Goal: Task Accomplishment & Management: Complete application form

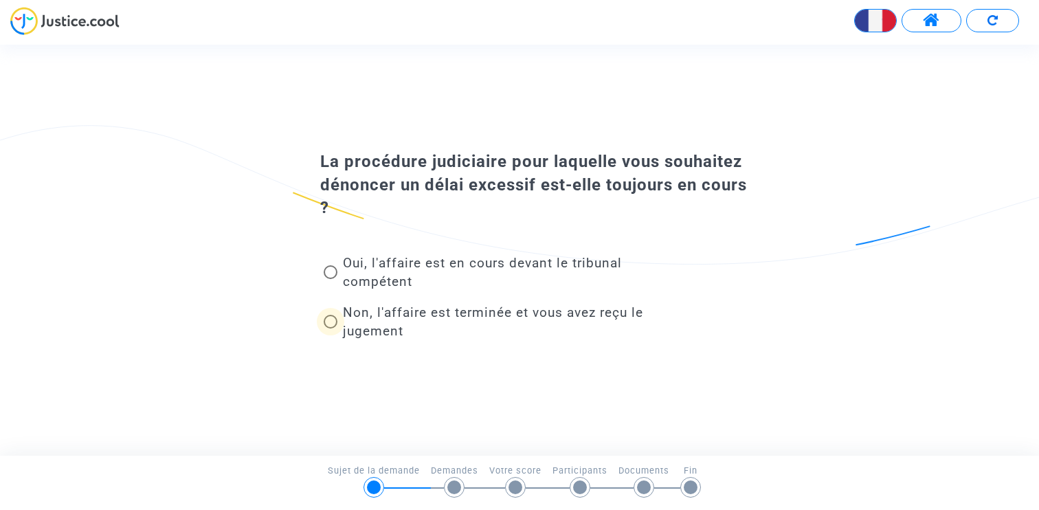
click at [357, 318] on span "Non, l'affaire est terminée et vous avez reçu le jugement" at bounding box center [493, 322] width 300 height 34
click at [331, 329] on input "Non, l'affaire est terminée et vous avez reçu le jugement" at bounding box center [330, 329] width 1 height 1
radio input "true"
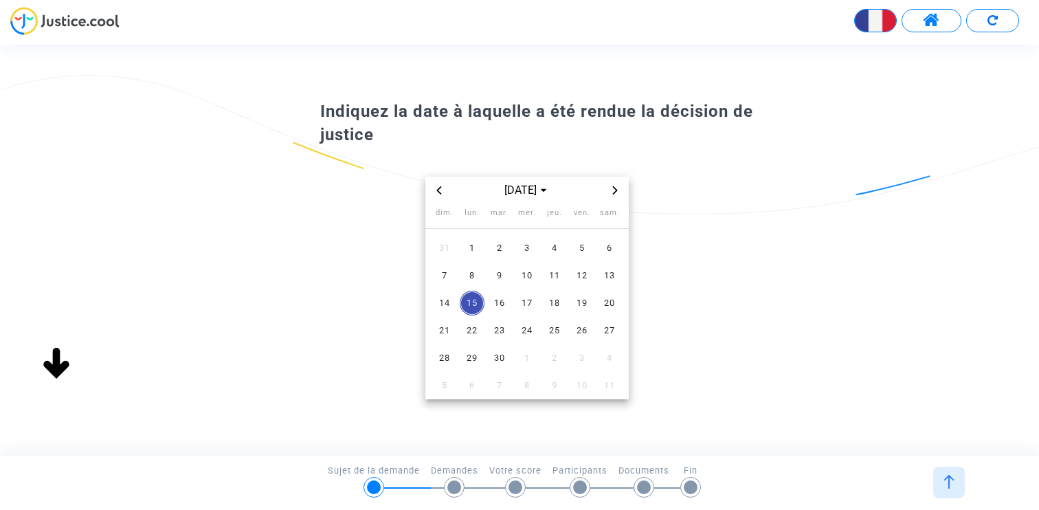
click at [440, 192] on icon "Previous month" at bounding box center [439, 190] width 5 height 8
click at [518, 269] on span "6" at bounding box center [527, 275] width 25 height 25
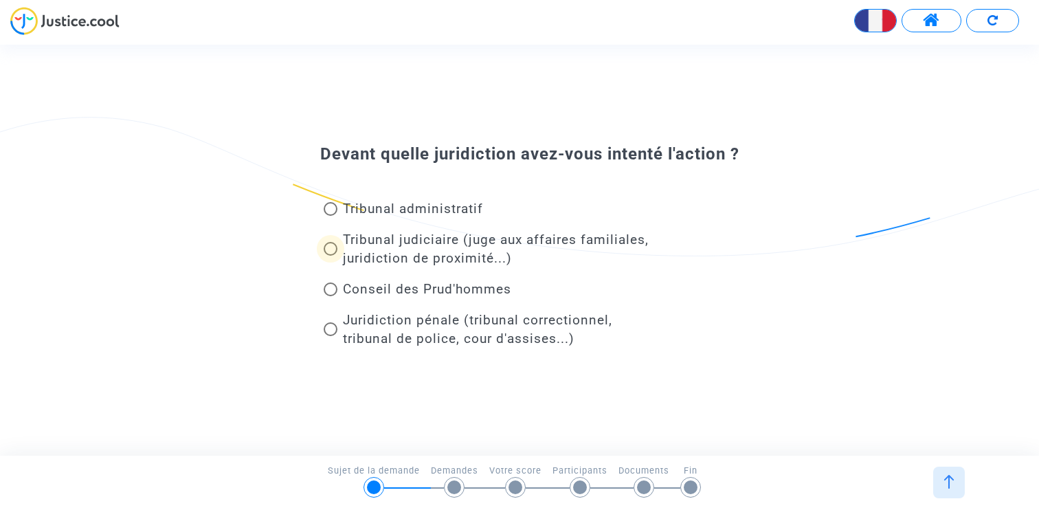
click at [424, 252] on span "Tribunal judiciaire (juge aux affaires familiales, juridiction de proximité...)" at bounding box center [496, 249] width 306 height 34
click at [331, 256] on input "Tribunal judiciaire (juge aux affaires familiales, juridiction de proximité...)" at bounding box center [330, 256] width 1 height 1
radio input "true"
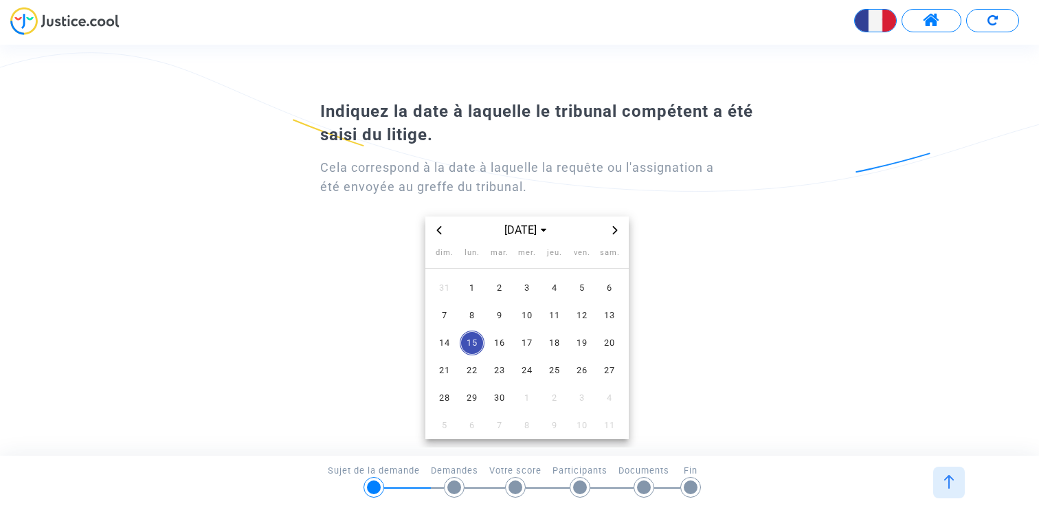
scroll to position [30, 0]
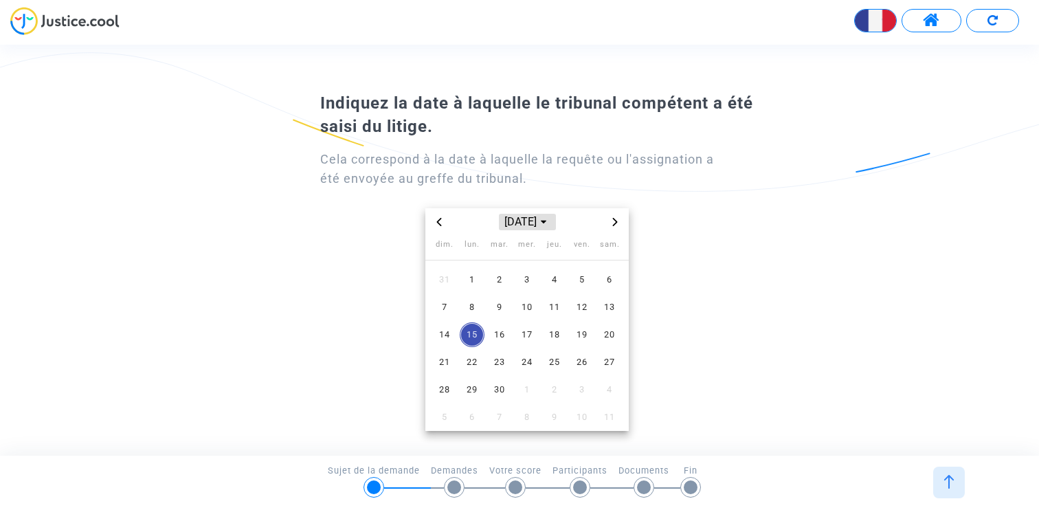
click at [536, 221] on span "sept. 2025" at bounding box center [527, 222] width 56 height 16
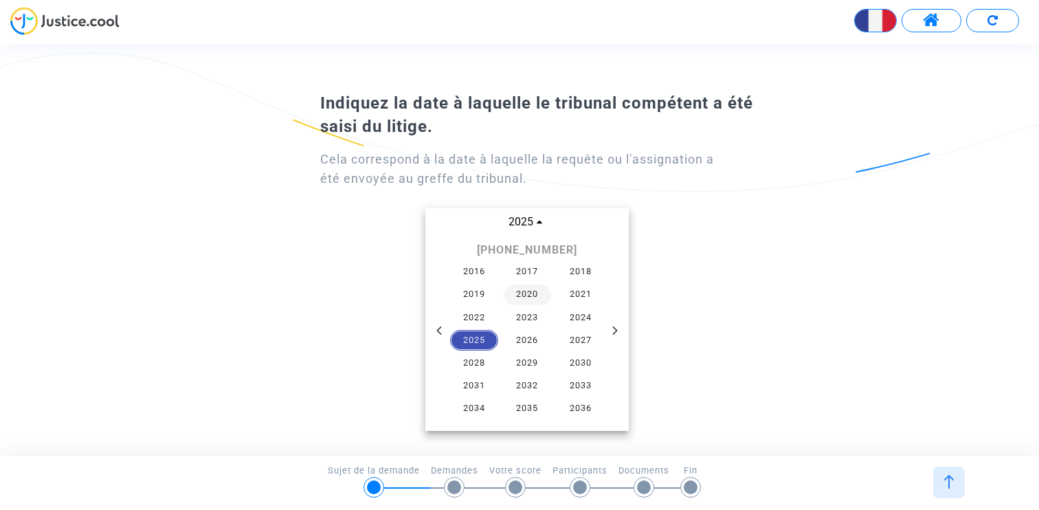
click at [526, 296] on span "2020" at bounding box center [528, 295] width 48 height 21
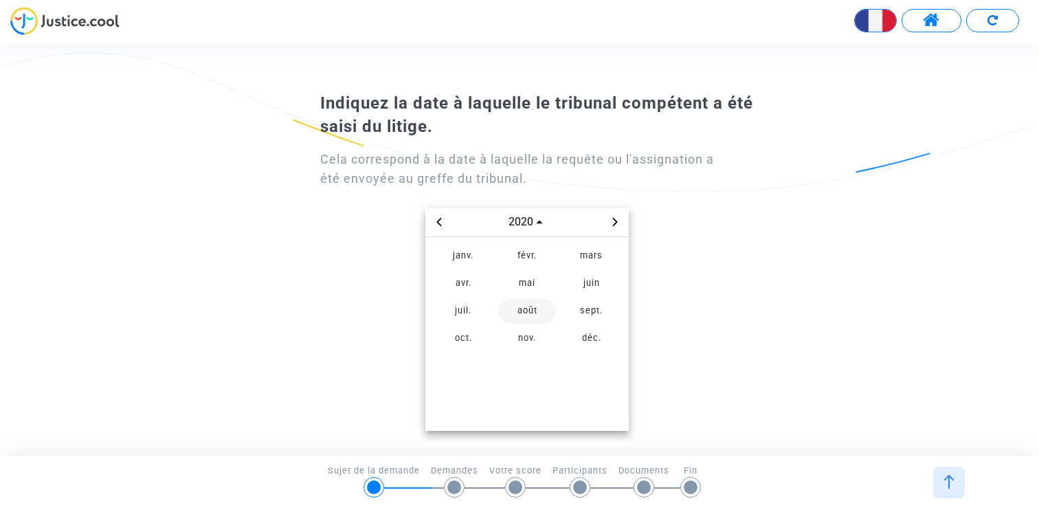
click at [526, 308] on span "août" at bounding box center [527, 311] width 58 height 25
click at [526, 311] on span "5" at bounding box center [527, 307] width 25 height 25
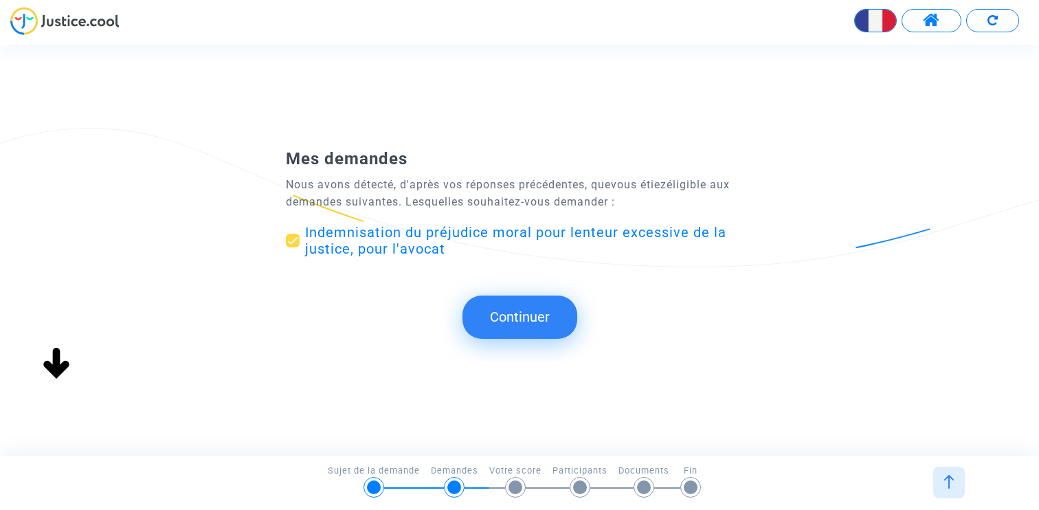
click at [503, 310] on button "Continuer" at bounding box center [520, 317] width 115 height 43
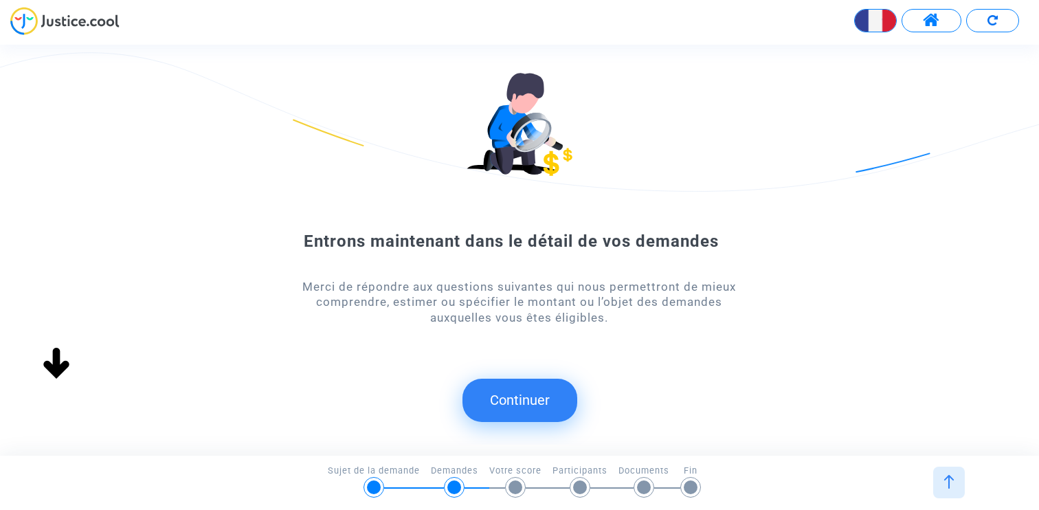
scroll to position [0, 0]
click at [519, 382] on button "Continuer" at bounding box center [520, 400] width 115 height 43
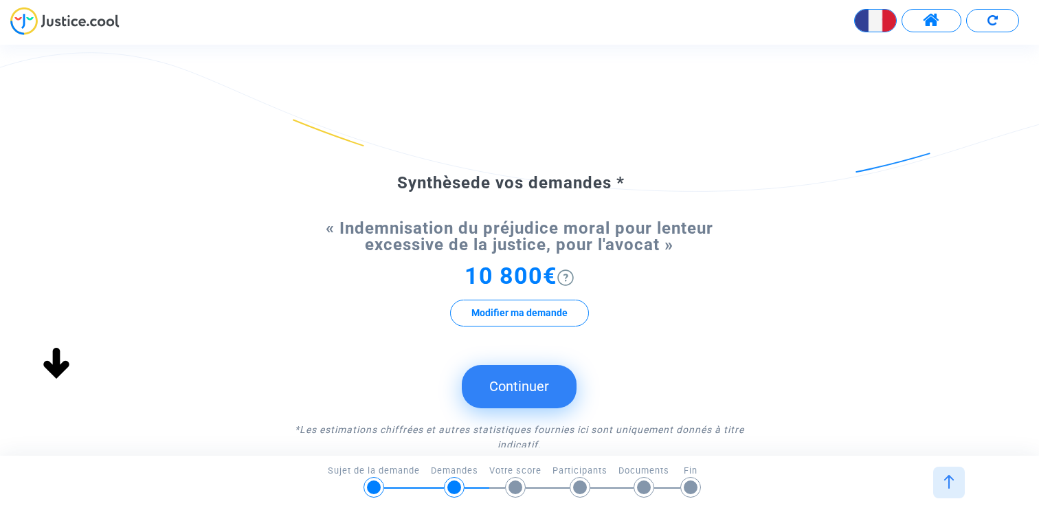
click at [518, 378] on button "Continuer" at bounding box center [519, 386] width 115 height 43
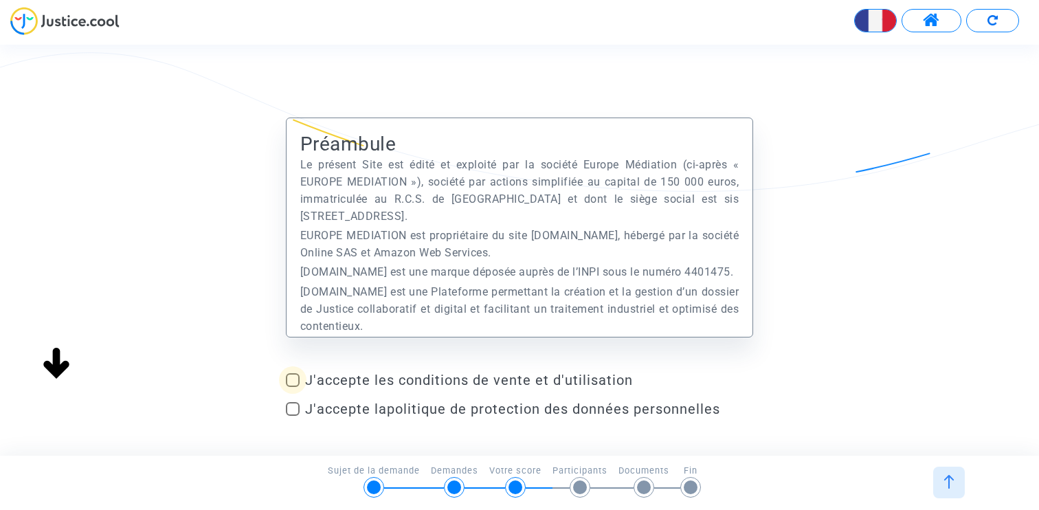
click at [292, 373] on span at bounding box center [293, 380] width 14 height 14
click at [292, 387] on input "J'accepte les conditions de vente et d'utilisation" at bounding box center [292, 387] width 1 height 1
checkbox input "true"
click at [292, 397] on div "J'accepte les conditions de vente et d'utilisation J'accepte la politique de pr…" at bounding box center [519, 397] width 467 height 51
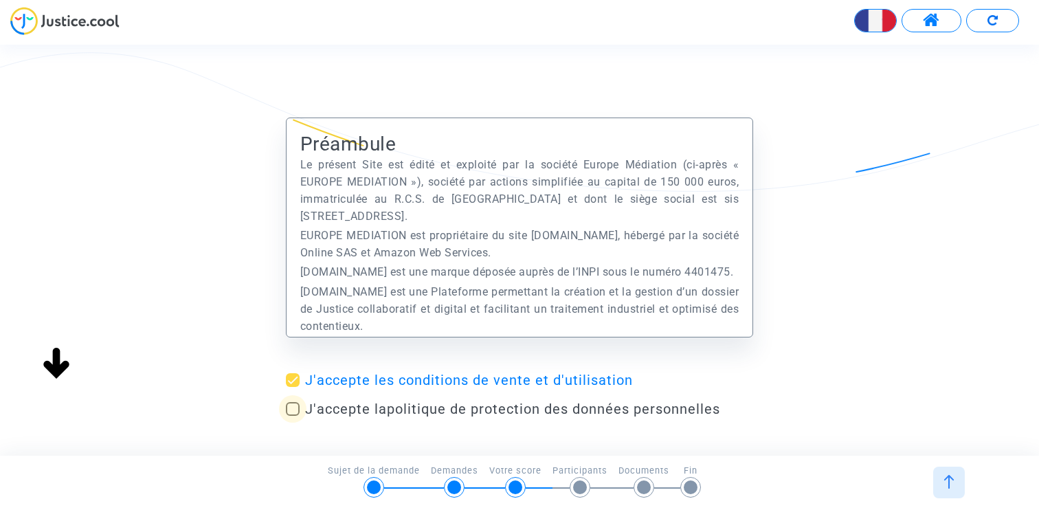
click at [292, 403] on span at bounding box center [293, 409] width 14 height 14
click at [292, 416] on input "J'accepte la politique de protection des données personnelles" at bounding box center [292, 416] width 1 height 1
checkbox input "true"
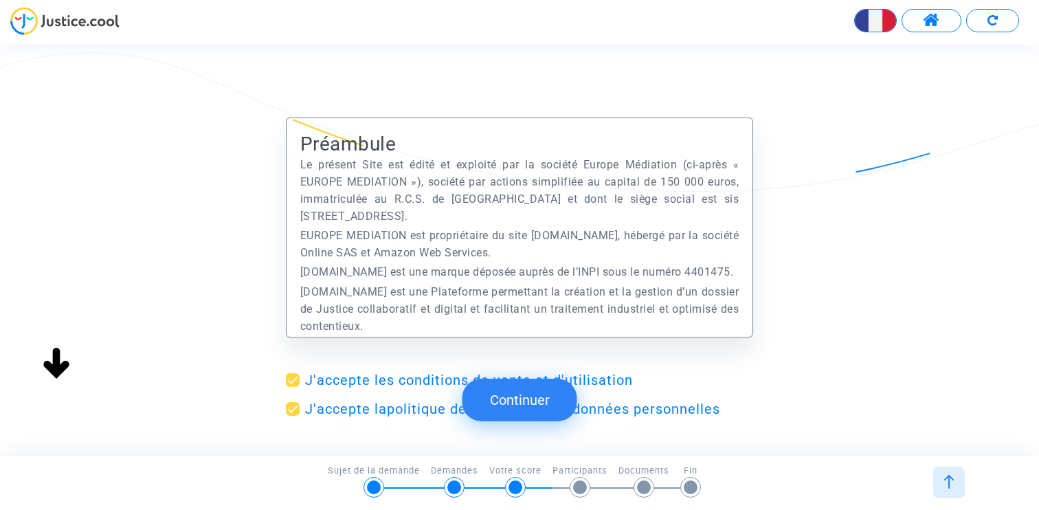
scroll to position [78, 0]
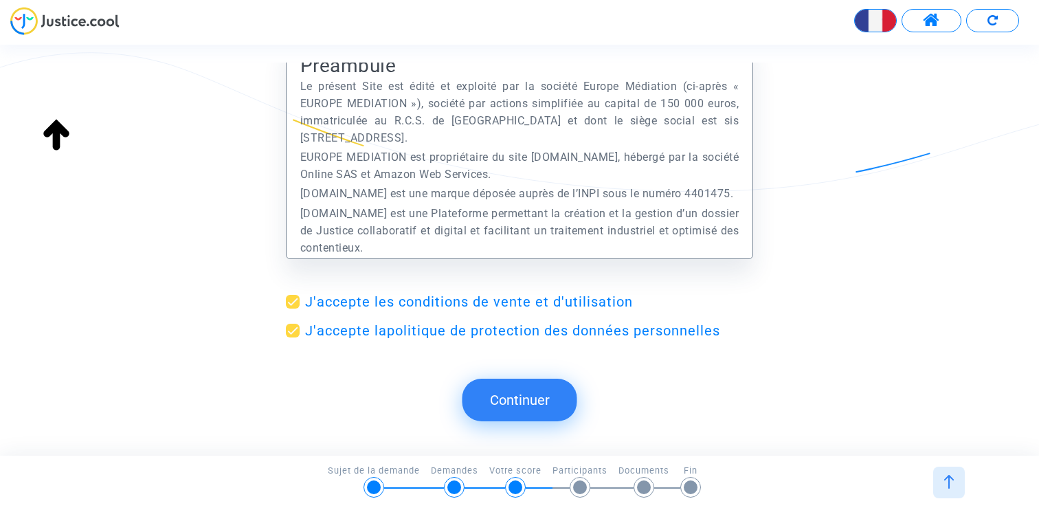
click at [520, 398] on button "Continuer" at bounding box center [520, 400] width 115 height 43
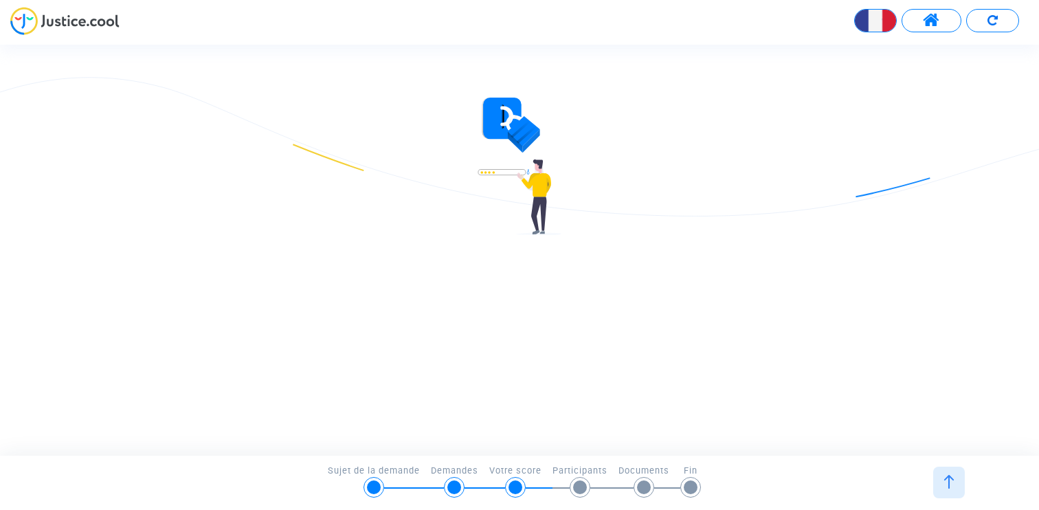
type input "[PERSON_NAME][EMAIL_ADDRESS][DOMAIN_NAME]"
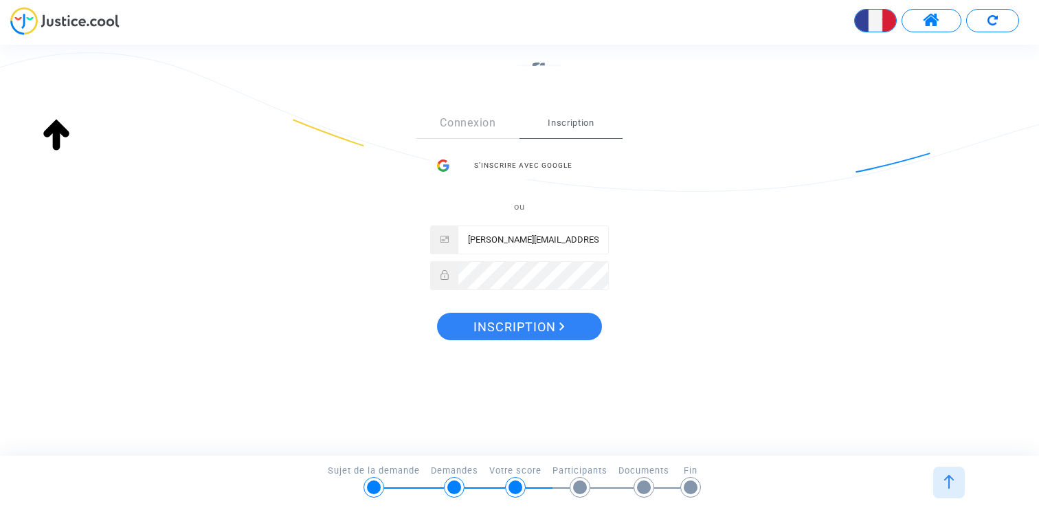
scroll to position [196, 0]
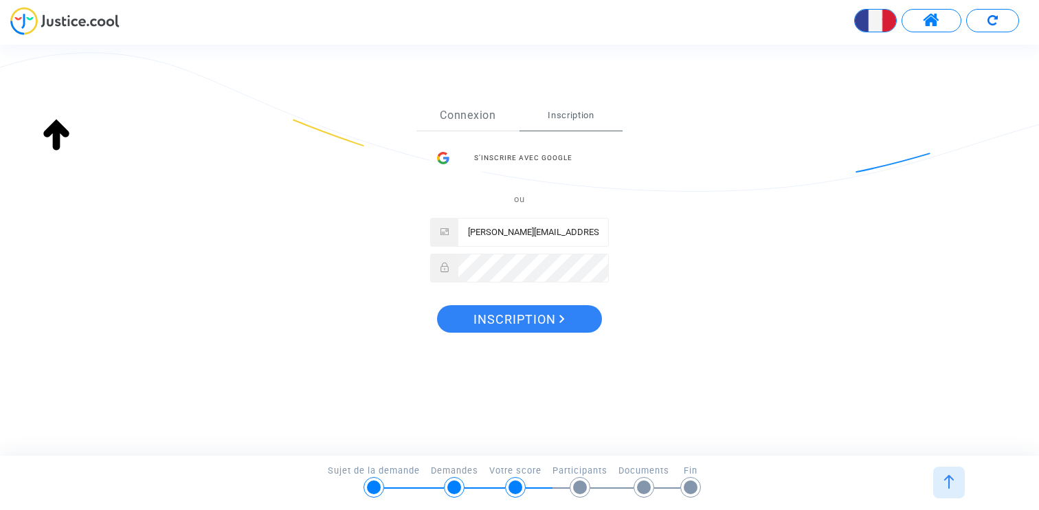
click at [490, 109] on link "Connexion" at bounding box center [468, 115] width 103 height 30
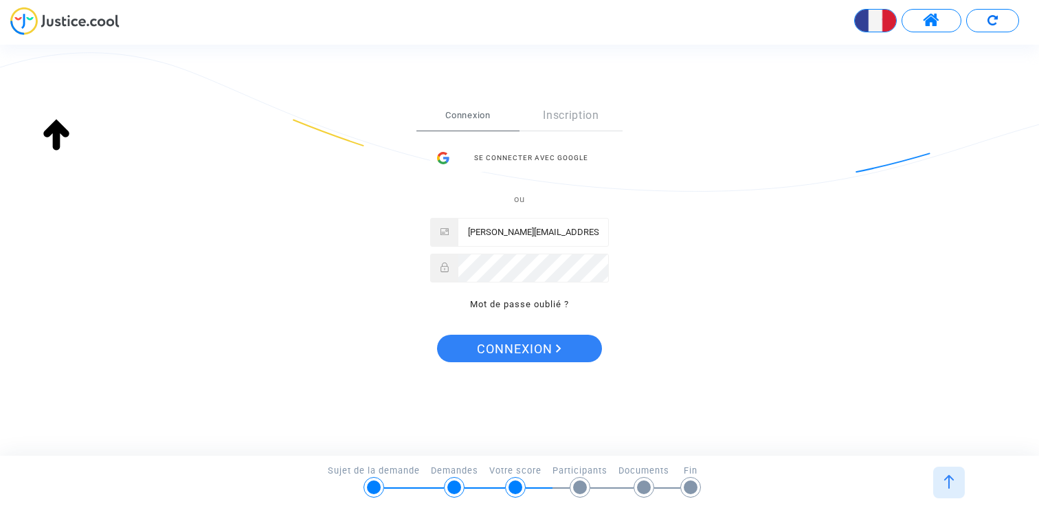
click at [539, 230] on input "[PERSON_NAME][EMAIL_ADDRESS][DOMAIN_NAME]" at bounding box center [534, 232] width 150 height 27
drag, startPoint x: 539, startPoint y: 230, endPoint x: 494, endPoint y: 230, distance: 44.7
click at [494, 230] on input "[PERSON_NAME][EMAIL_ADDRESS][DOMAIN_NAME]" at bounding box center [534, 232] width 150 height 27
click at [494, 230] on input "claire+15sept2025@justice.cool" at bounding box center [534, 232] width 150 height 27
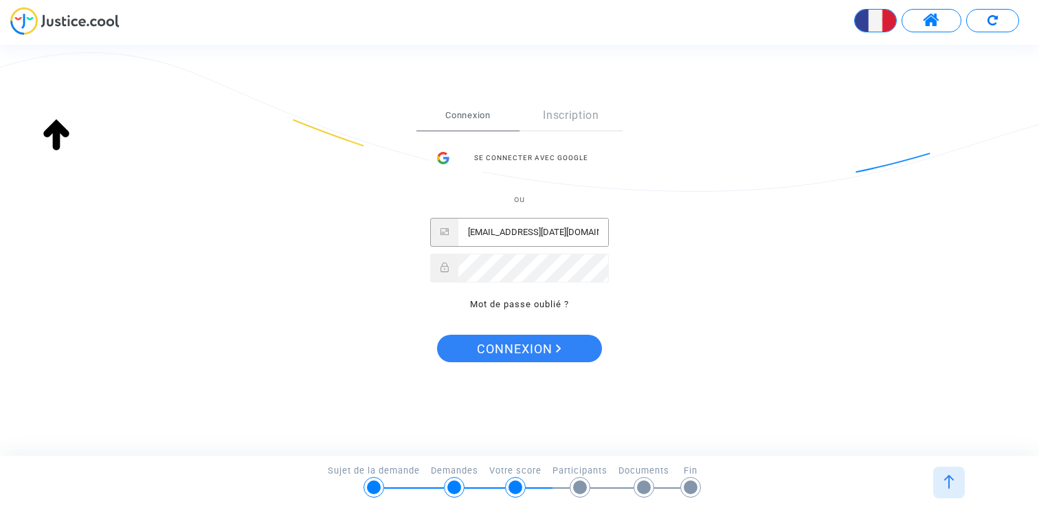
click at [494, 230] on input "claire+15sept2025@justice.cool" at bounding box center [534, 232] width 150 height 27
click at [521, 340] on span "Connexion" at bounding box center [519, 349] width 85 height 29
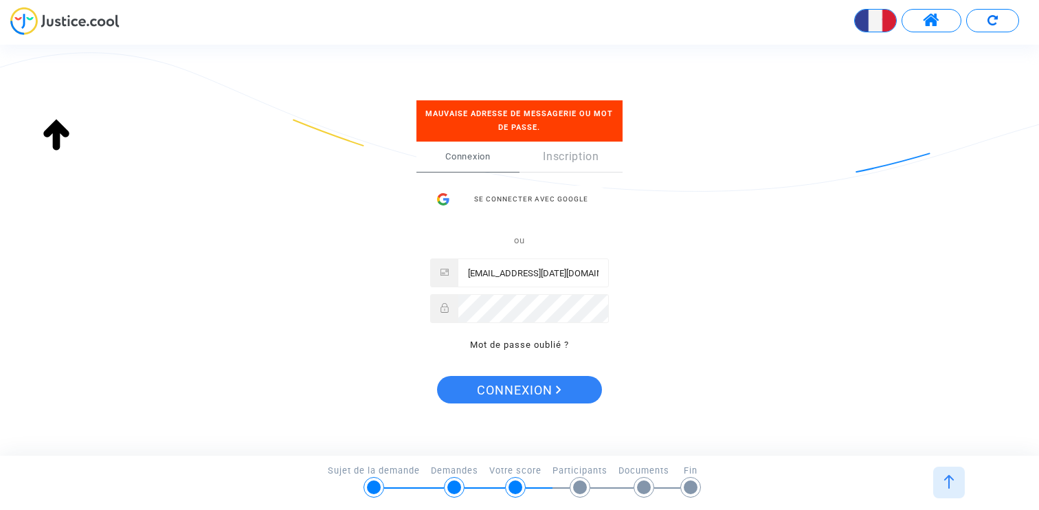
click at [521, 272] on input "claire+15sept2025@justice.cool" at bounding box center [534, 272] width 150 height 27
click at [525, 268] on input "claire+15sep2025@justice.cool" at bounding box center [534, 272] width 150 height 27
click at [509, 382] on span "Connexion" at bounding box center [519, 390] width 85 height 29
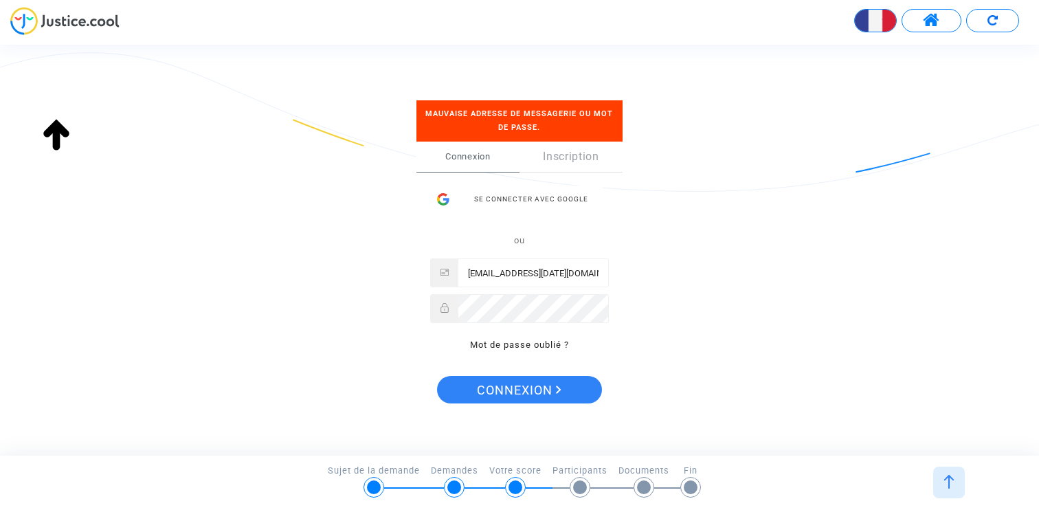
click at [573, 275] on input "claire+15sep2025@justice.cool" at bounding box center [534, 272] width 150 height 27
type input "[PERSON_NAME][EMAIL_ADDRESS][DOMAIN_NAME]"
click at [527, 392] on span "Connexion" at bounding box center [519, 390] width 85 height 29
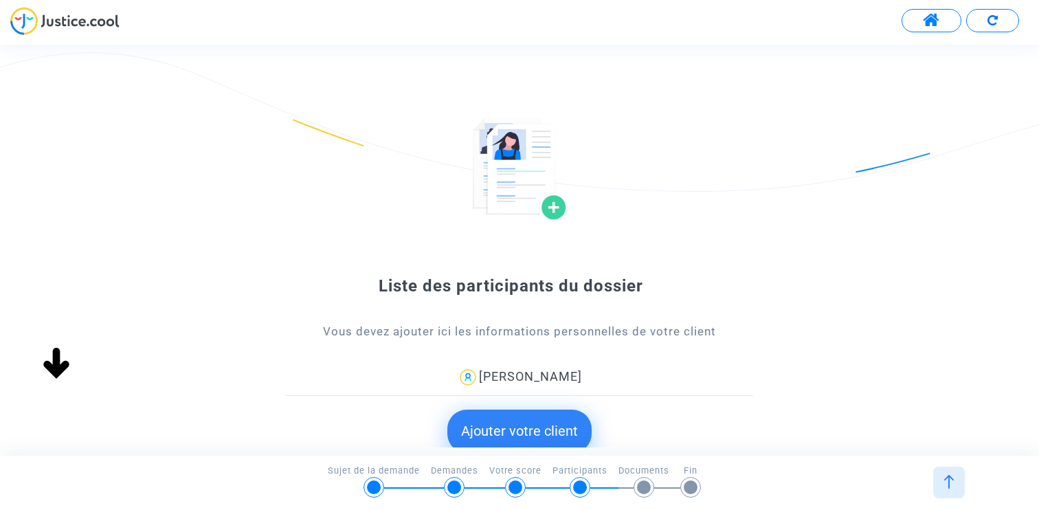
click at [508, 423] on button "Ajouter votre client" at bounding box center [520, 431] width 144 height 43
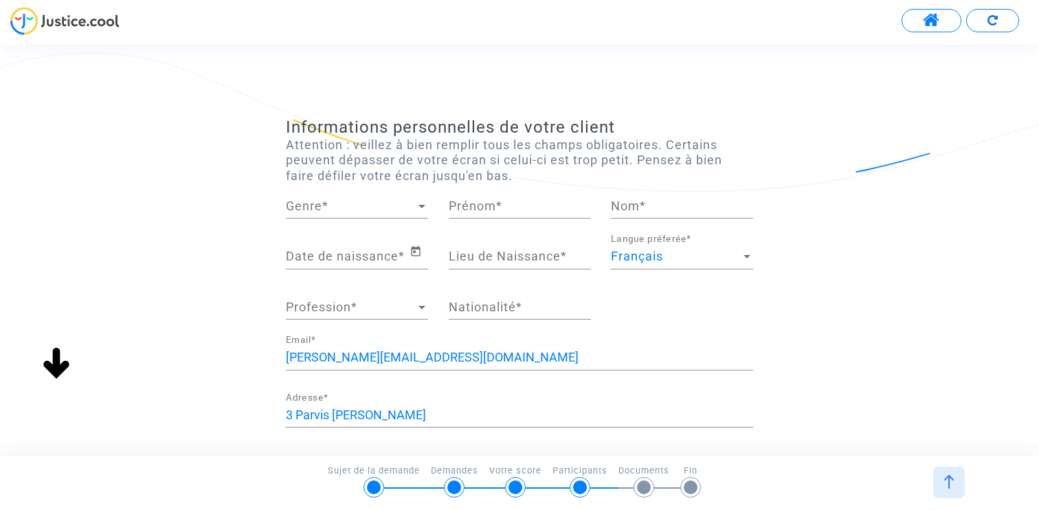
click at [353, 214] on div "Genre Genre *" at bounding box center [357, 201] width 142 height 35
click at [384, 206] on span "Madame" at bounding box center [357, 206] width 142 height 37
click at [482, 206] on input "Prénom *" at bounding box center [520, 206] width 142 height 14
type input "Sophie"
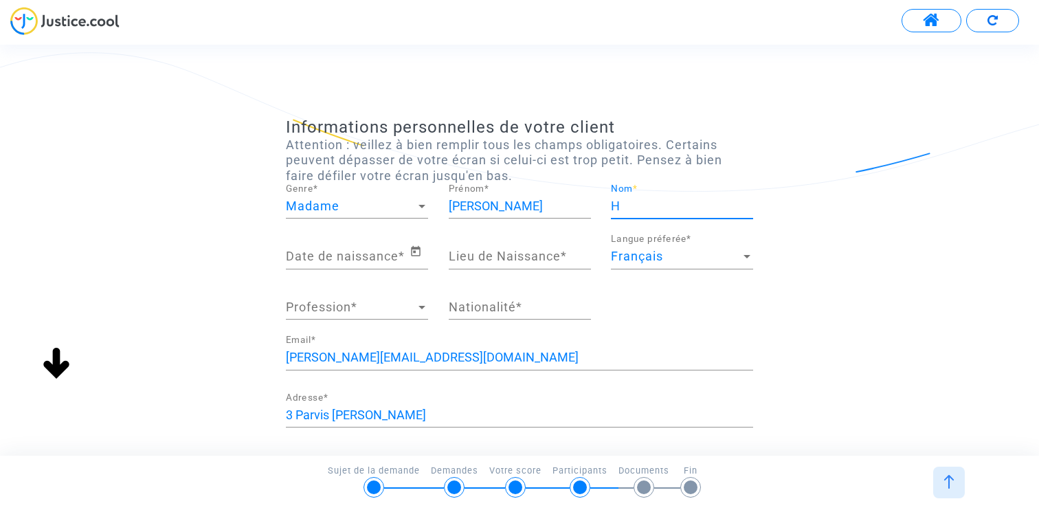
type input "H"
click at [415, 247] on icon "Open calendar" at bounding box center [416, 251] width 10 height 10
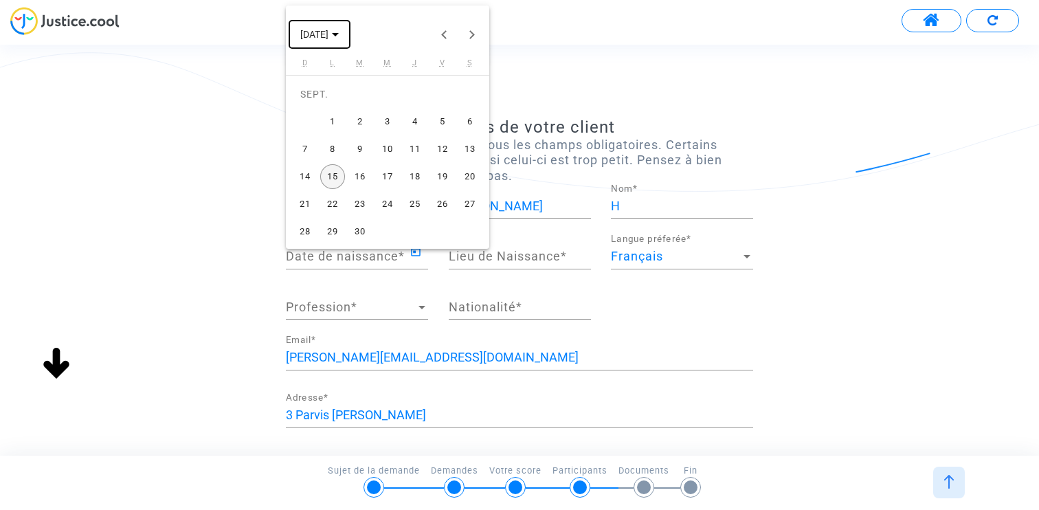
click at [329, 36] on span "SEPT. 2025" at bounding box center [314, 35] width 28 height 11
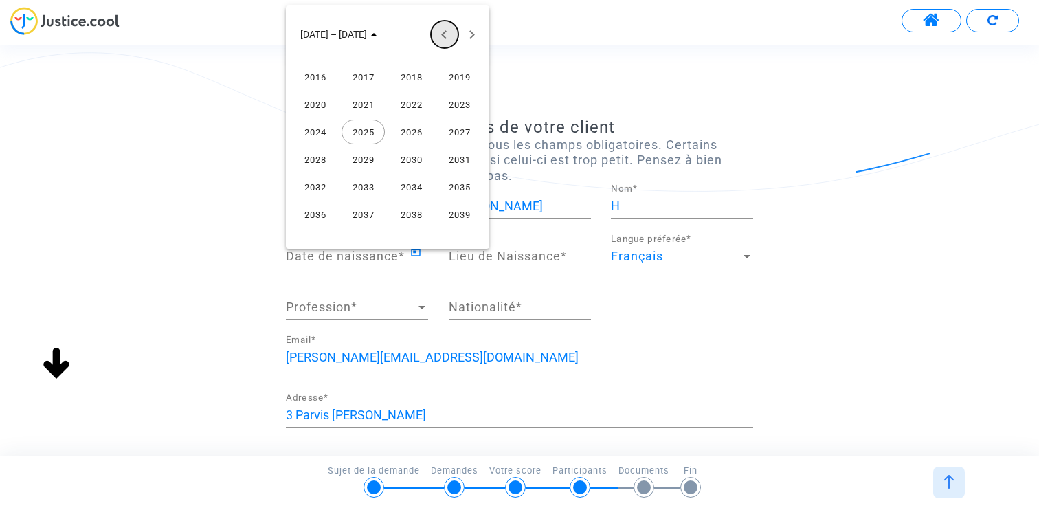
click at [446, 32] on button "Previous 24 years" at bounding box center [444, 34] width 27 height 27
click at [383, 146] on td "2005" at bounding box center [364, 159] width 48 height 27
click at [358, 135] on div "JUIN" at bounding box center [363, 132] width 43 height 25
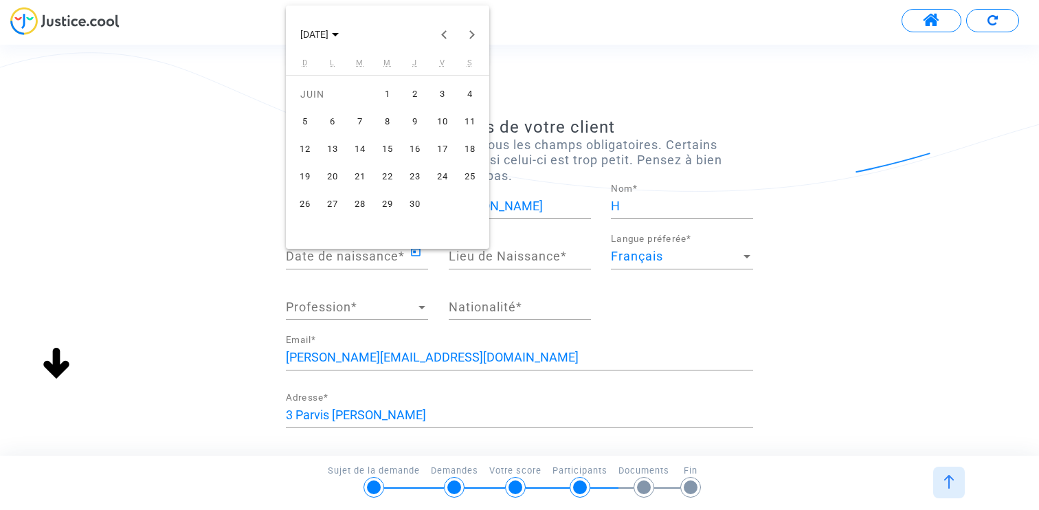
click at [381, 143] on div "15" at bounding box center [387, 149] width 25 height 25
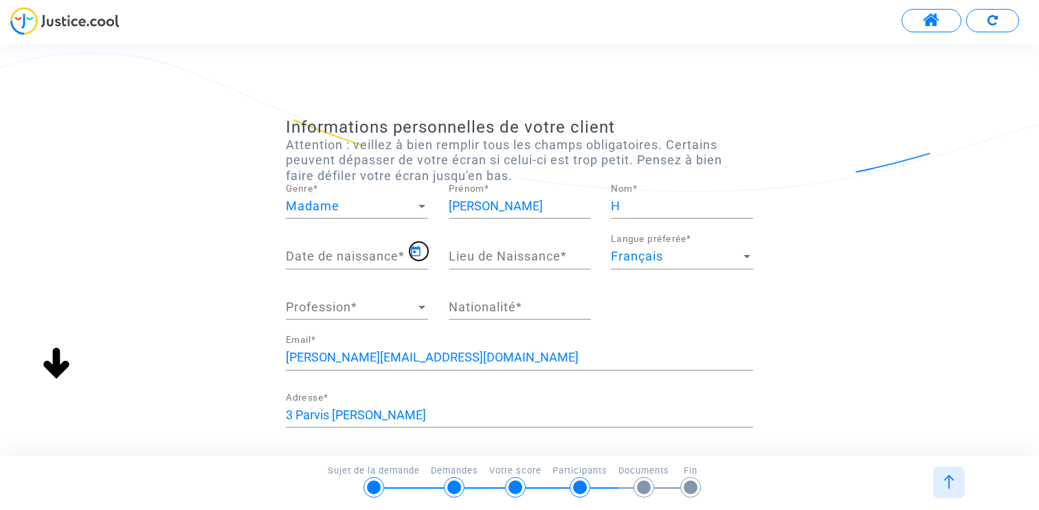
type input "15/06/2005"
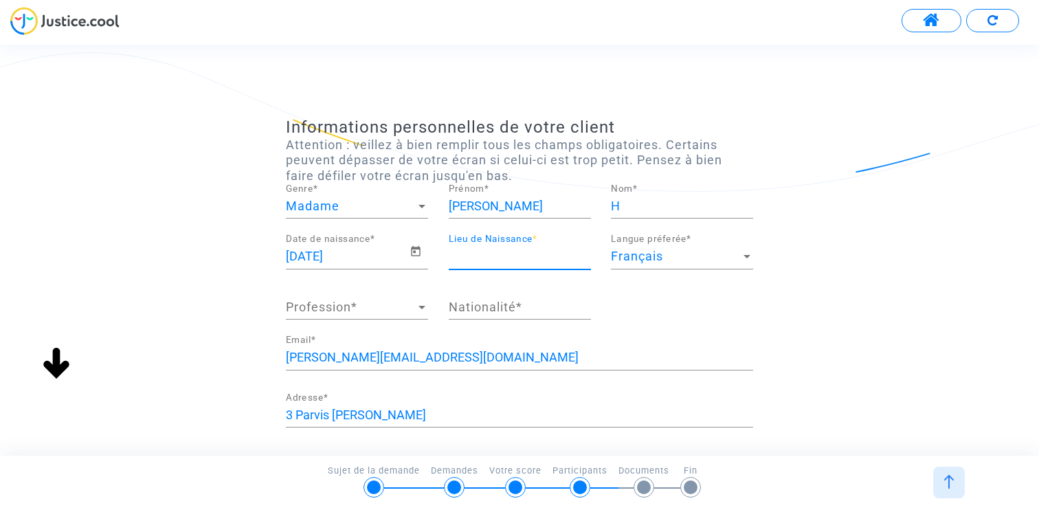
click at [470, 256] on input "Lieu de Naissance *" at bounding box center [520, 257] width 142 height 14
type input "Paris"
click at [395, 307] on span "Profession" at bounding box center [351, 307] width 130 height 14
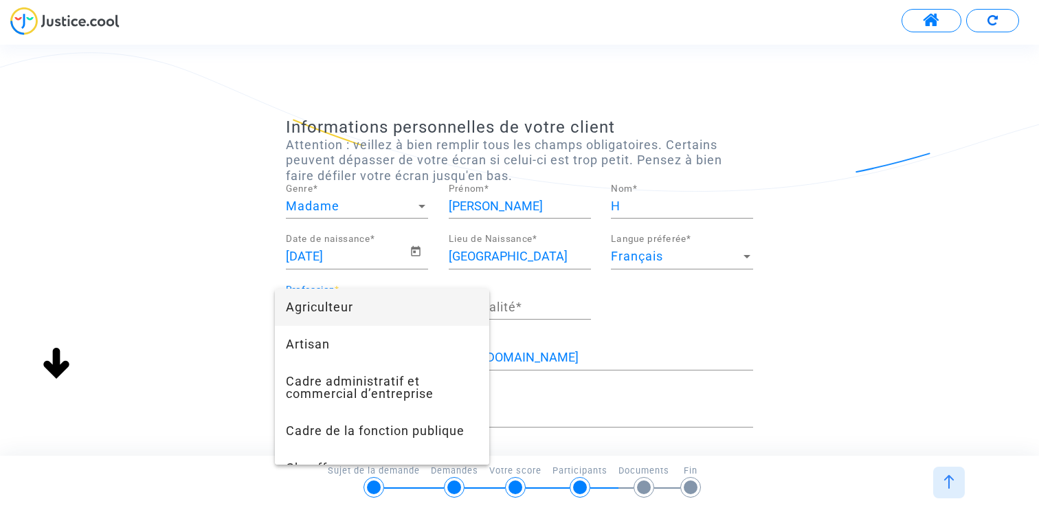
click at [379, 317] on span "Agriculteur" at bounding box center [382, 307] width 192 height 37
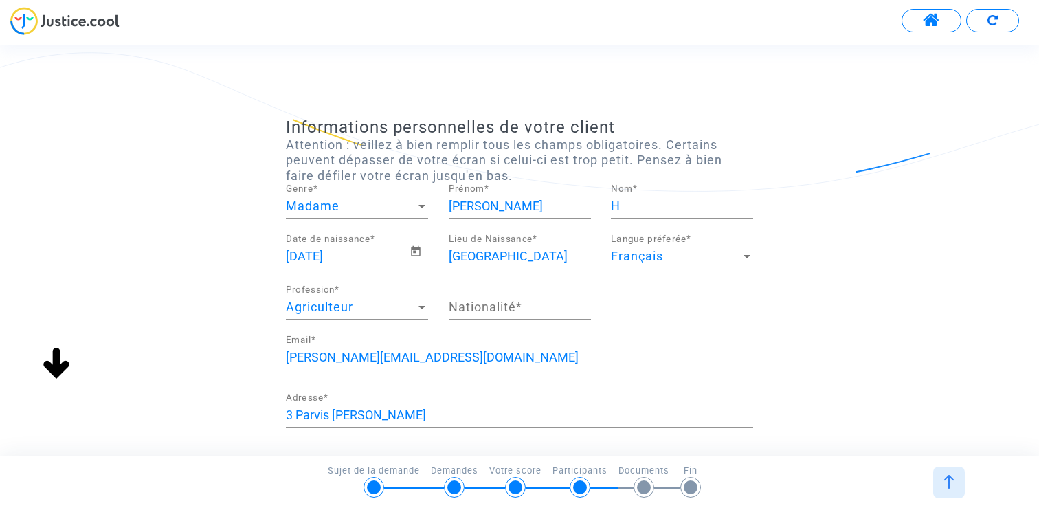
click at [502, 317] on div "Nationalité *" at bounding box center [520, 302] width 142 height 35
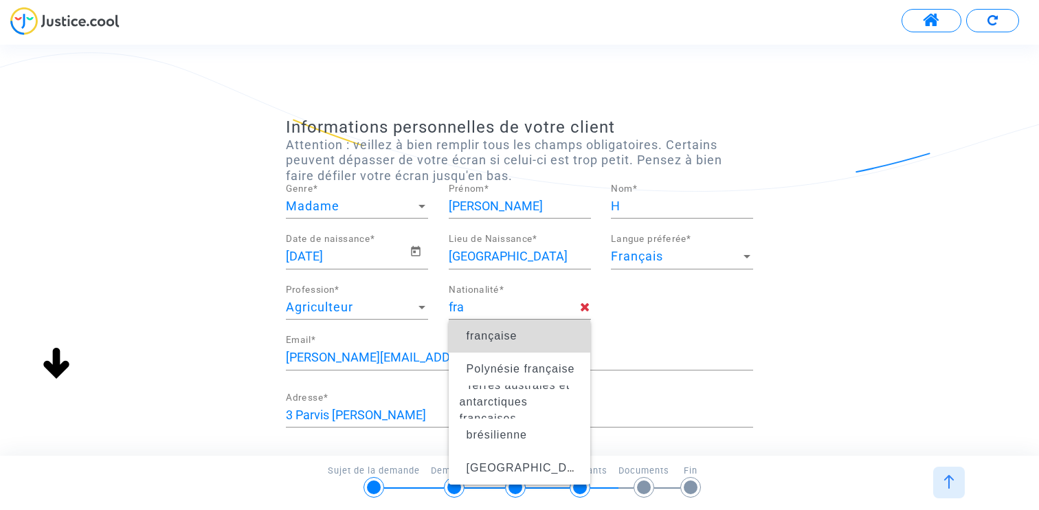
click at [479, 332] on span "française" at bounding box center [492, 336] width 51 height 12
type input "française"
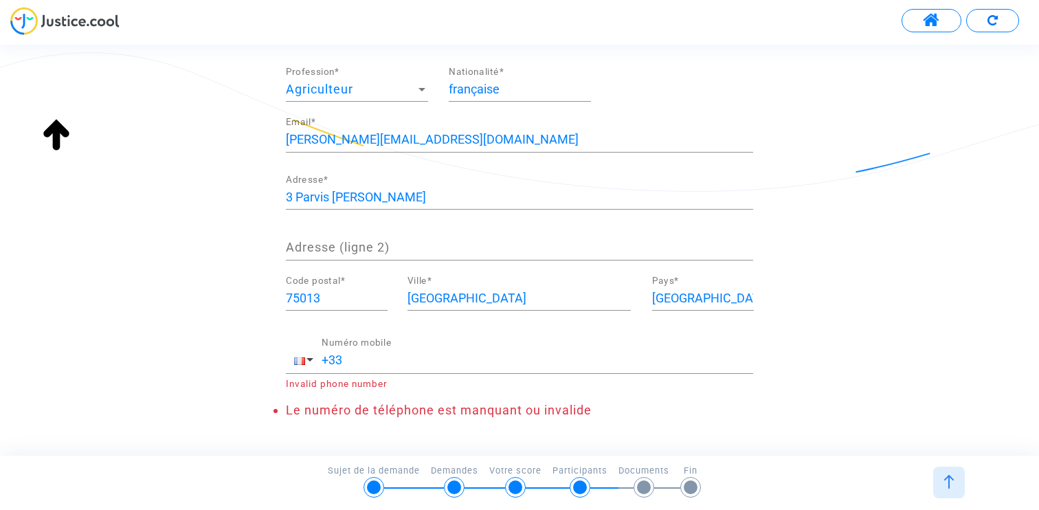
scroll to position [271, 0]
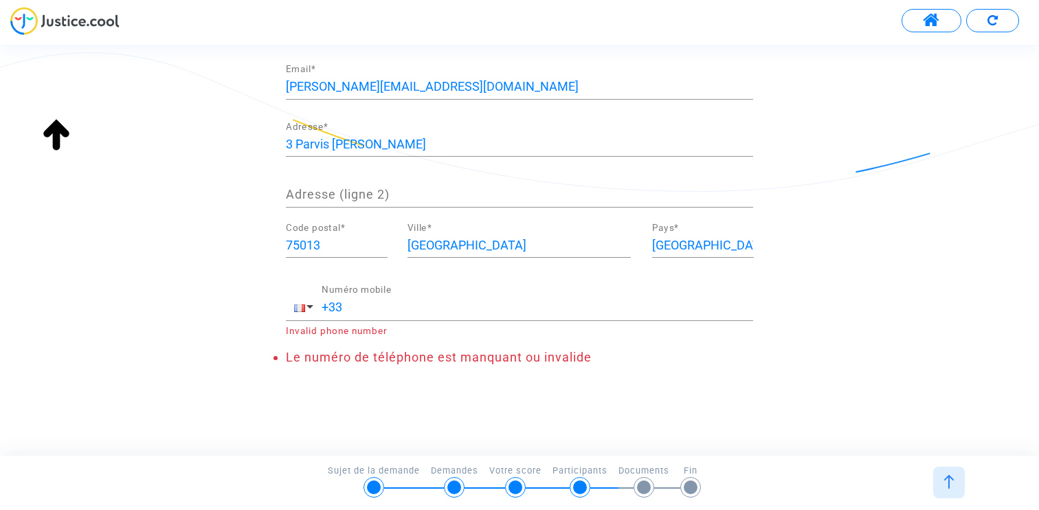
click at [405, 314] on div "+33 Numéro mobile" at bounding box center [538, 302] width 432 height 35
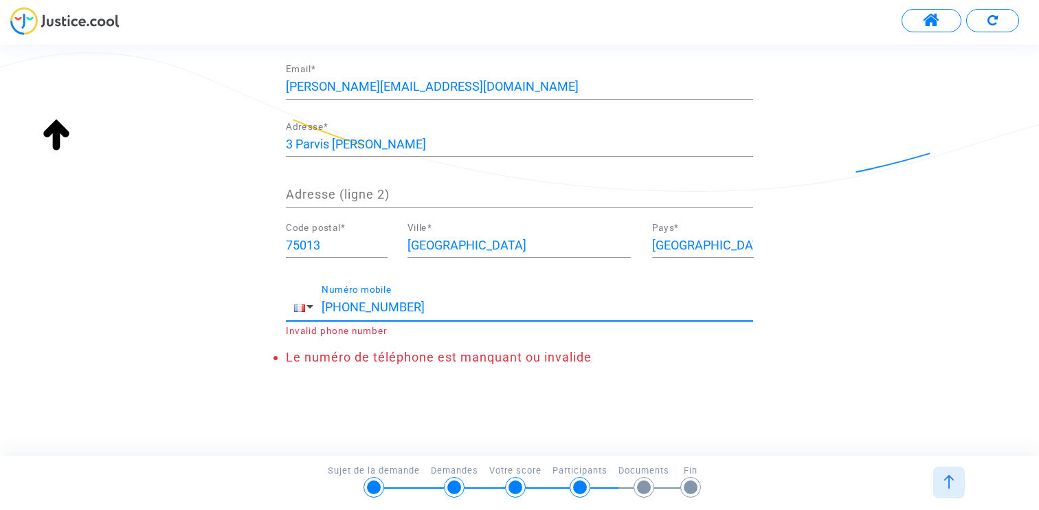
scroll to position [242, 0]
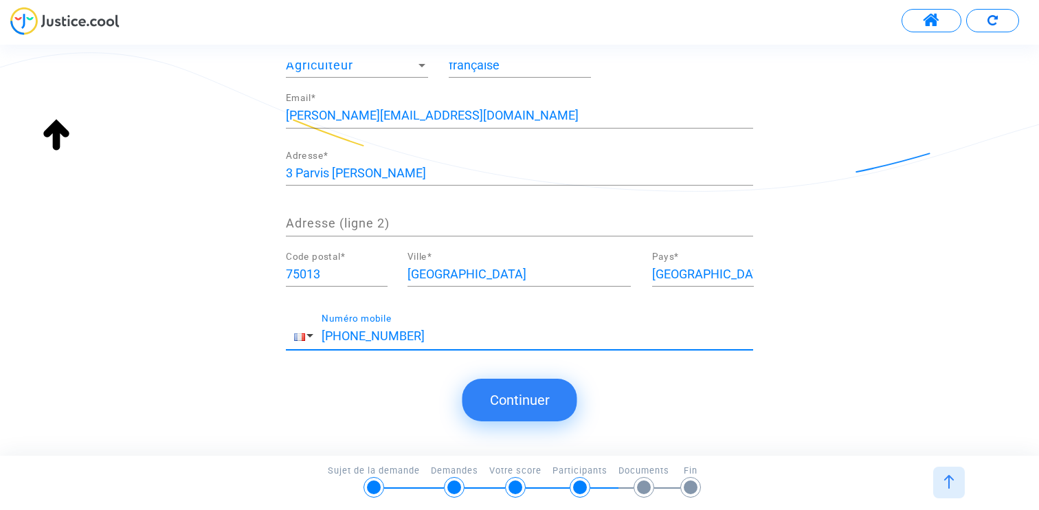
type input "+33 123456789"
click at [534, 406] on button "Continuer" at bounding box center [520, 400] width 115 height 43
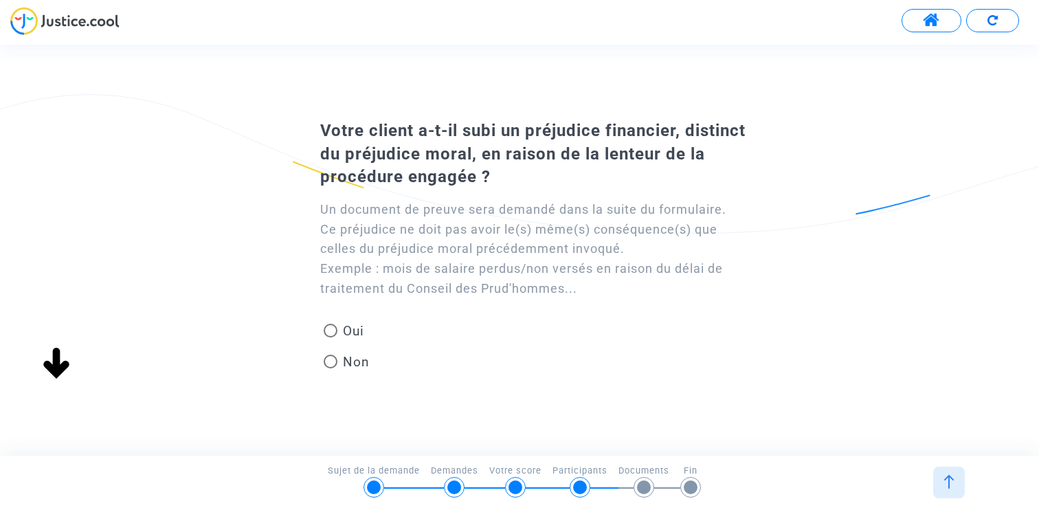
click at [353, 362] on span "Non" at bounding box center [354, 362] width 32 height 19
click at [331, 368] on input "Non" at bounding box center [330, 368] width 1 height 1
radio input "true"
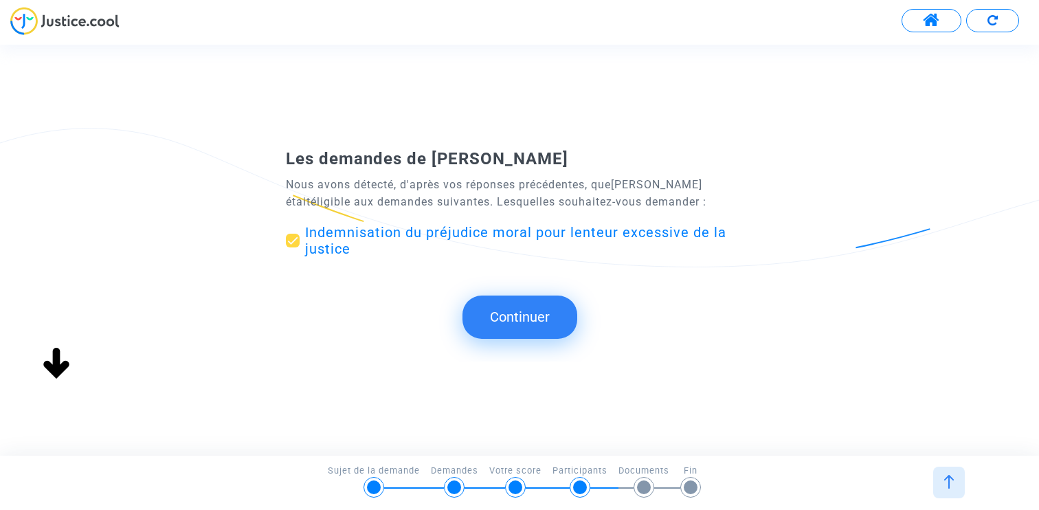
scroll to position [0, 0]
click at [533, 329] on button "Continuer" at bounding box center [520, 317] width 115 height 43
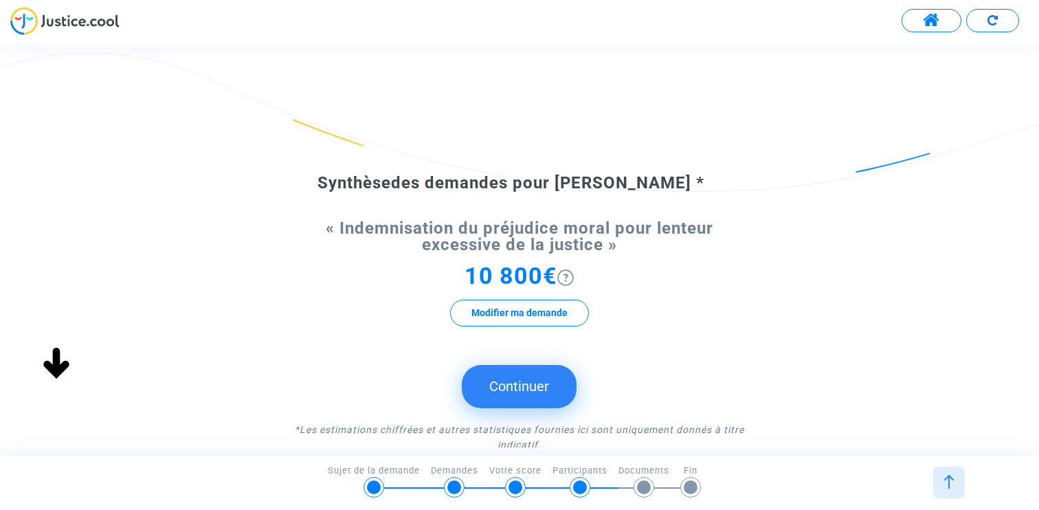
click at [520, 395] on button "Continuer" at bounding box center [519, 386] width 115 height 43
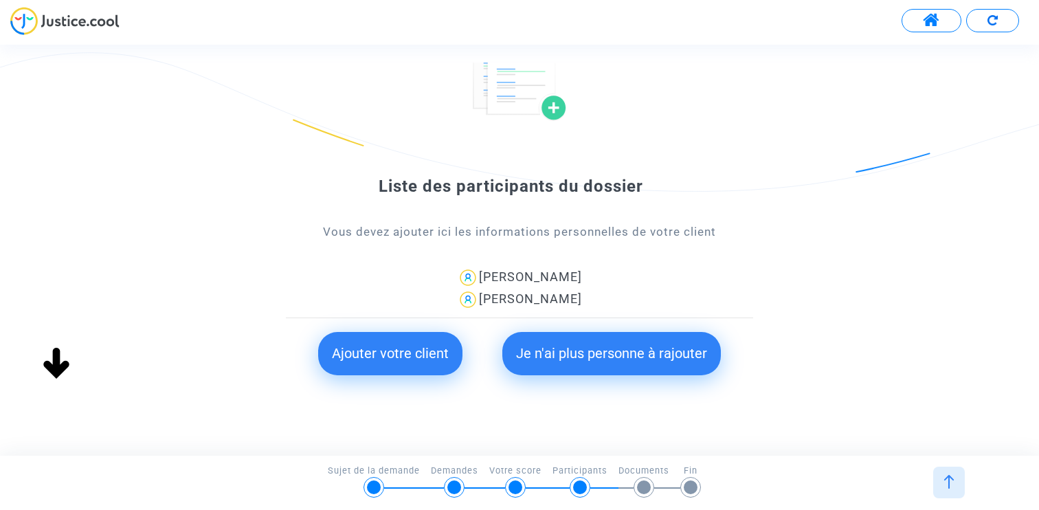
scroll to position [113, 0]
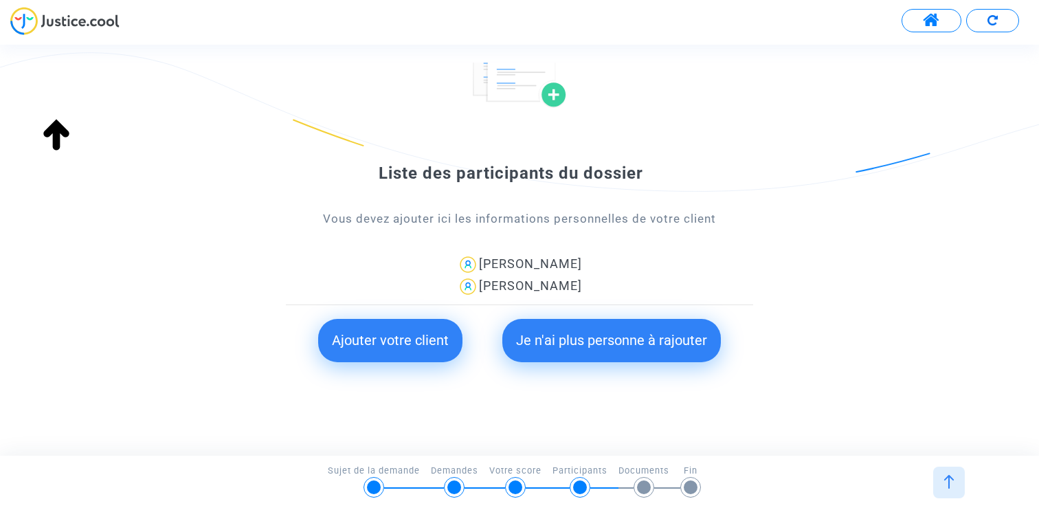
click at [606, 344] on button "Je n'ai plus personne à rajouter" at bounding box center [612, 340] width 219 height 43
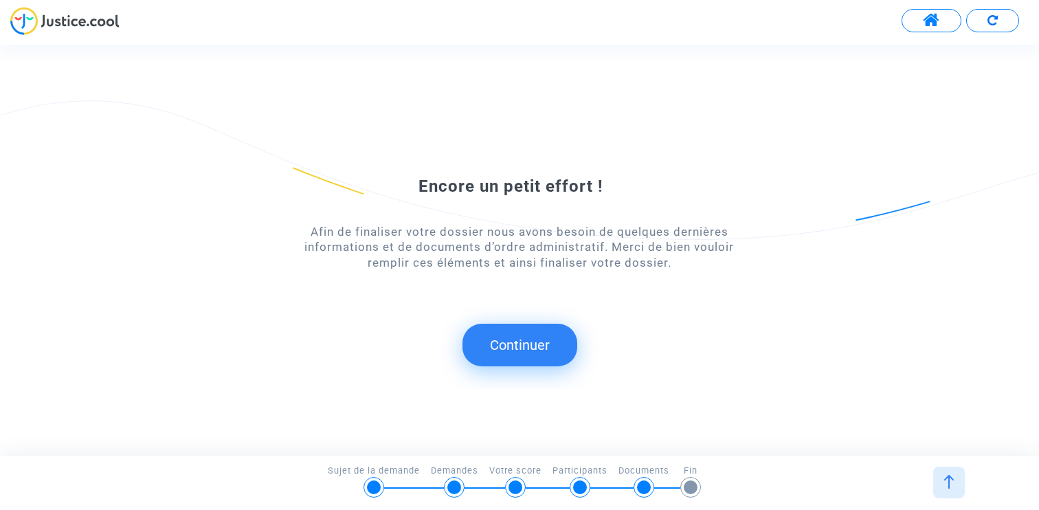
click at [504, 351] on button "Continuer" at bounding box center [520, 345] width 115 height 43
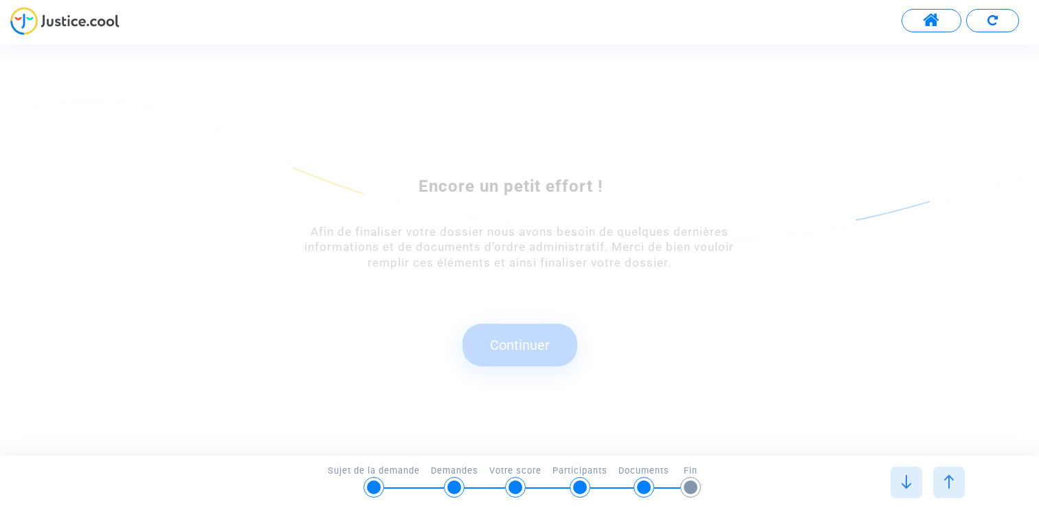
scroll to position [0, 0]
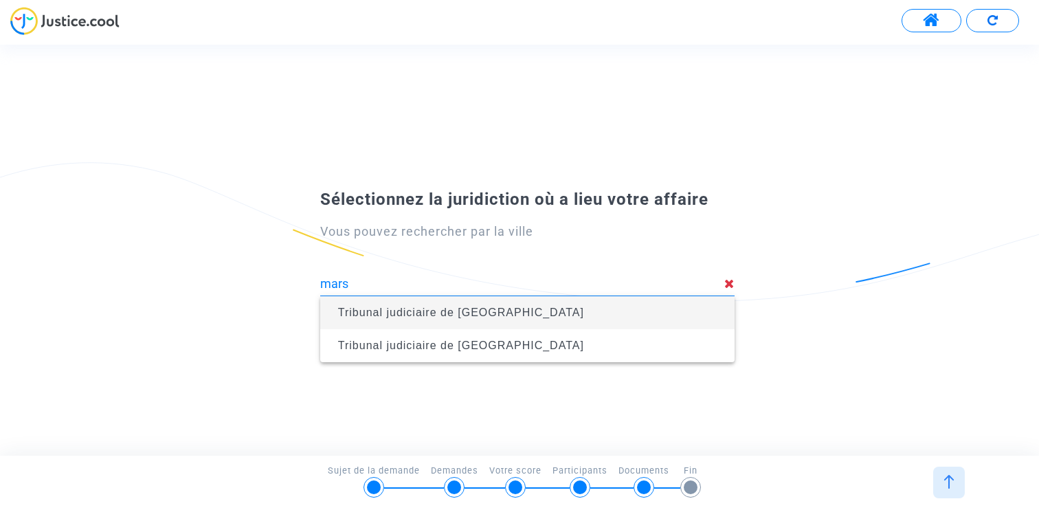
click at [466, 309] on span "Tribunal judiciaire de Marseille" at bounding box center [461, 313] width 246 height 12
type input "Tribunal judiciaire de Marseille"
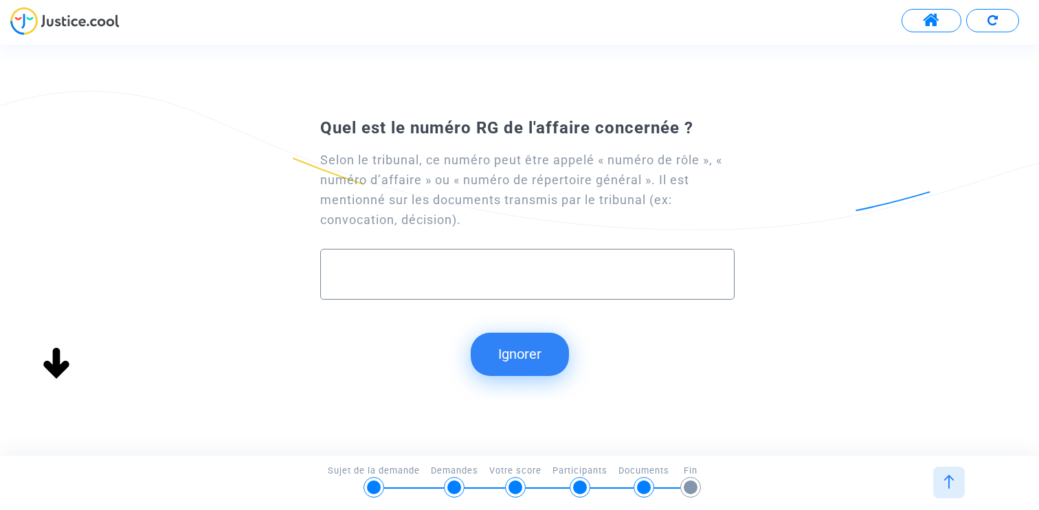
click at [525, 364] on button "Ignorer" at bounding box center [520, 354] width 98 height 43
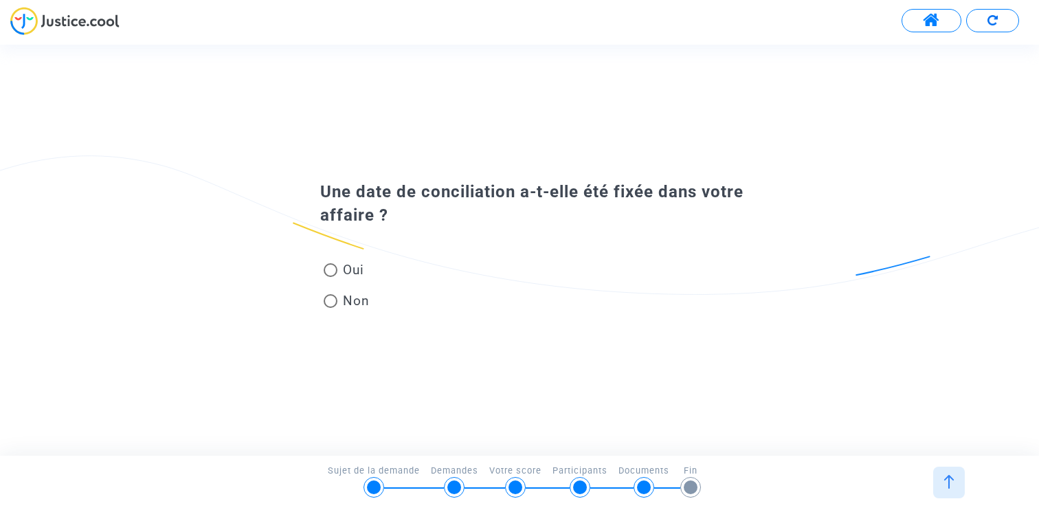
click at [337, 302] on span at bounding box center [331, 301] width 14 height 14
click at [331, 308] on input "Non" at bounding box center [330, 308] width 1 height 1
radio input "true"
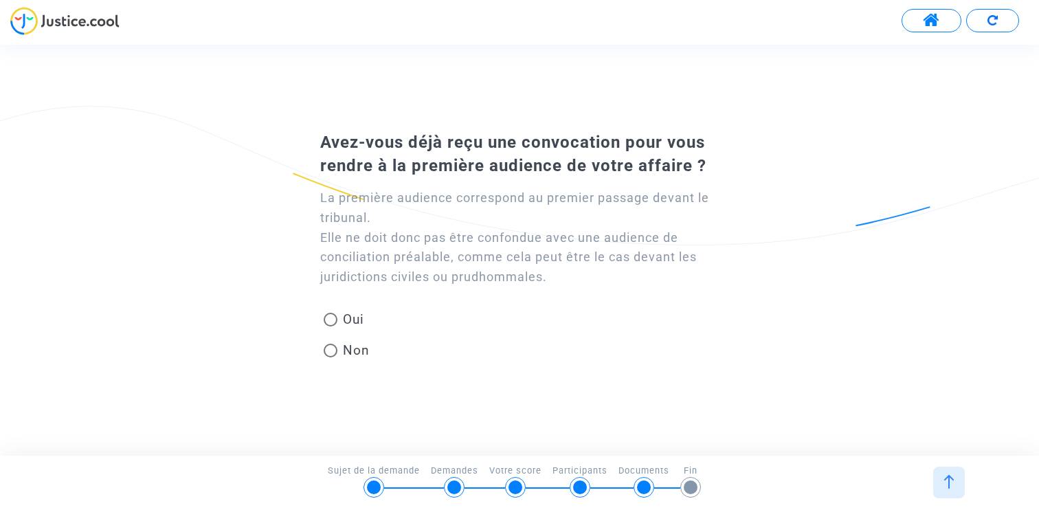
click at [345, 318] on span "Oui" at bounding box center [351, 319] width 27 height 19
click at [331, 327] on input "Oui" at bounding box center [330, 327] width 1 height 1
radio input "true"
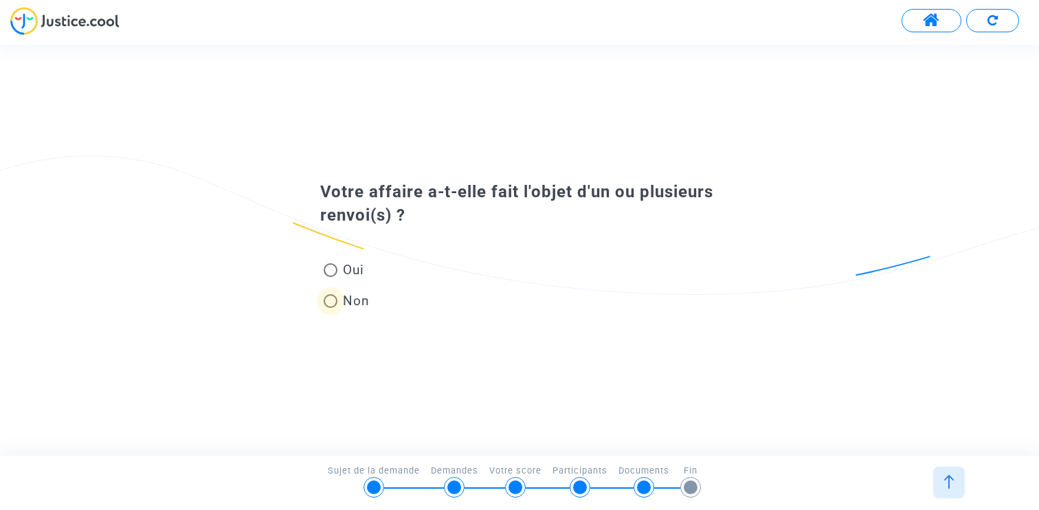
click at [331, 298] on span at bounding box center [331, 301] width 14 height 14
click at [331, 308] on input "Non" at bounding box center [330, 308] width 1 height 1
radio input "true"
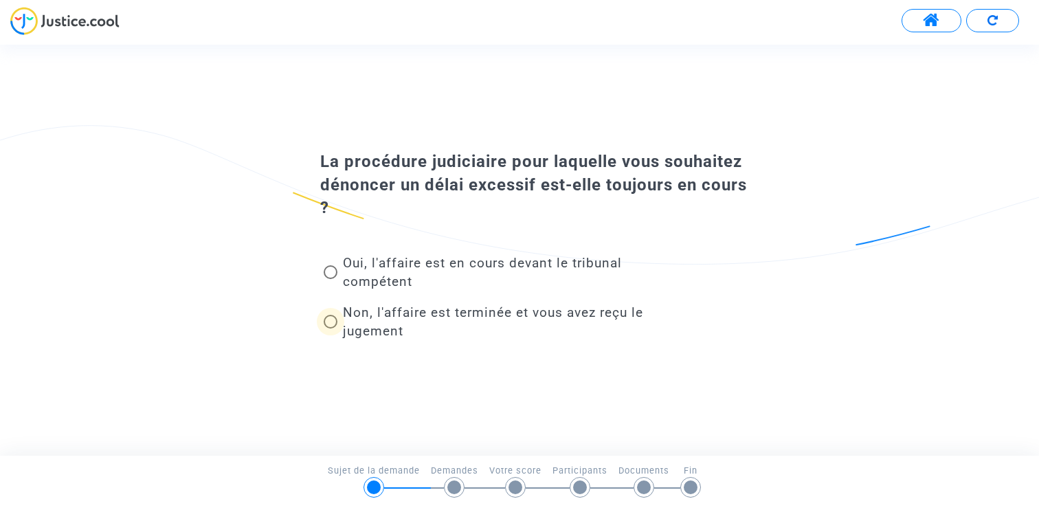
click at [369, 307] on span "Non, l'affaire est terminée et vous avez reçu le jugement" at bounding box center [493, 322] width 300 height 34
click at [331, 329] on input "Non, l'affaire est terminée et vous avez reçu le jugement" at bounding box center [330, 329] width 1 height 1
radio input "true"
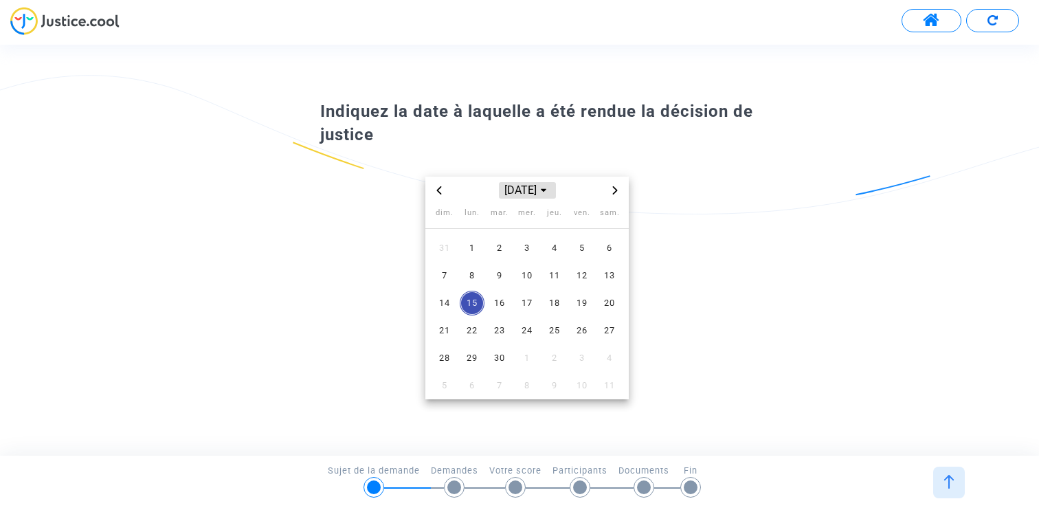
click at [516, 193] on span "[DATE]" at bounding box center [527, 190] width 56 height 16
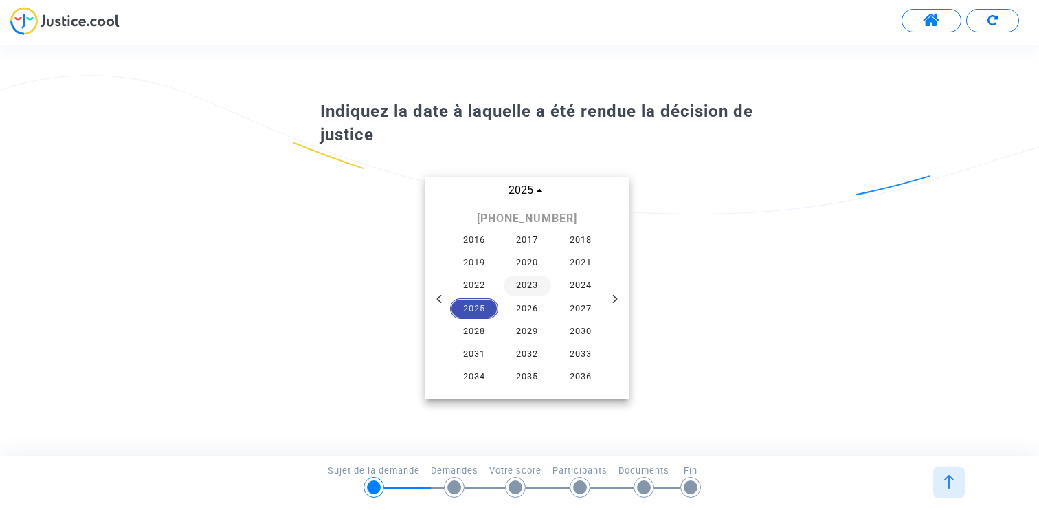
click at [520, 277] on span "2023" at bounding box center [528, 286] width 48 height 21
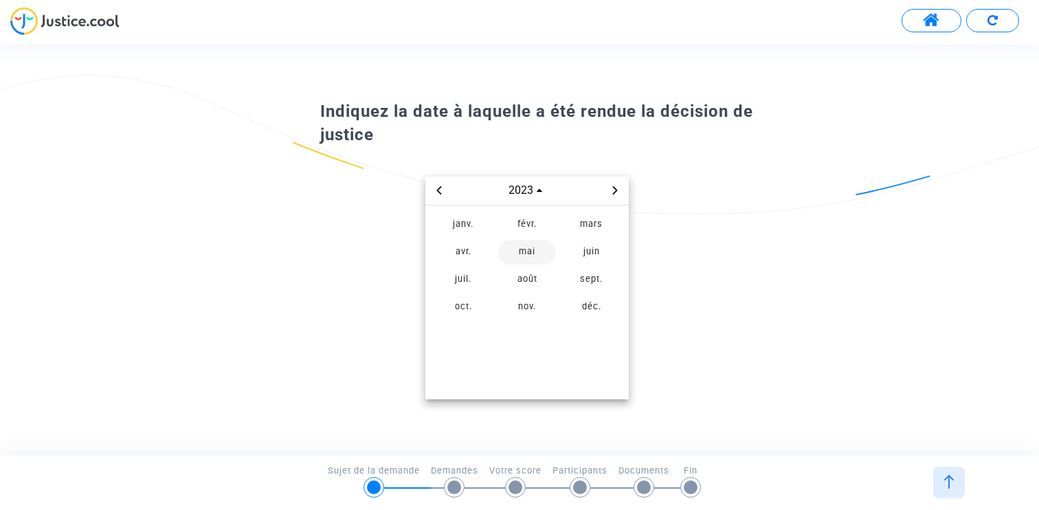
click at [516, 258] on span "mai" at bounding box center [527, 252] width 58 height 25
click at [517, 266] on td "10" at bounding box center [527, 275] width 27 height 27
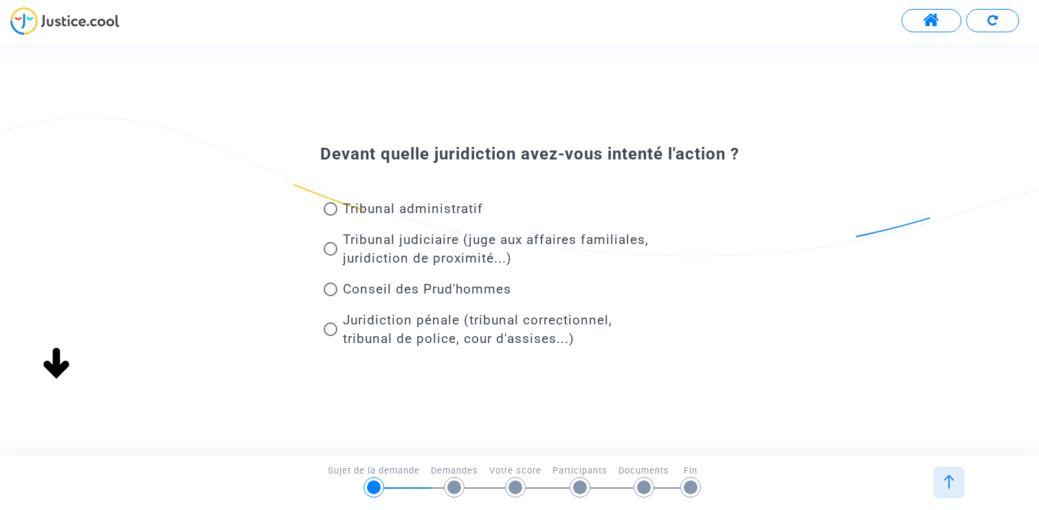
click at [399, 245] on span "Tribunal judiciaire (juge aux affaires familiales, juridiction de proximité...)" at bounding box center [496, 249] width 306 height 34
click at [331, 256] on input "Tribunal judiciaire (juge aux affaires familiales, juridiction de proximité...)" at bounding box center [330, 256] width 1 height 1
radio input "true"
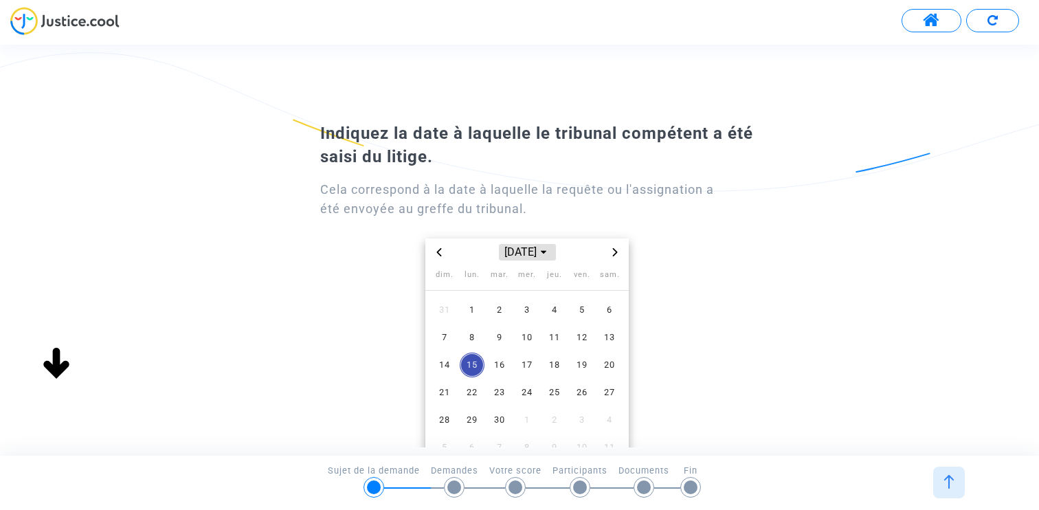
click at [530, 256] on span "sept. 2025" at bounding box center [527, 252] width 56 height 16
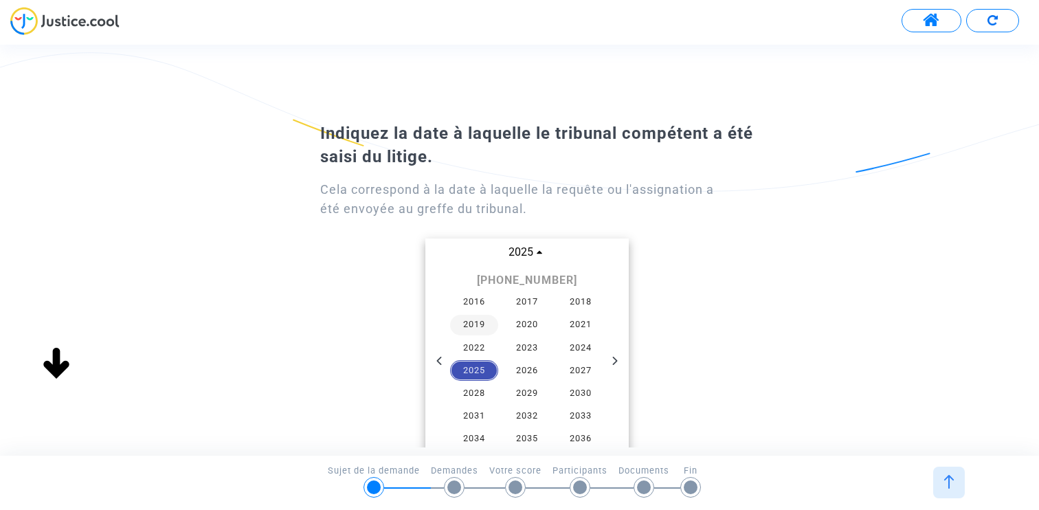
click at [476, 324] on span "2019" at bounding box center [474, 325] width 48 height 21
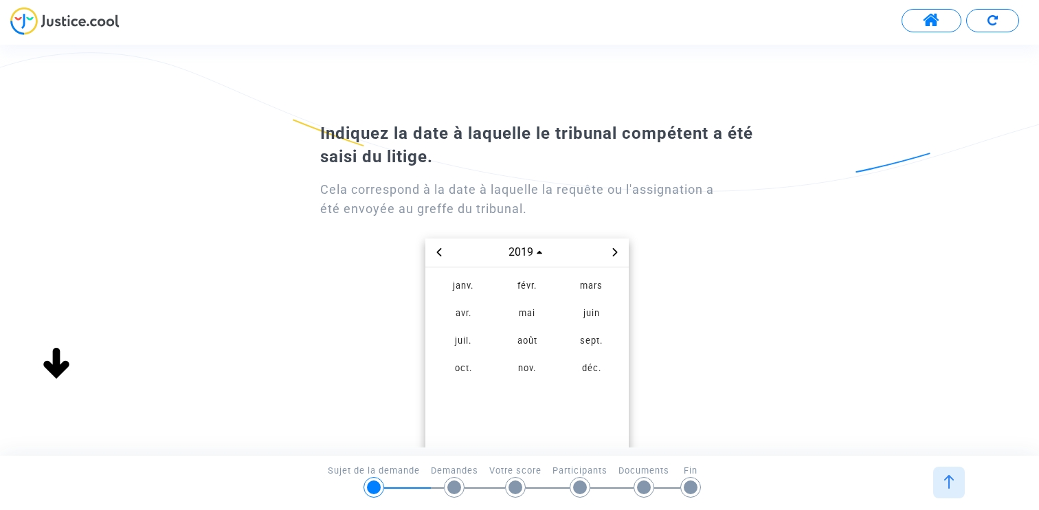
click at [476, 324] on span "avr." at bounding box center [463, 314] width 58 height 25
click at [494, 324] on td "9" at bounding box center [499, 337] width 27 height 27
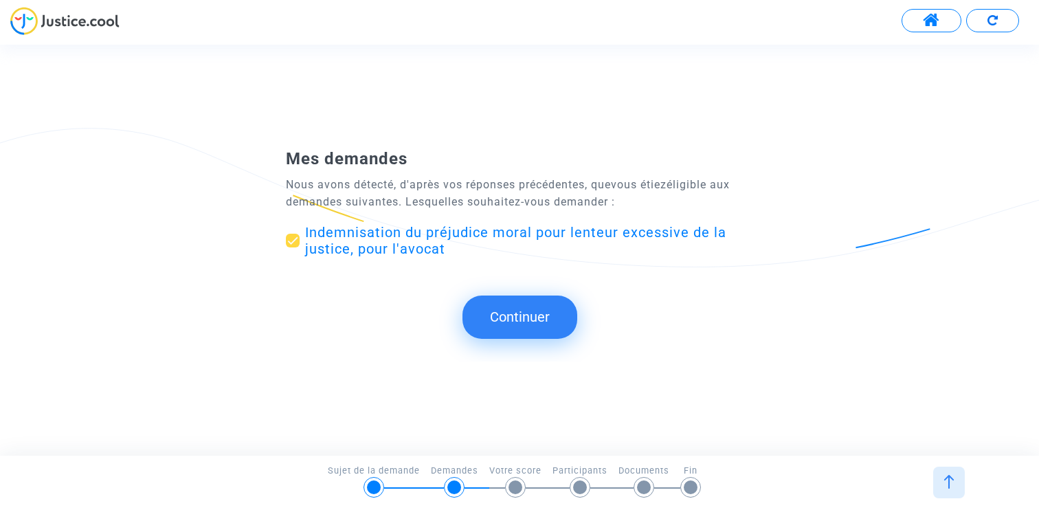
click at [507, 311] on button "Continuer" at bounding box center [520, 317] width 115 height 43
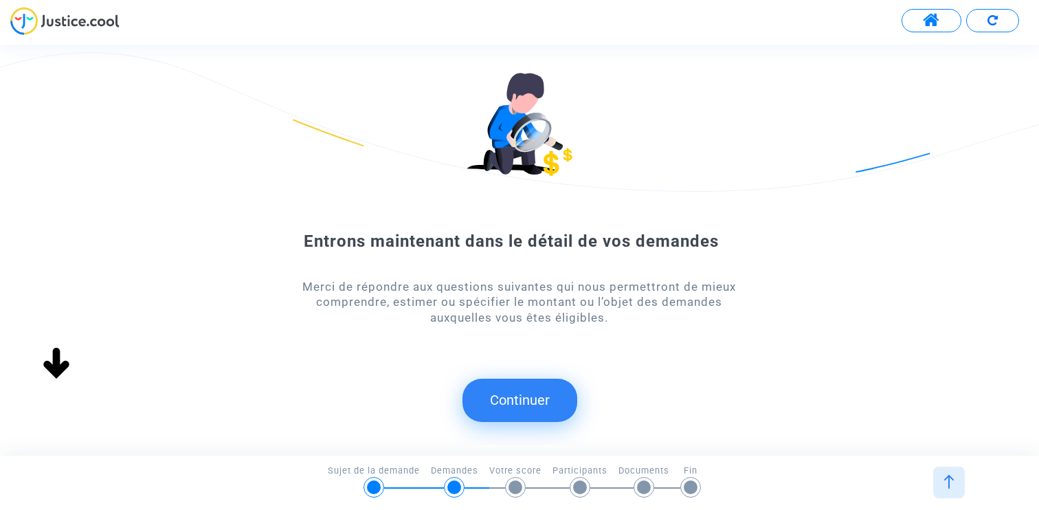
click at [513, 390] on button "Continuer" at bounding box center [520, 400] width 115 height 43
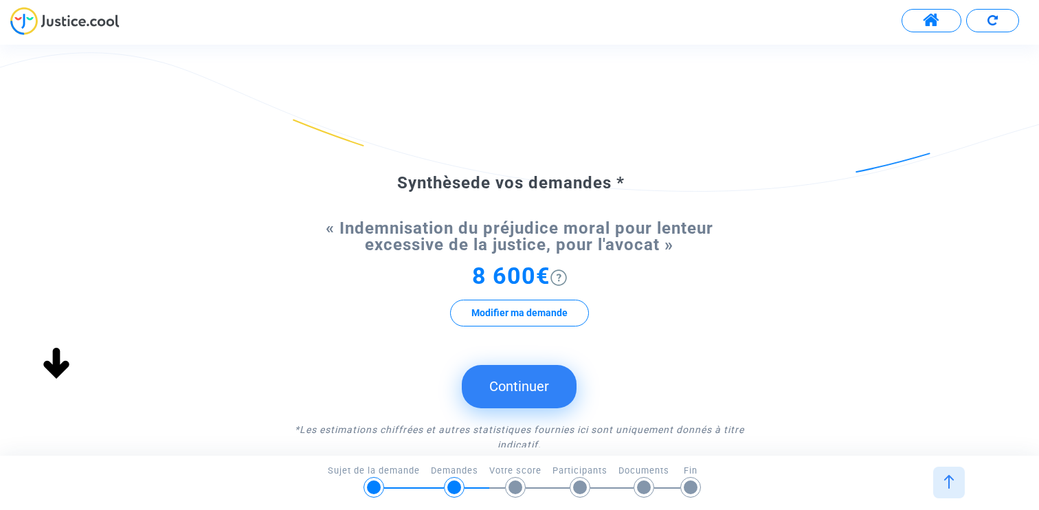
click at [539, 385] on button "Continuer" at bounding box center [519, 386] width 115 height 43
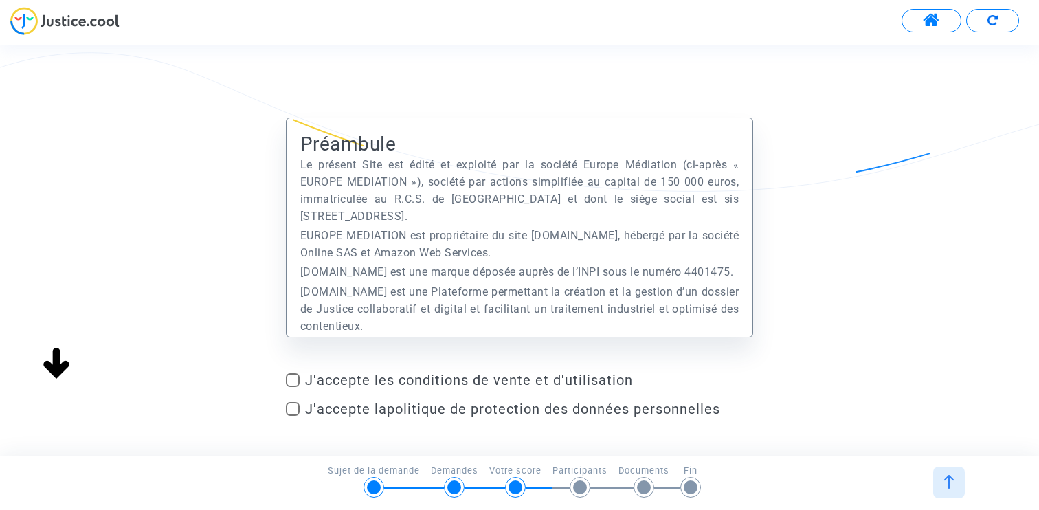
click at [300, 381] on label "J'accepte les conditions de vente et d'utilisation" at bounding box center [519, 380] width 467 height 16
click at [293, 387] on input "J'accepte les conditions de vente et d'utilisation" at bounding box center [292, 387] width 1 height 1
checkbox input "true"
click at [300, 394] on div "J'accepte les conditions de vente et d'utilisation J'accepte la politique de pr…" at bounding box center [519, 397] width 467 height 51
click at [299, 404] on span at bounding box center [293, 409] width 14 height 14
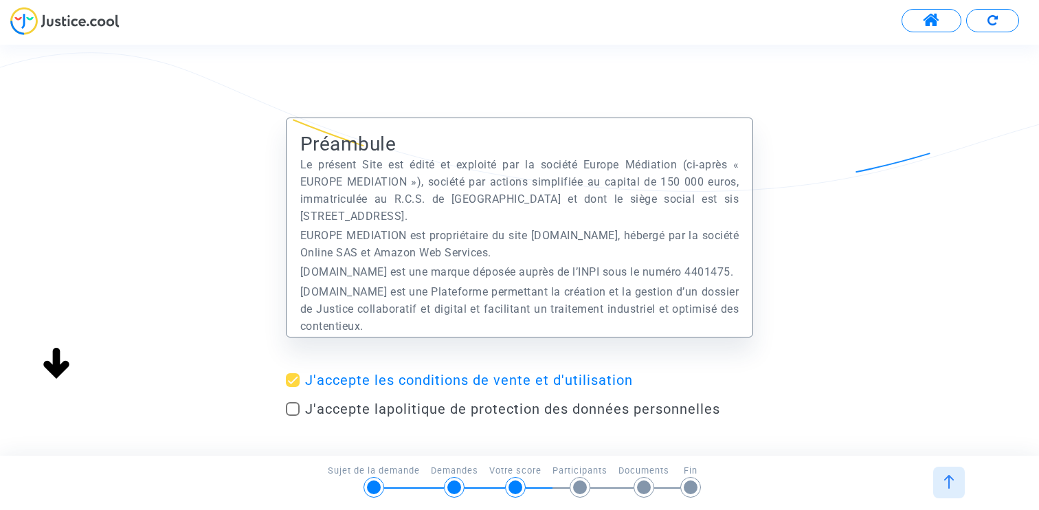
click at [293, 416] on input "J'accepte la politique de protection des données personnelles" at bounding box center [292, 416] width 1 height 1
checkbox input "true"
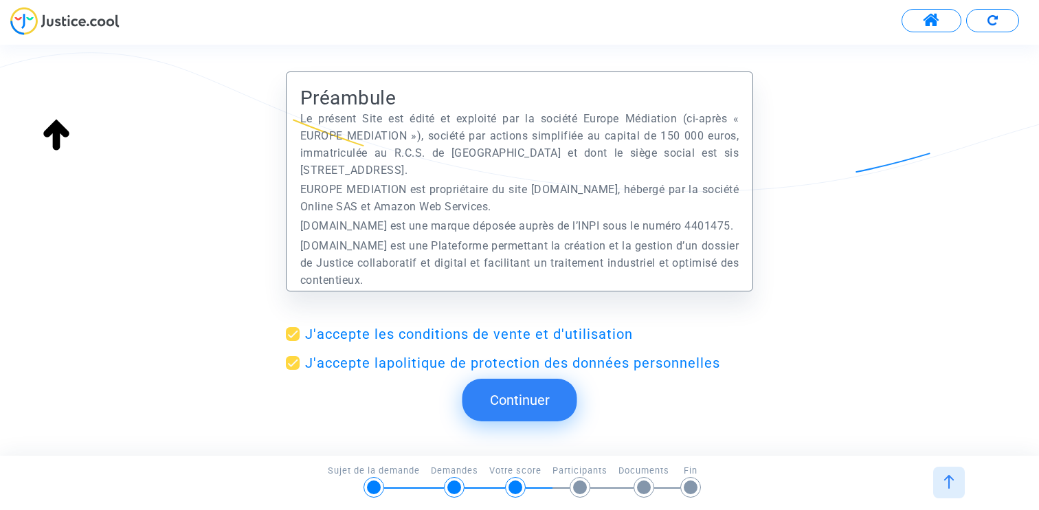
scroll to position [78, 0]
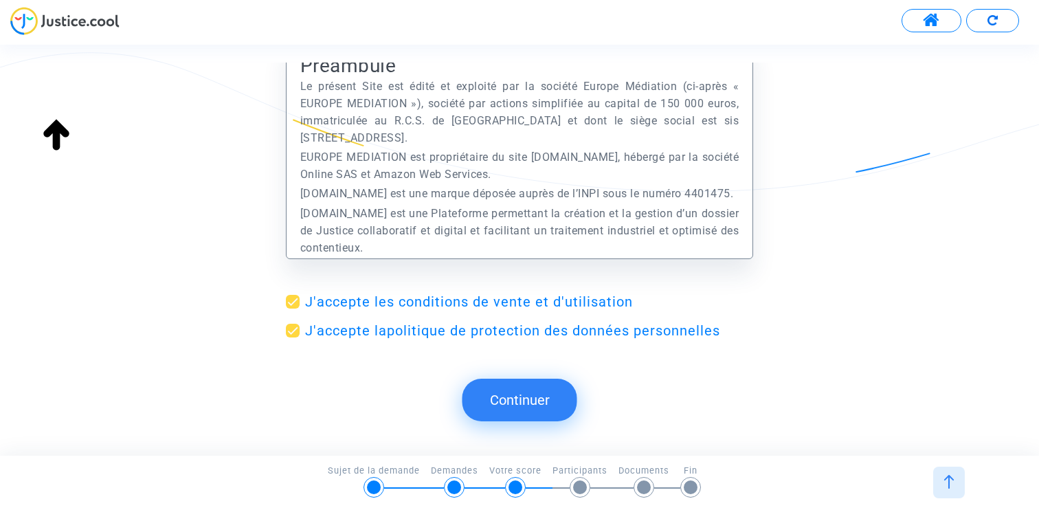
click at [525, 388] on button "Continuer" at bounding box center [520, 400] width 115 height 43
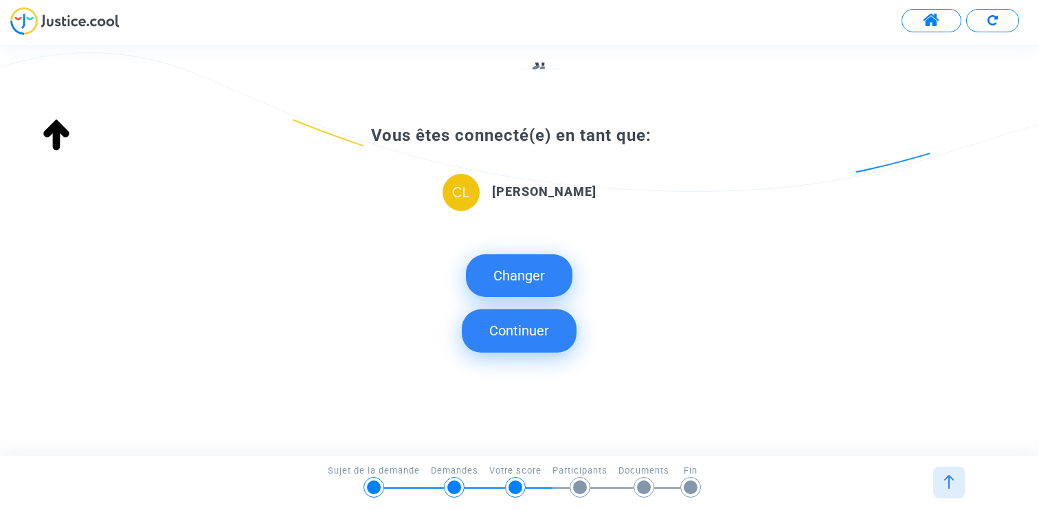
click at [531, 335] on button "Continuer" at bounding box center [519, 330] width 115 height 43
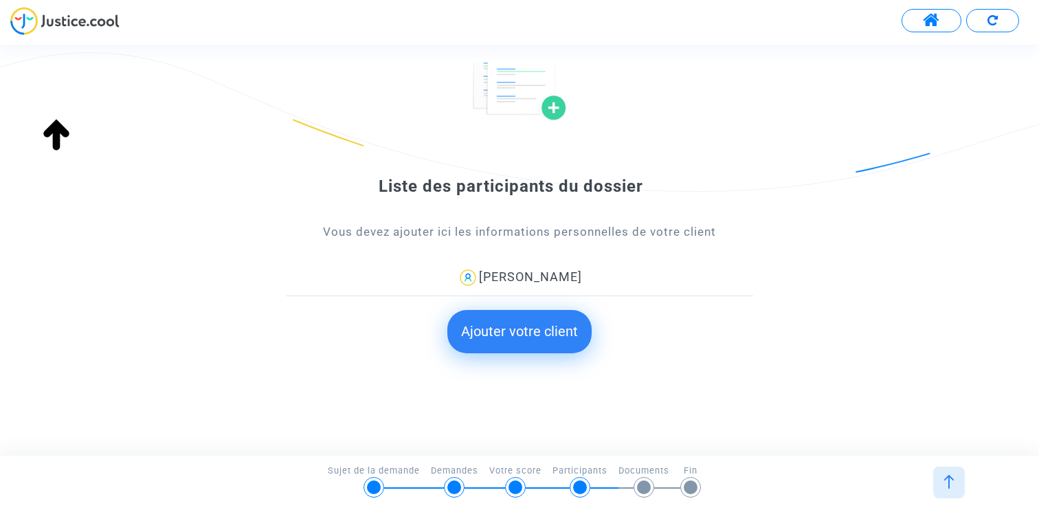
scroll to position [103, 0]
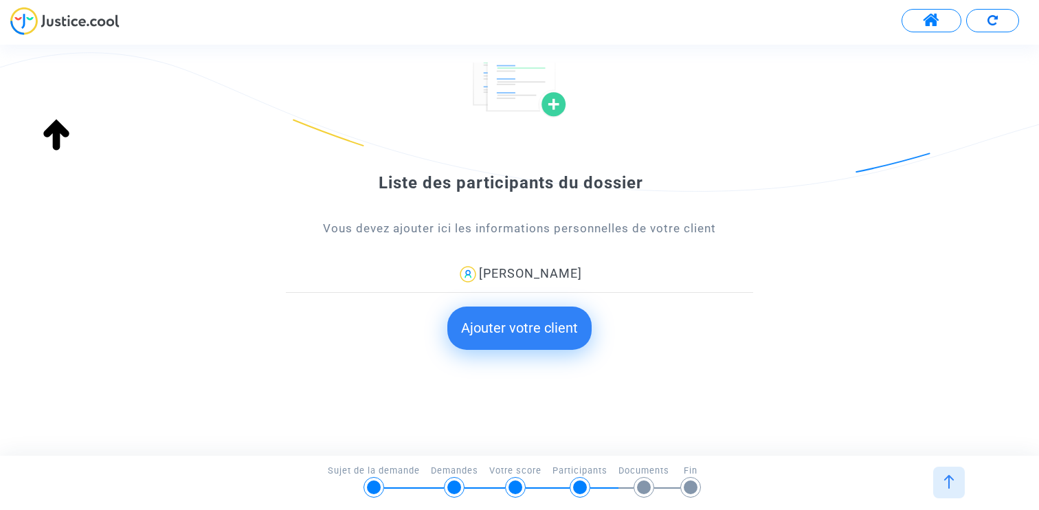
click at [523, 333] on button "Ajouter votre client" at bounding box center [520, 328] width 144 height 43
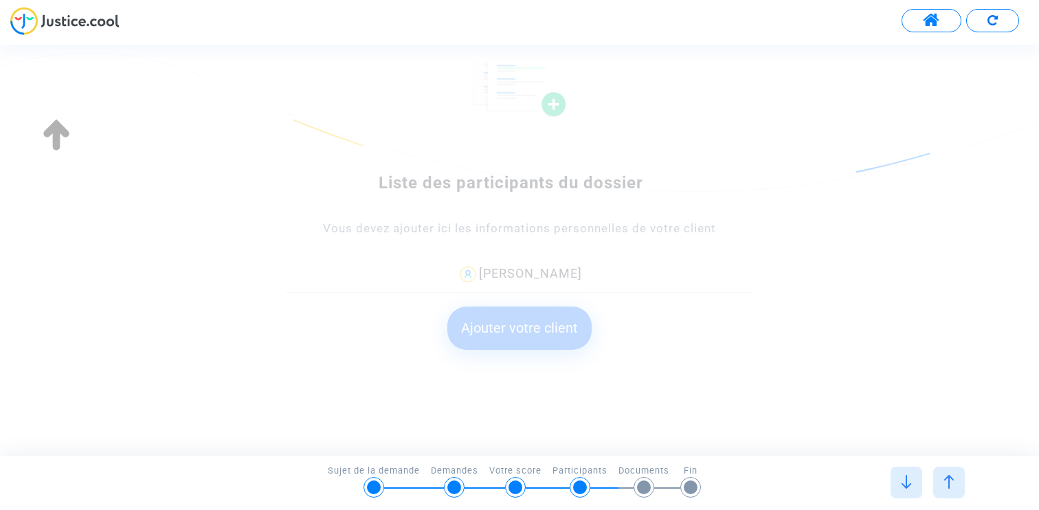
scroll to position [0, 0]
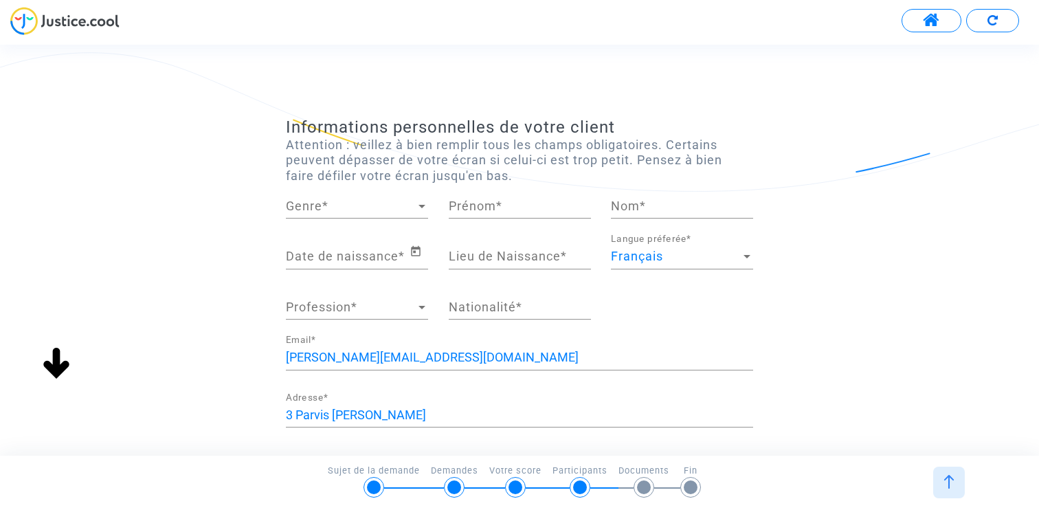
click at [360, 210] on span "Genre" at bounding box center [351, 206] width 130 height 14
click at [375, 205] on span "Madame" at bounding box center [357, 206] width 142 height 37
click at [459, 208] on input "Prénom *" at bounding box center [520, 206] width 142 height 14
type input "Sophie"
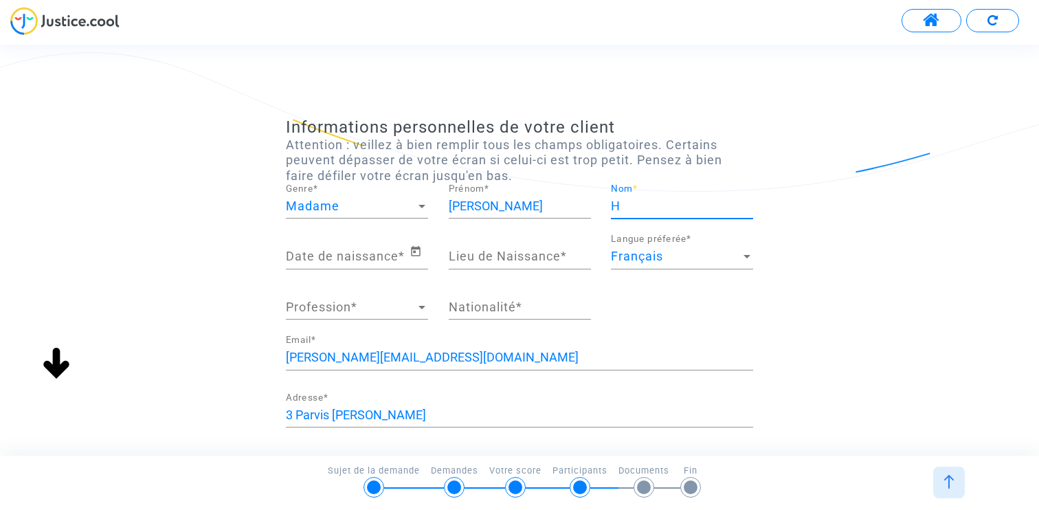
type input "H"
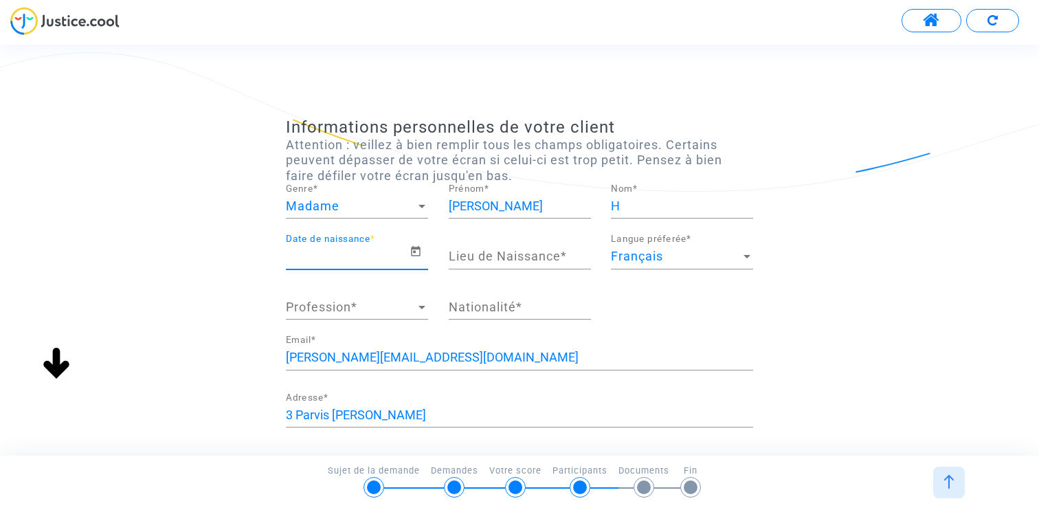
click at [407, 250] on input "Date de naissance *" at bounding box center [348, 257] width 124 height 14
click at [419, 250] on icon "Open calendar" at bounding box center [416, 251] width 10 height 10
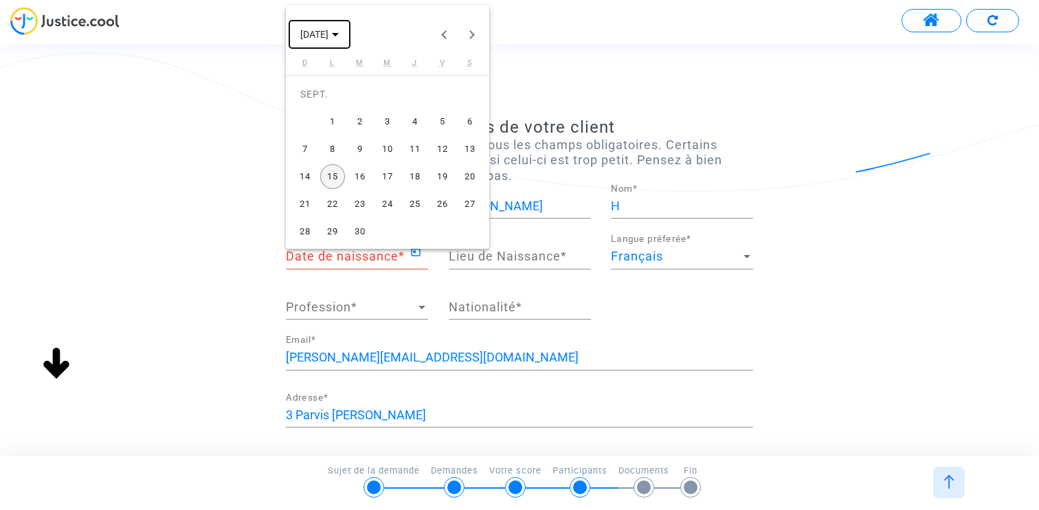
click at [329, 38] on span "SEPT. 2025" at bounding box center [314, 35] width 28 height 11
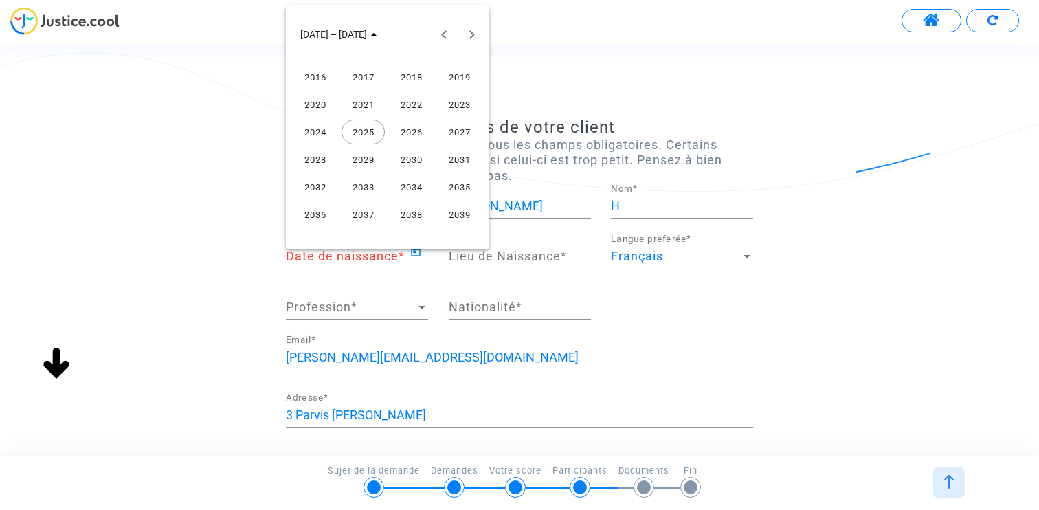
click at [381, 128] on div "2025" at bounding box center [363, 132] width 43 height 25
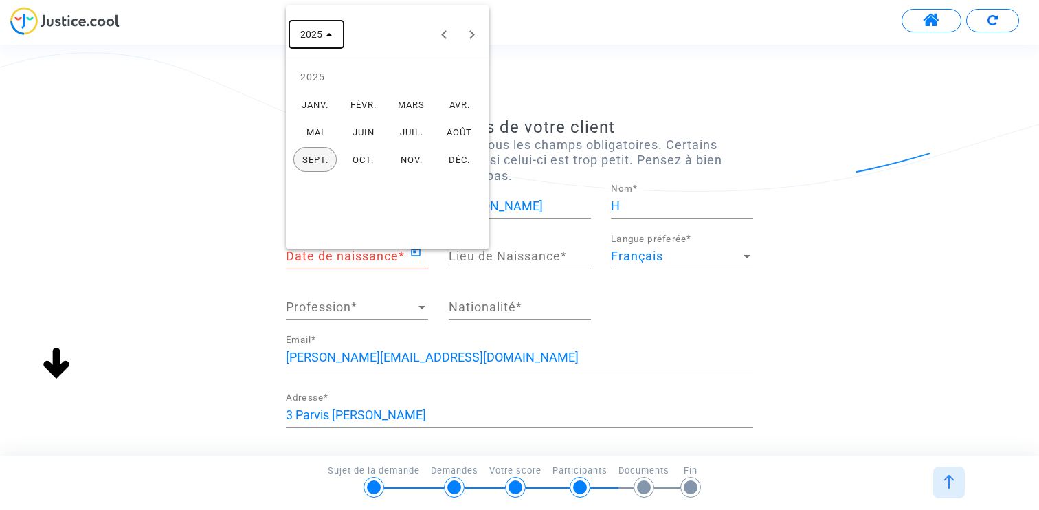
click at [328, 40] on button "2025" at bounding box center [316, 34] width 54 height 27
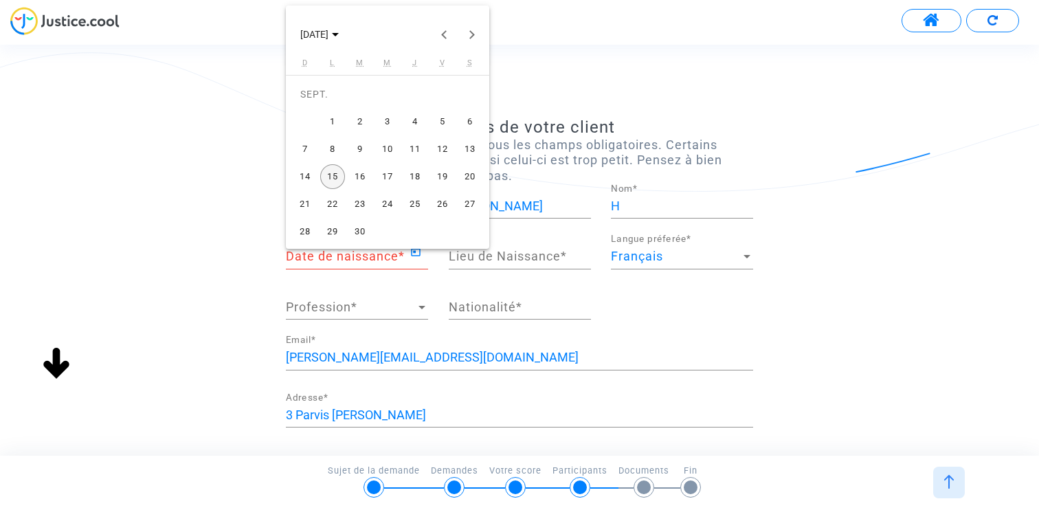
click at [368, 147] on div "9" at bounding box center [360, 149] width 25 height 25
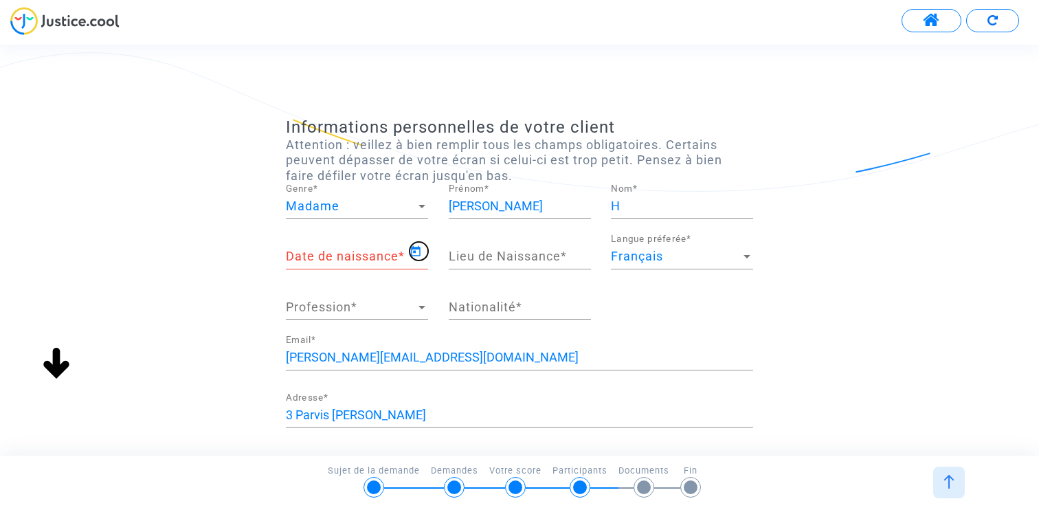
type input "09/09/2025"
click at [481, 249] on div "Lieu de Naissance *" at bounding box center [520, 251] width 142 height 35
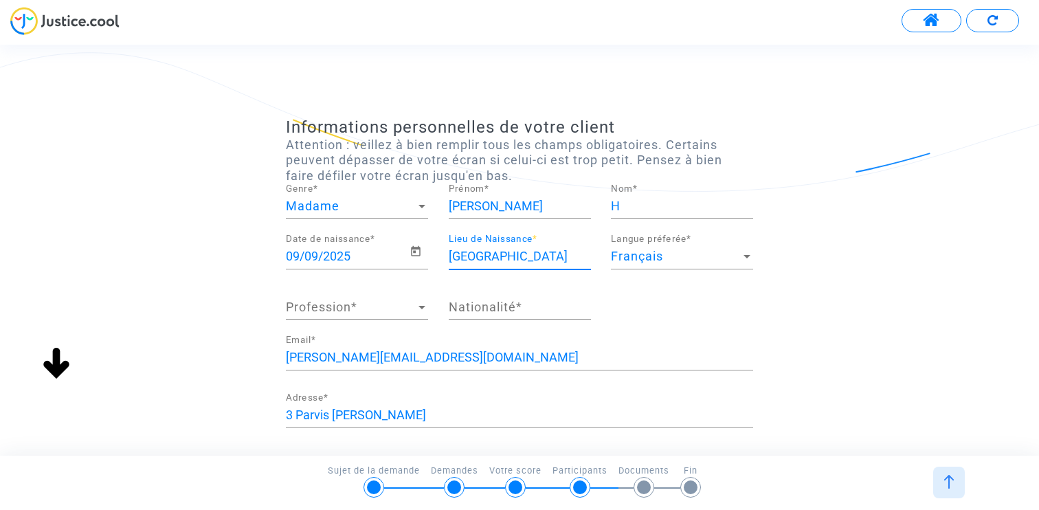
type input "Paris"
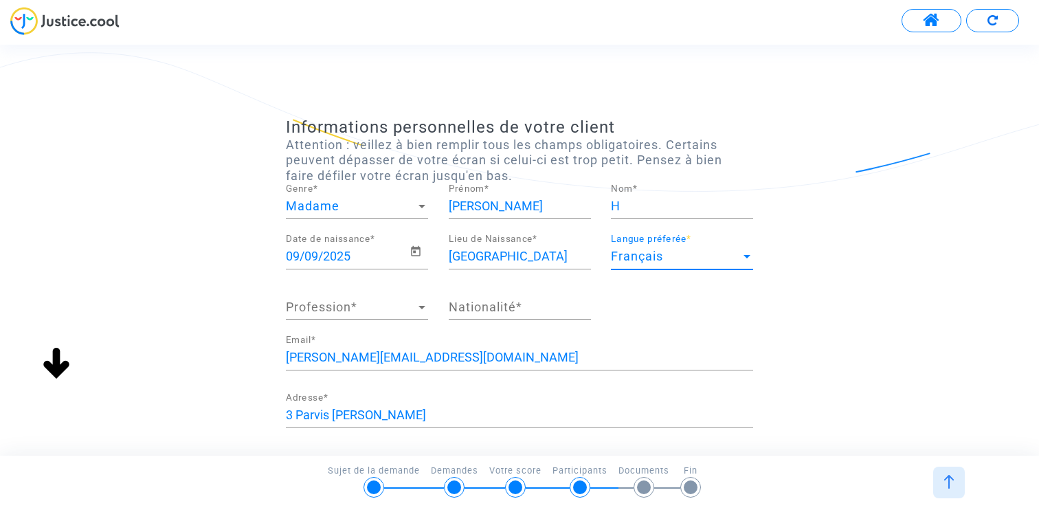
click at [382, 294] on div "Profession Profession *" at bounding box center [357, 302] width 142 height 35
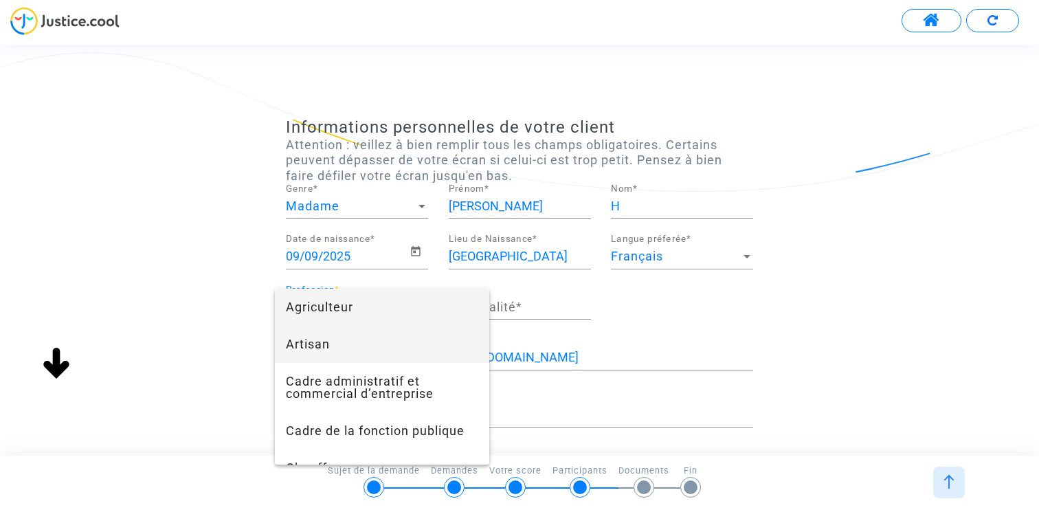
click at [355, 333] on span "Artisan" at bounding box center [382, 344] width 192 height 37
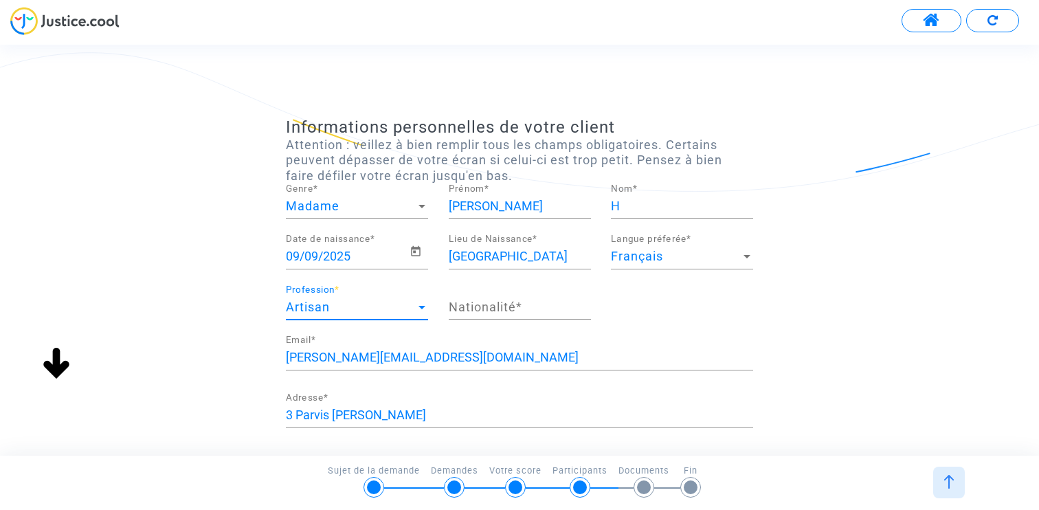
click at [495, 309] on input "Nationalité *" at bounding box center [520, 307] width 142 height 14
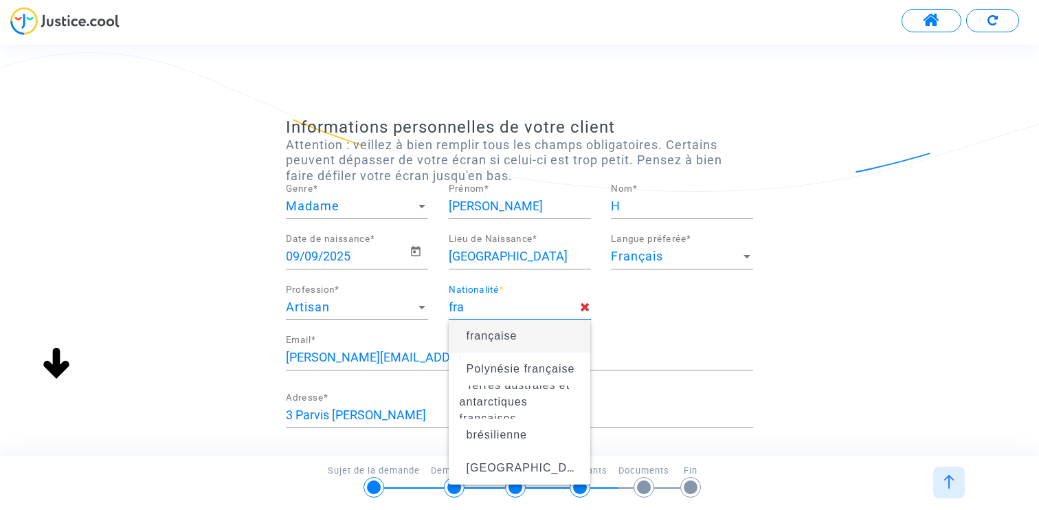
click at [477, 335] on span "française" at bounding box center [492, 336] width 51 height 12
type input "française"
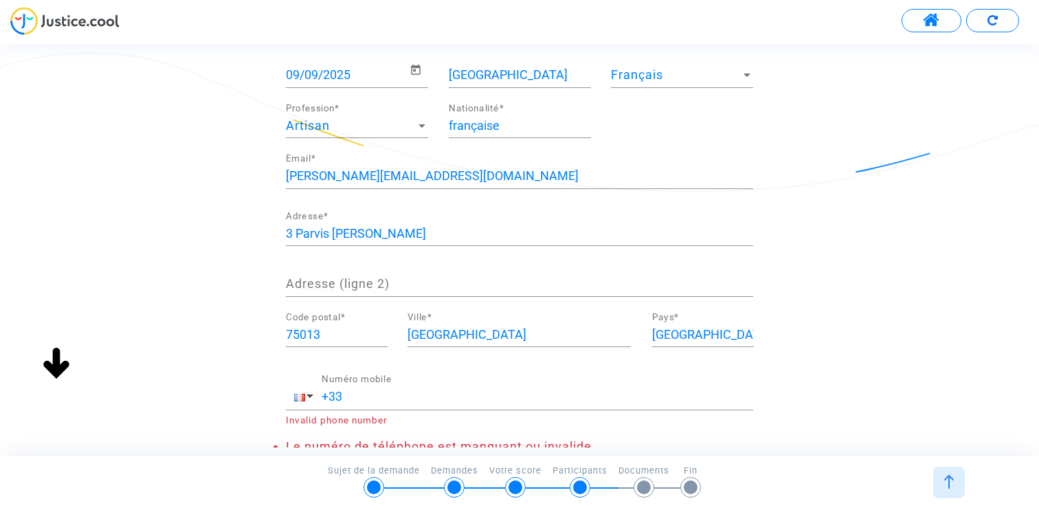
scroll to position [271, 0]
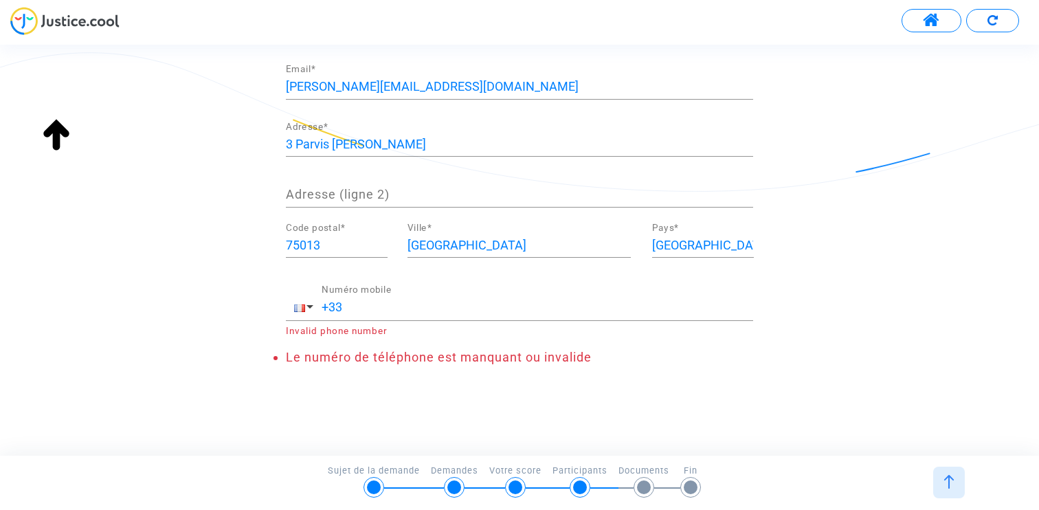
click at [421, 311] on input "+33" at bounding box center [538, 307] width 432 height 14
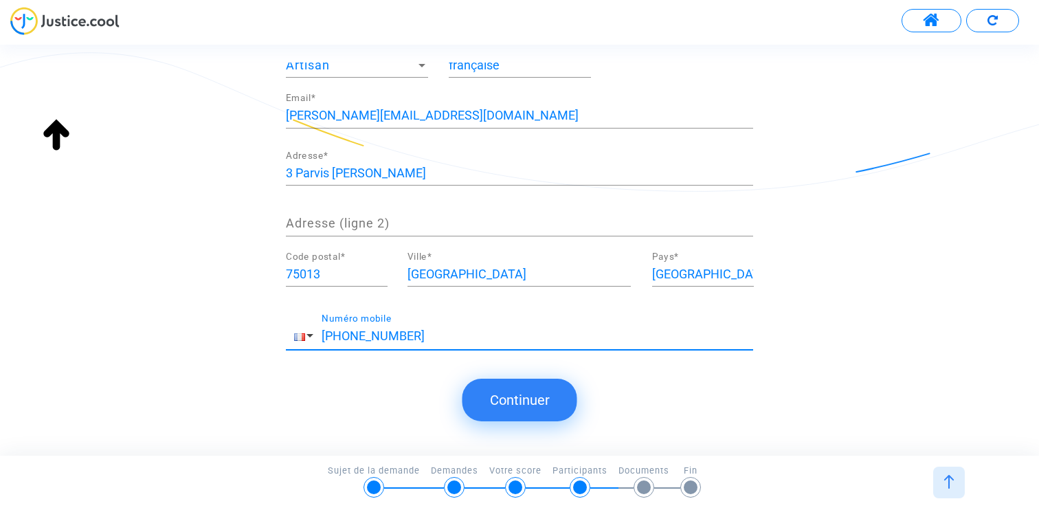
scroll to position [242, 0]
type input "+33 123456789"
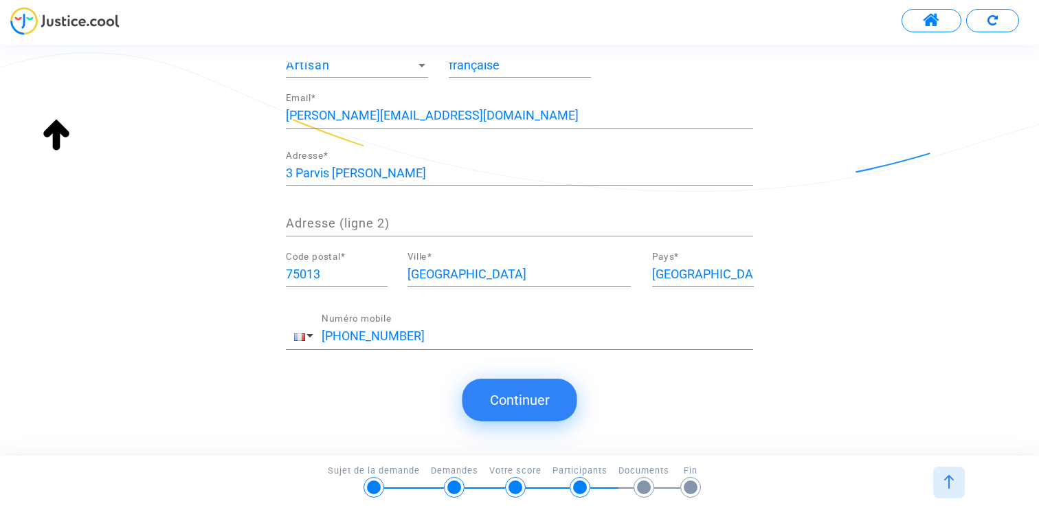
click at [520, 399] on button "Continuer" at bounding box center [520, 400] width 115 height 43
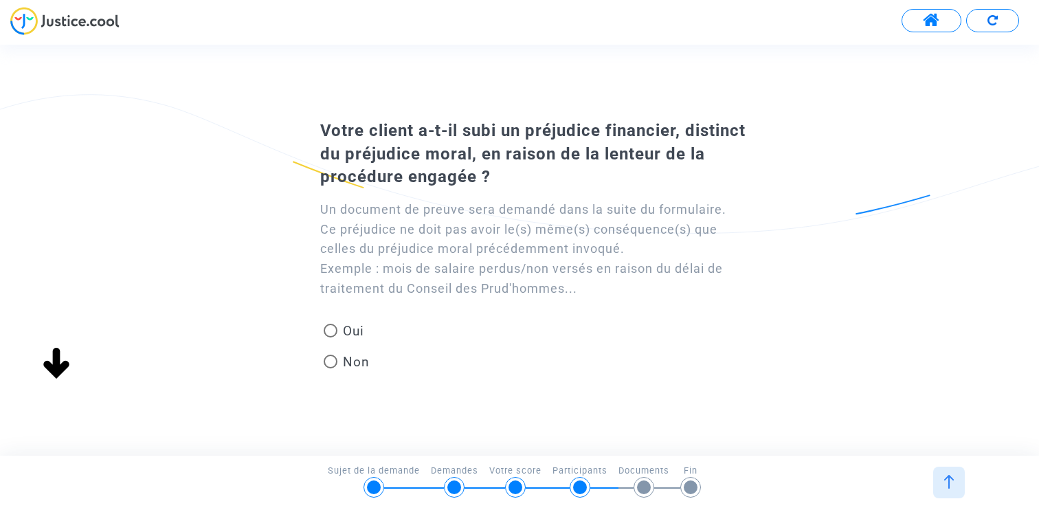
scroll to position [0, 0]
click at [338, 377] on mat-radio-group "Oui Non" at bounding box center [346, 349] width 53 height 62
click at [346, 366] on span "Non" at bounding box center [354, 362] width 32 height 19
click at [331, 368] on input "Non" at bounding box center [330, 368] width 1 height 1
radio input "true"
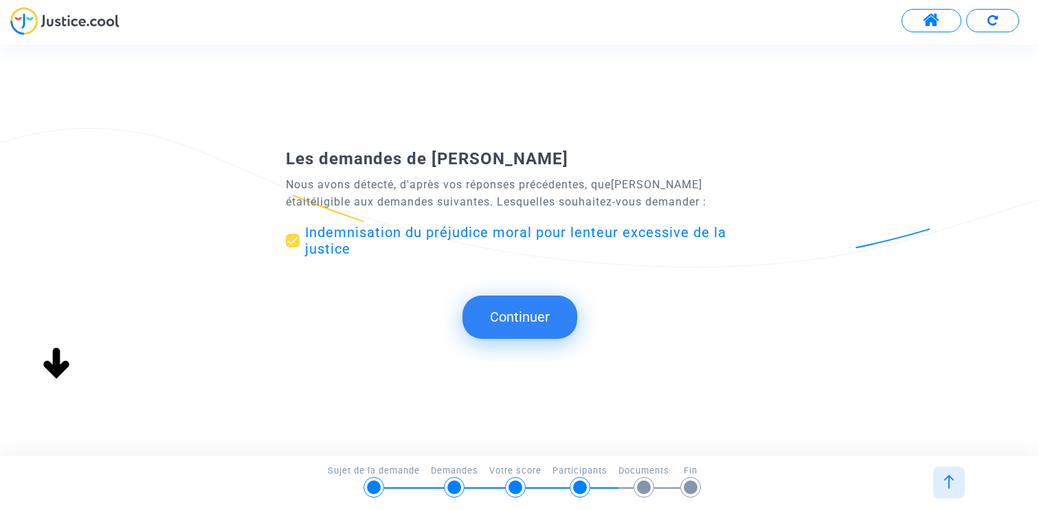
click at [515, 326] on button "Continuer" at bounding box center [520, 317] width 115 height 43
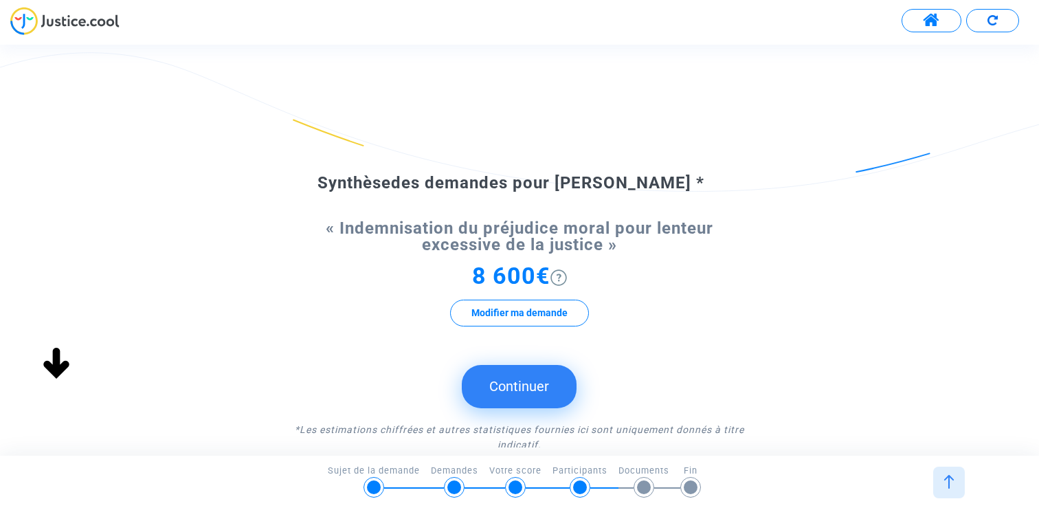
click at [531, 377] on button "Continuer" at bounding box center [519, 386] width 115 height 43
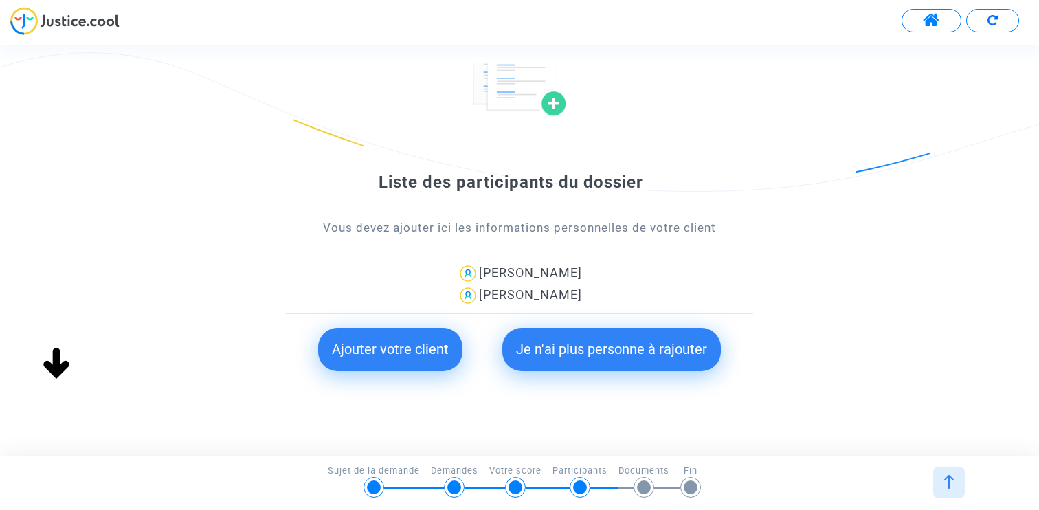
scroll to position [115, 0]
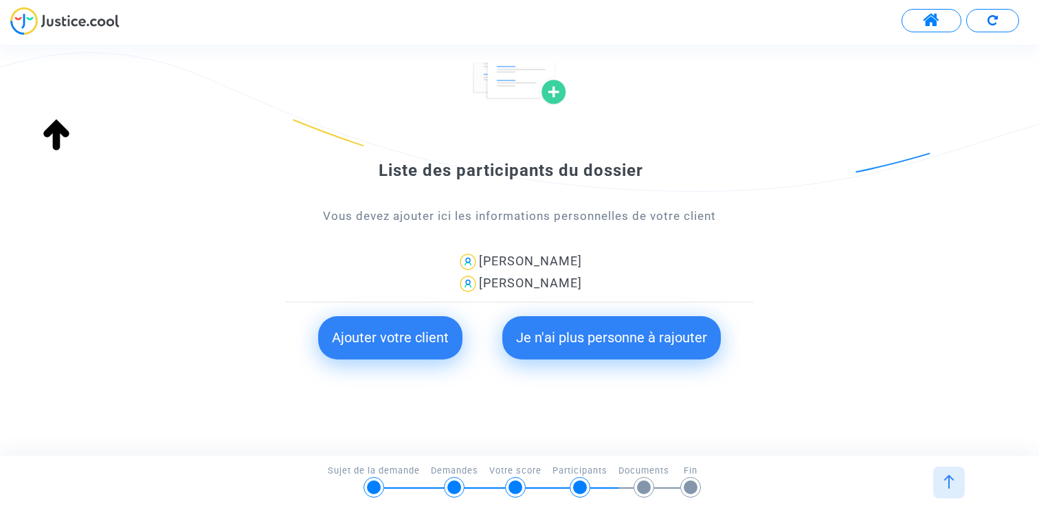
click at [609, 348] on button "Je n'ai plus personne à rajouter" at bounding box center [612, 337] width 219 height 43
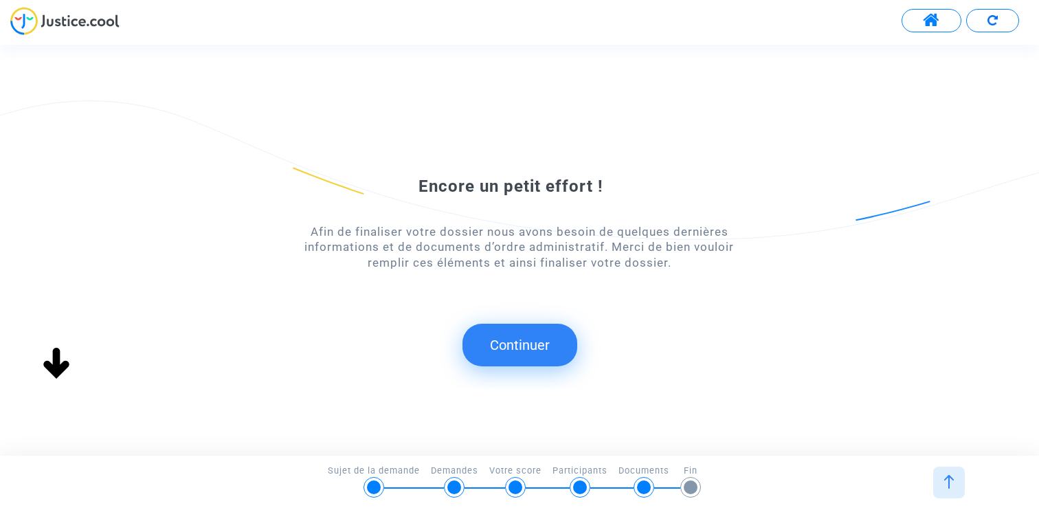
click at [518, 346] on button "Continuer" at bounding box center [520, 345] width 115 height 43
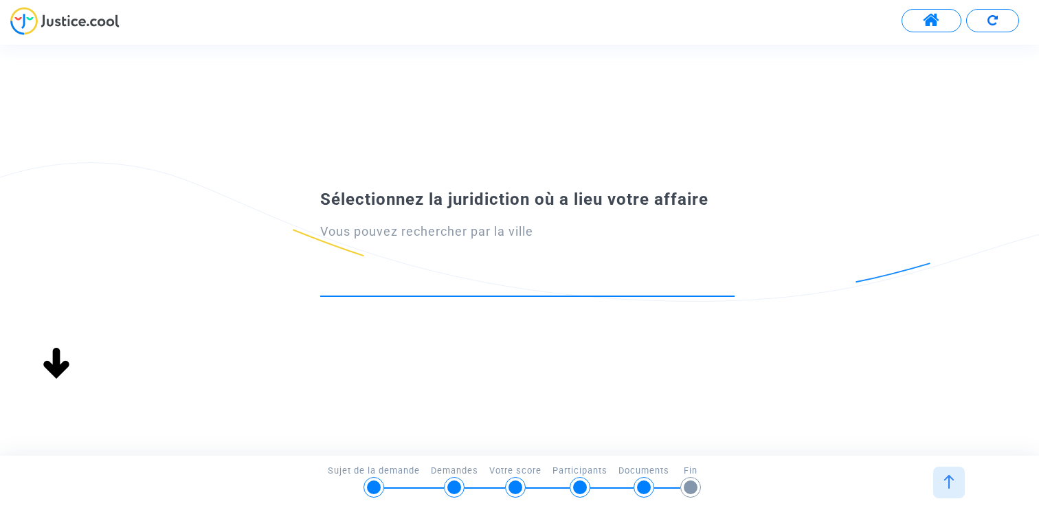
scroll to position [0, 0]
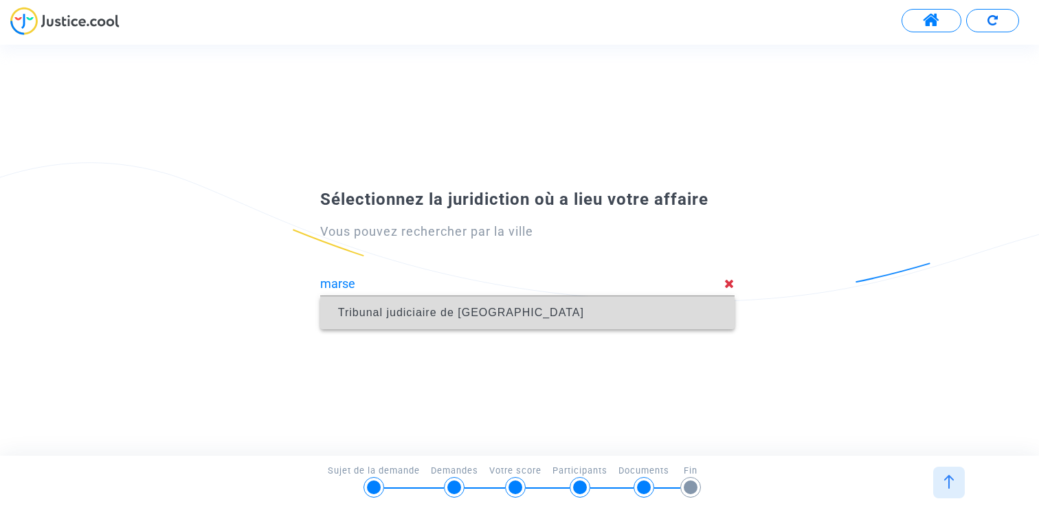
click at [479, 300] on span "Tribunal judiciaire de Marseille" at bounding box center [527, 313] width 393 height 38
type input "Tribunal judiciaire de Marseille"
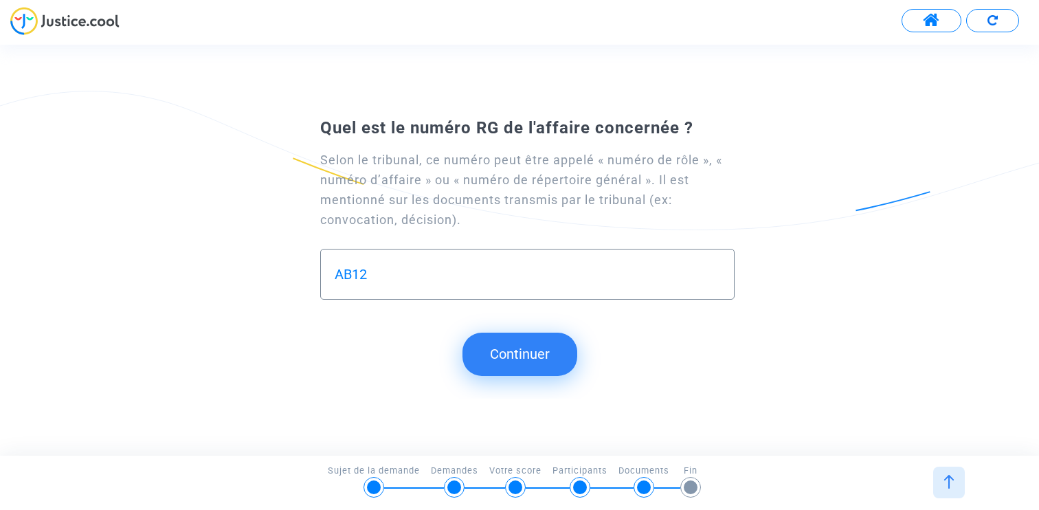
type input "AB12"
click at [523, 354] on button "Continuer" at bounding box center [520, 354] width 115 height 43
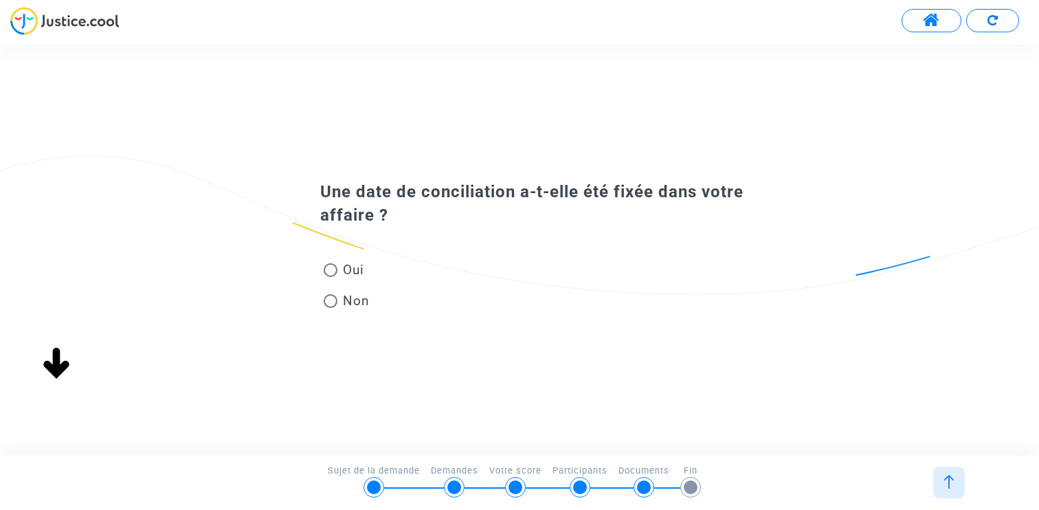
click at [351, 308] on span "Non" at bounding box center [354, 300] width 32 height 19
click at [331, 308] on input "Non" at bounding box center [330, 308] width 1 height 1
radio input "true"
click at [345, 266] on span "Oui" at bounding box center [351, 270] width 27 height 19
click at [331, 277] on input "Oui" at bounding box center [330, 277] width 1 height 1
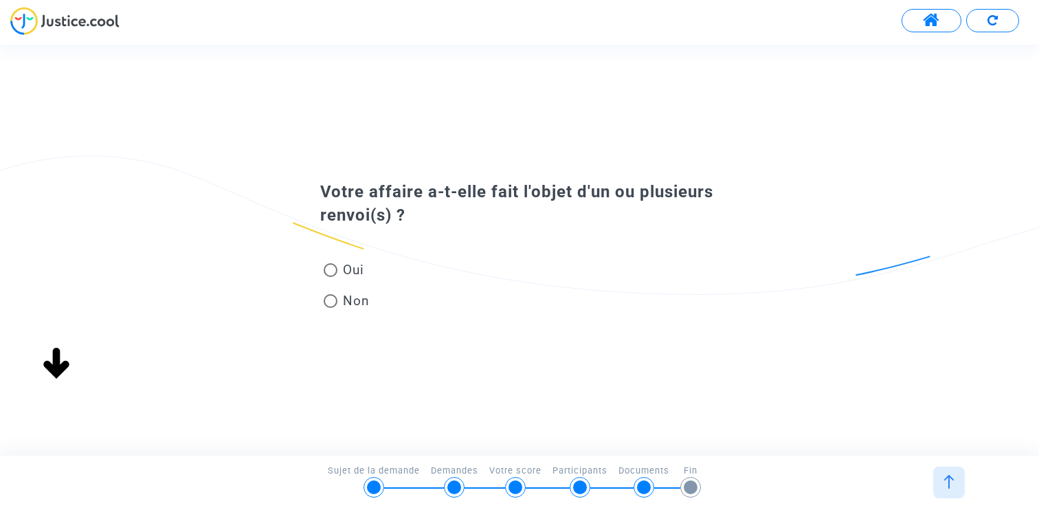
radio input "true"
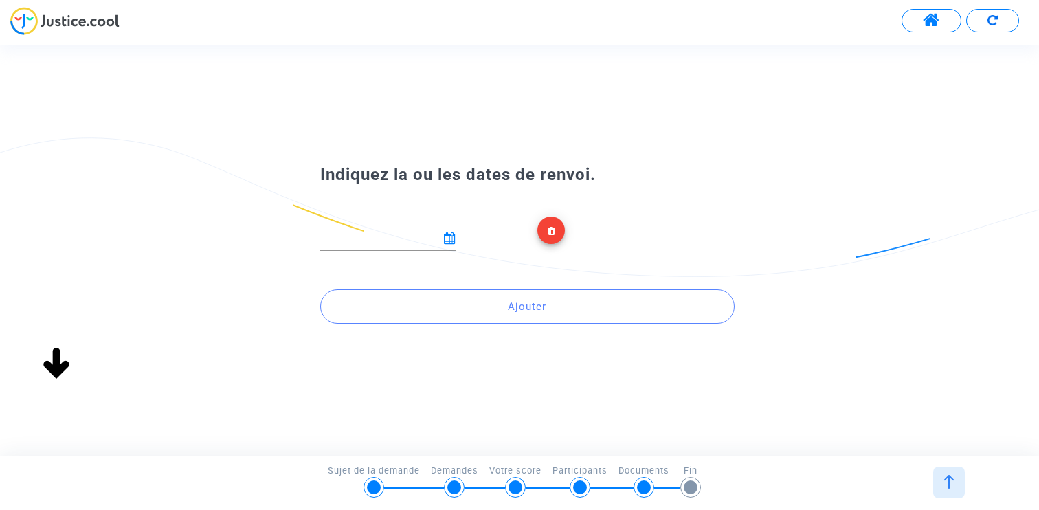
click at [445, 239] on icon at bounding box center [450, 238] width 12 height 12
click at [459, 240] on div at bounding box center [419, 247] width 218 height 60
click at [452, 240] on icon at bounding box center [450, 238] width 12 height 12
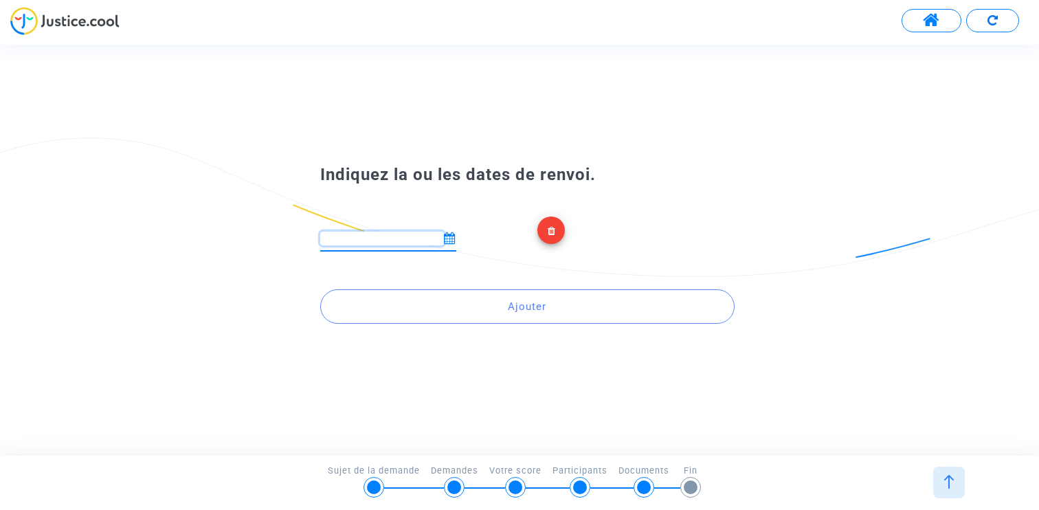
click at [401, 240] on input at bounding box center [382, 239] width 124 height 14
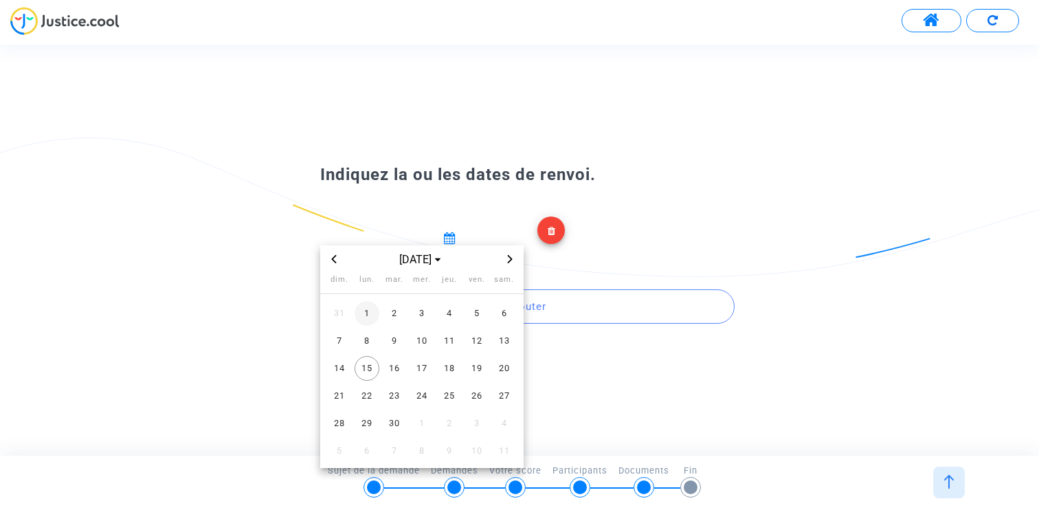
click at [371, 311] on span "1" at bounding box center [367, 313] width 25 height 25
type input "01/09/2025"
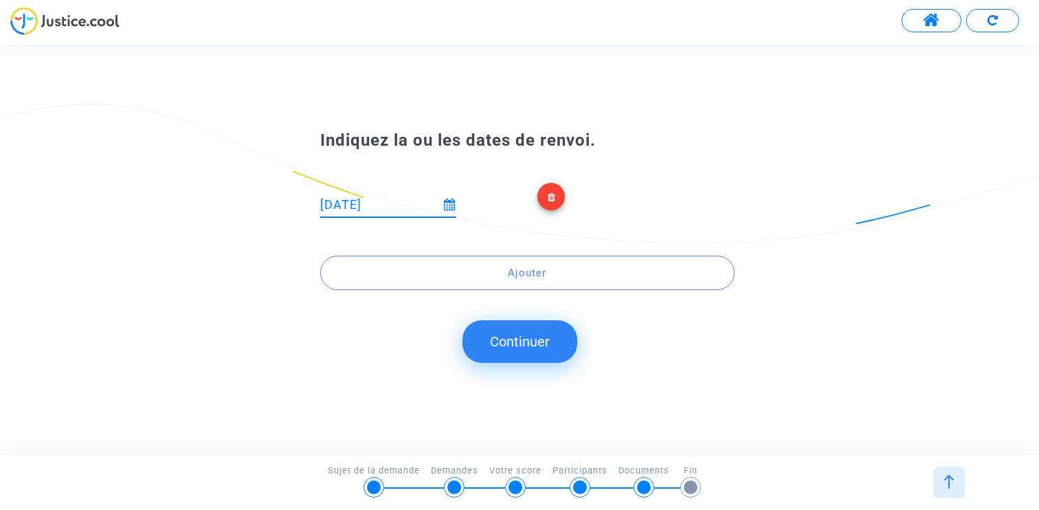
click at [517, 335] on button "Continuer" at bounding box center [520, 341] width 115 height 43
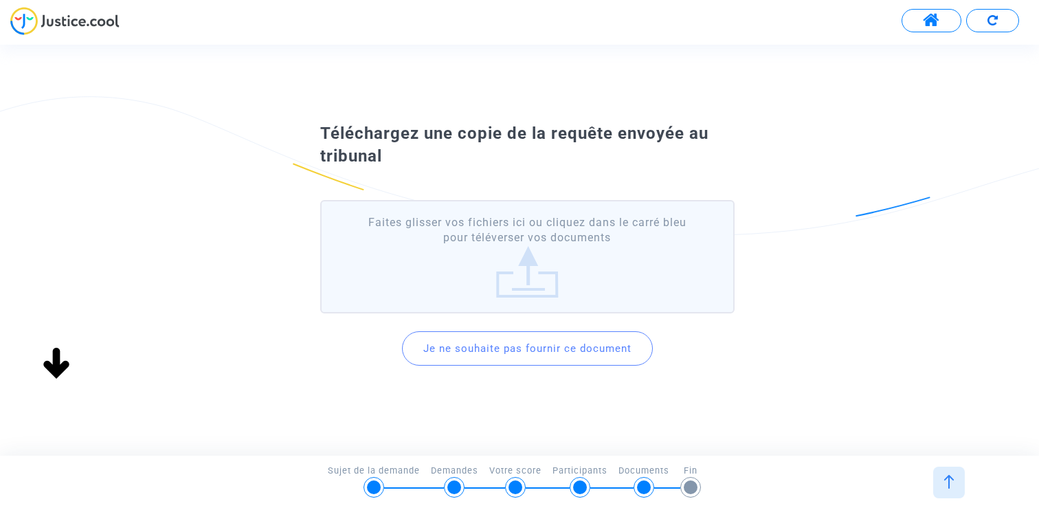
click at [525, 340] on button "Je ne souhaite pas fournir ce document" at bounding box center [527, 348] width 251 height 34
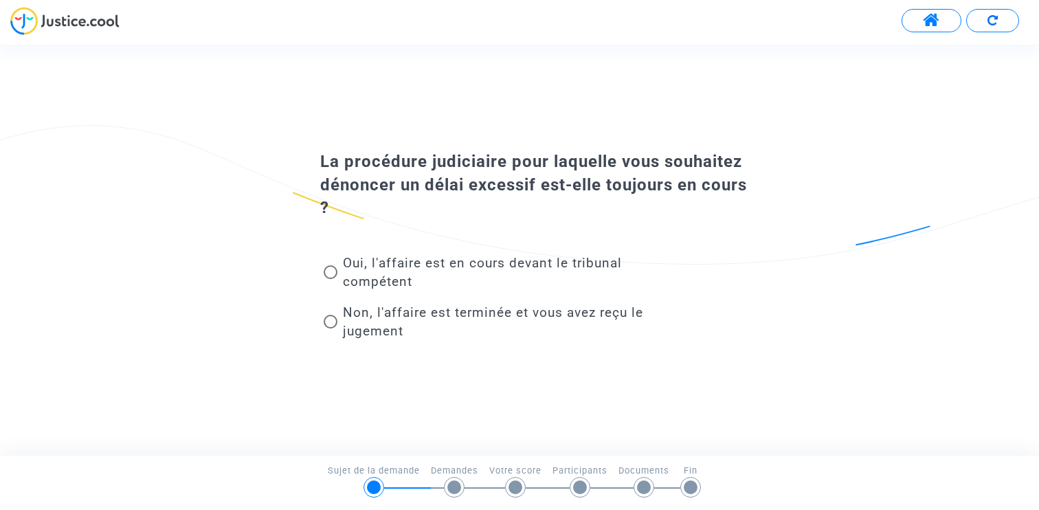
click at [388, 307] on span "Non, l'affaire est terminée et vous avez reçu le jugement" at bounding box center [493, 322] width 300 height 34
click at [331, 329] on input "Non, l'affaire est terminée et vous avez reçu le jugement" at bounding box center [330, 329] width 1 height 1
radio input "true"
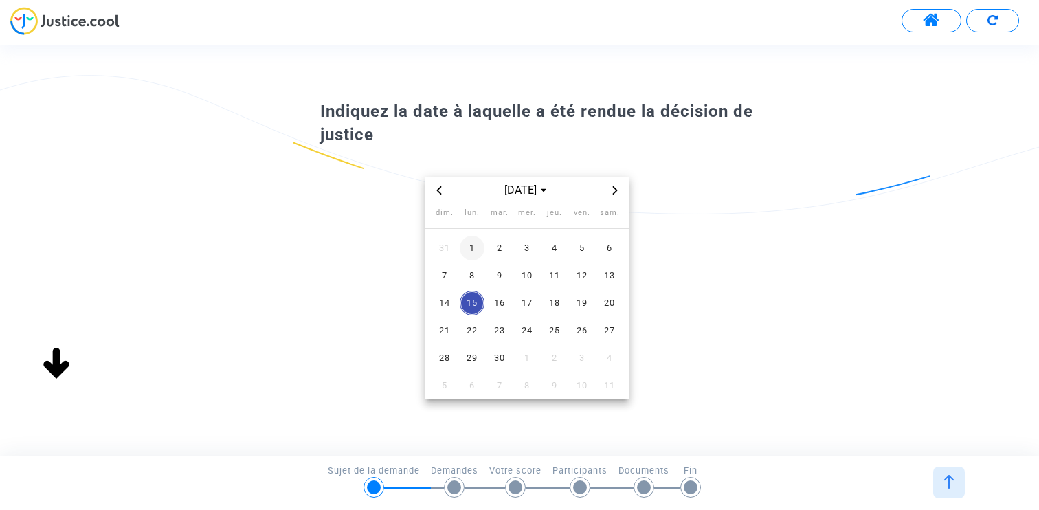
click at [471, 252] on span "1" at bounding box center [472, 248] width 25 height 25
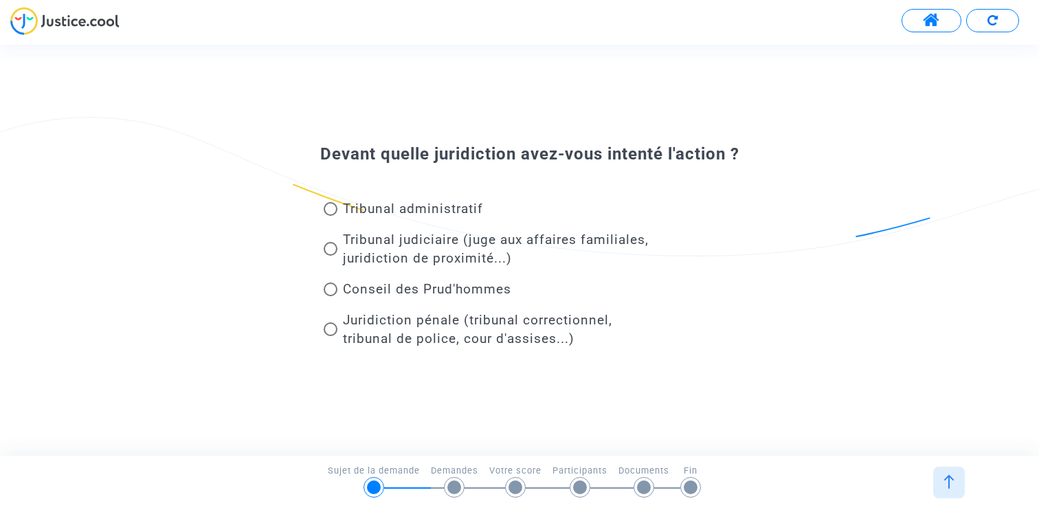
click at [410, 253] on span "Tribunal judiciaire (juge aux affaires familiales, juridiction de proximité...)" at bounding box center [496, 249] width 306 height 34
click at [331, 256] on input "Tribunal judiciaire (juge aux affaires familiales, juridiction de proximité...)" at bounding box center [330, 256] width 1 height 1
radio input "true"
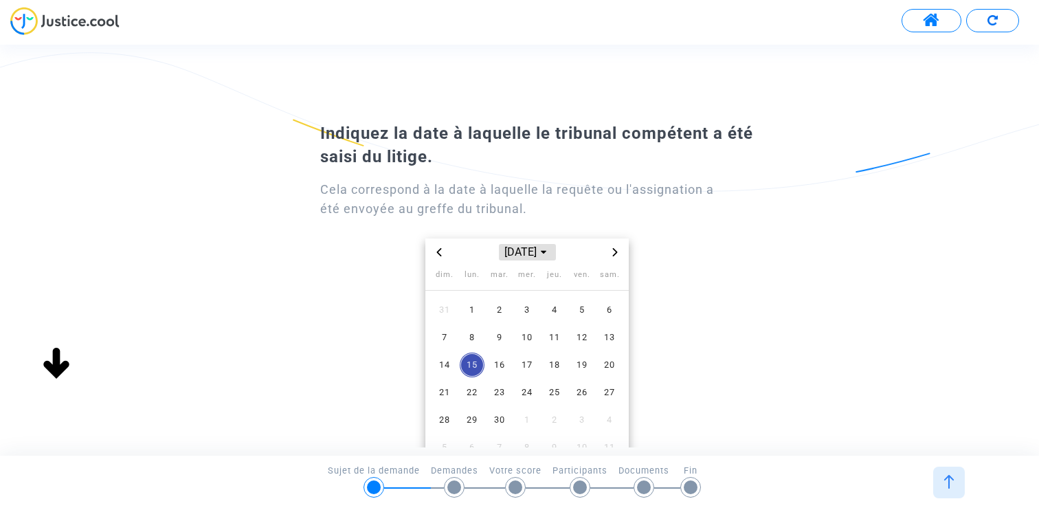
click at [529, 257] on span "[DATE]" at bounding box center [527, 252] width 56 height 16
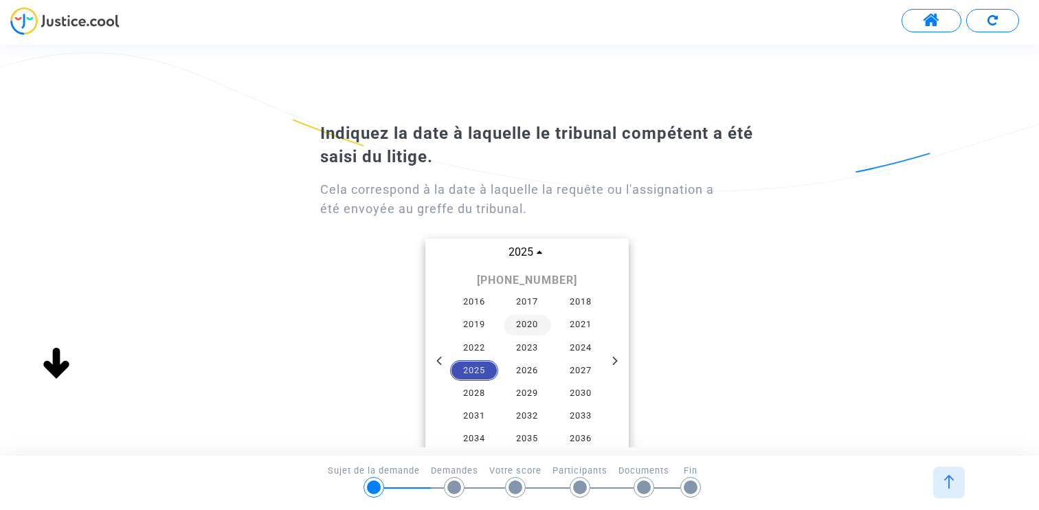
click at [525, 323] on span "2020" at bounding box center [528, 325] width 48 height 21
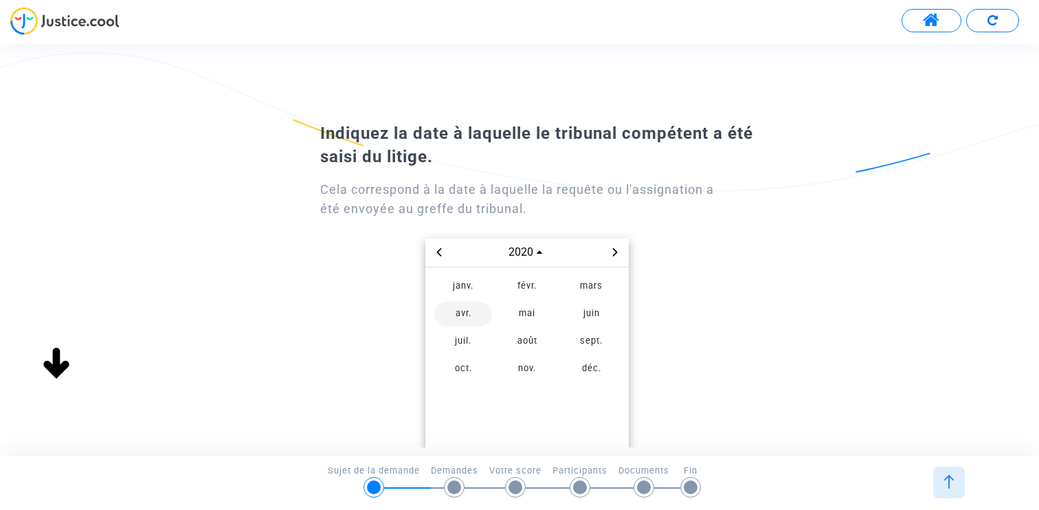
click at [466, 318] on span "avr." at bounding box center [463, 314] width 58 height 25
click at [465, 341] on span "6" at bounding box center [472, 337] width 25 height 25
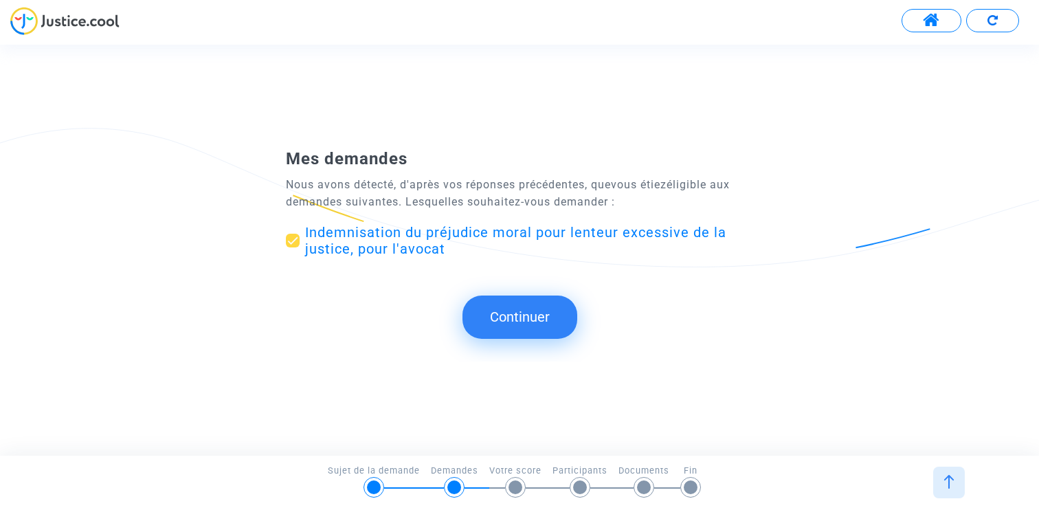
click at [522, 322] on button "Continuer" at bounding box center [520, 317] width 115 height 43
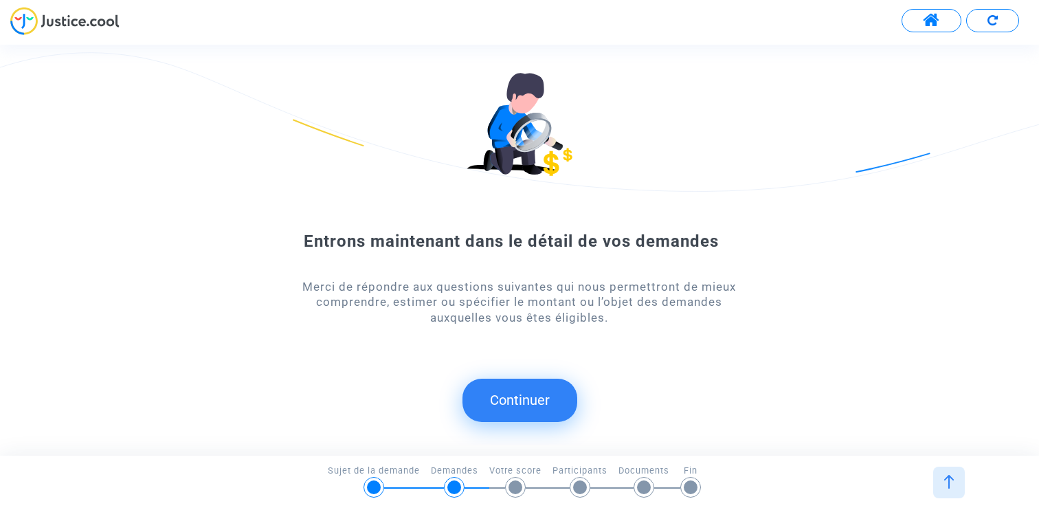
click at [511, 397] on button "Continuer" at bounding box center [520, 400] width 115 height 43
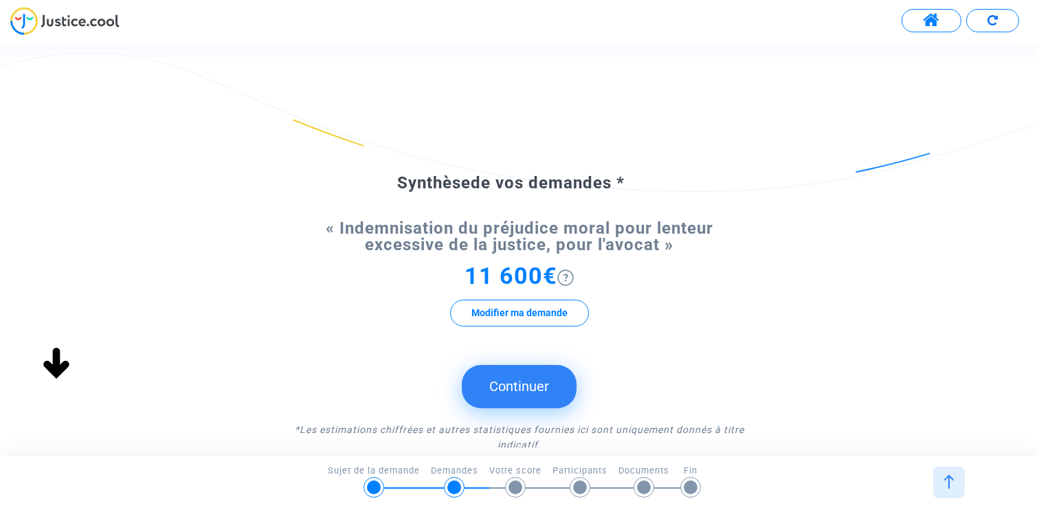
click at [517, 382] on button "Continuer" at bounding box center [519, 386] width 115 height 43
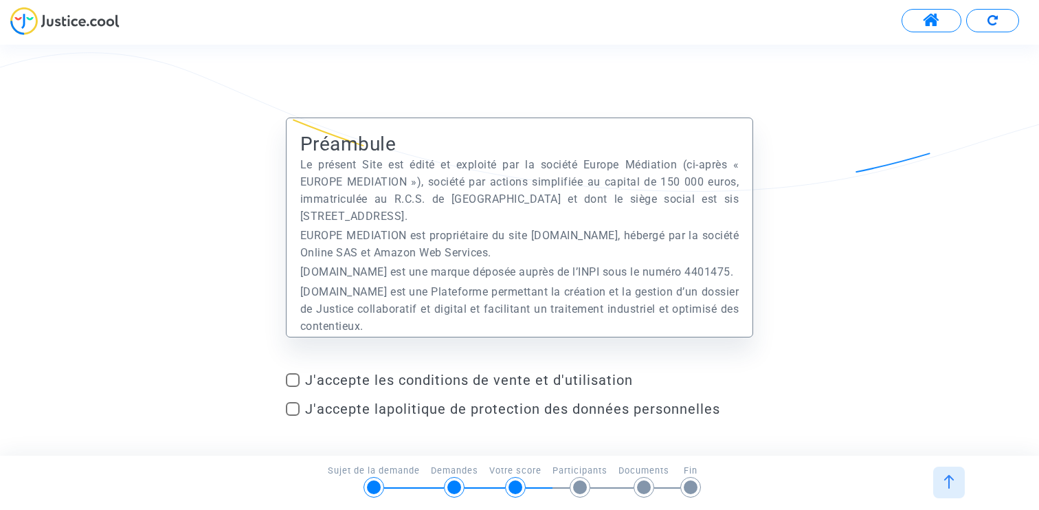
scroll to position [78, 0]
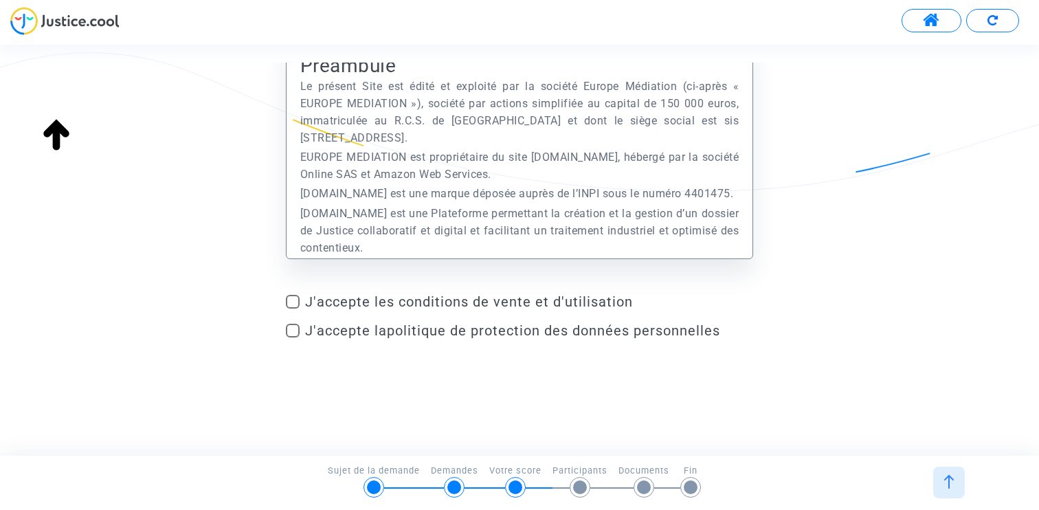
click at [294, 300] on span at bounding box center [293, 302] width 14 height 14
click at [293, 309] on input "J'accepte les conditions de vente et d'utilisation" at bounding box center [292, 309] width 1 height 1
checkbox input "true"
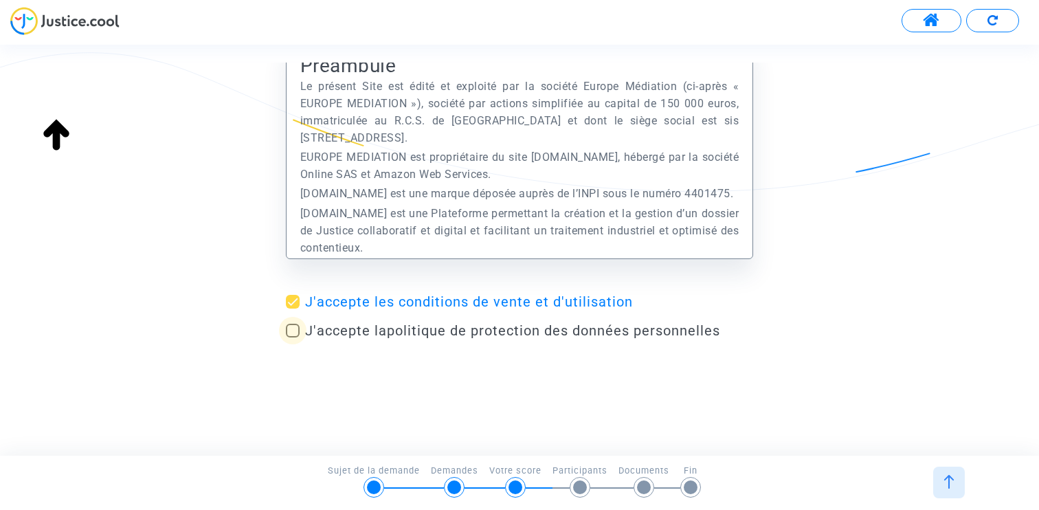
click at [294, 327] on span at bounding box center [293, 331] width 14 height 14
click at [293, 338] on input "J'accepte la politique de protection des données personnelles" at bounding box center [292, 338] width 1 height 1
checkbox input "true"
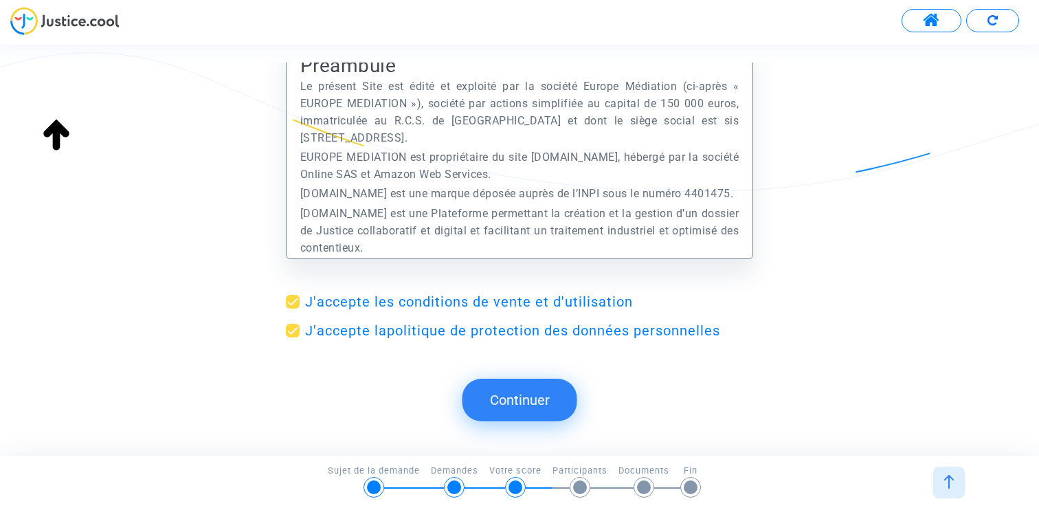
click at [501, 401] on button "Continuer" at bounding box center [520, 400] width 115 height 43
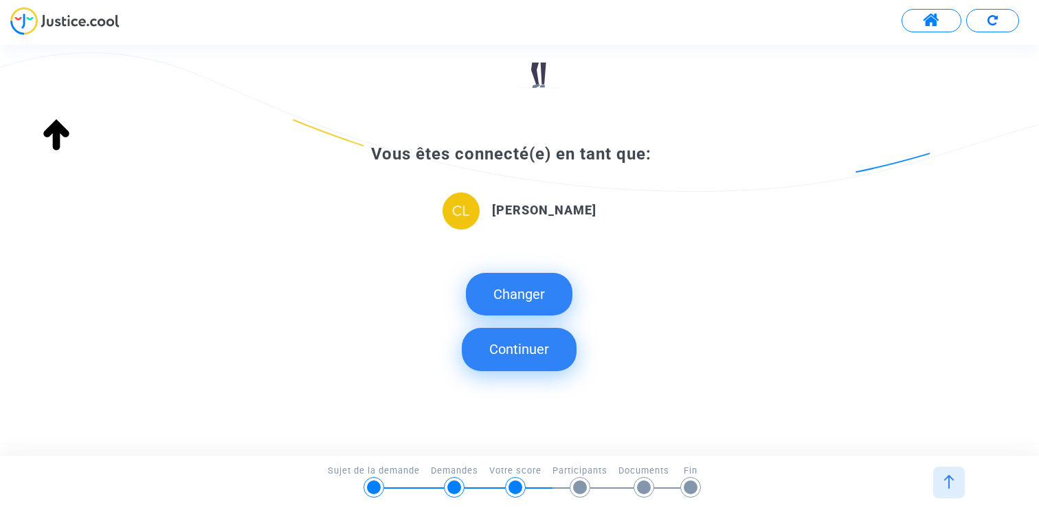
click at [520, 355] on button "Continuer" at bounding box center [519, 349] width 115 height 43
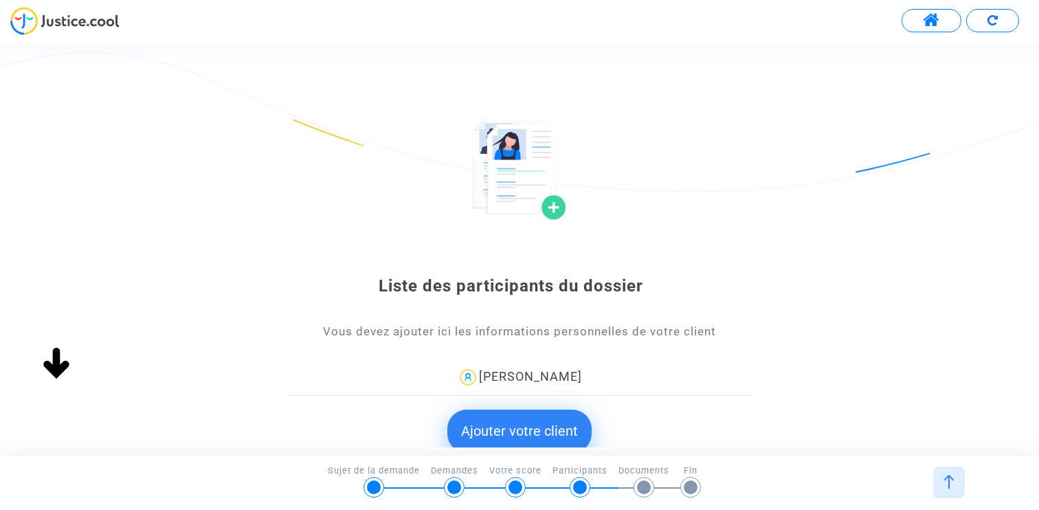
scroll to position [73, 0]
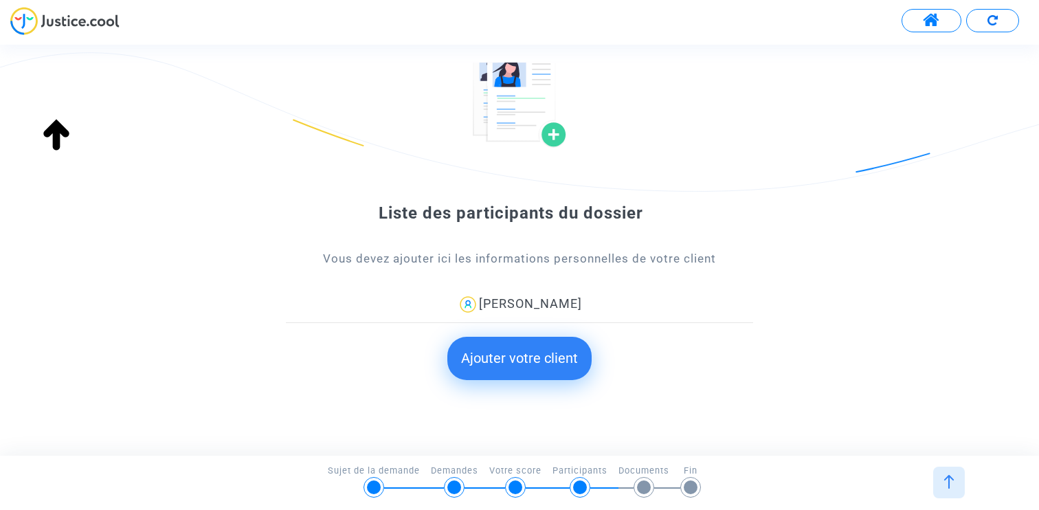
click at [501, 349] on button "Ajouter votre client" at bounding box center [520, 358] width 144 height 43
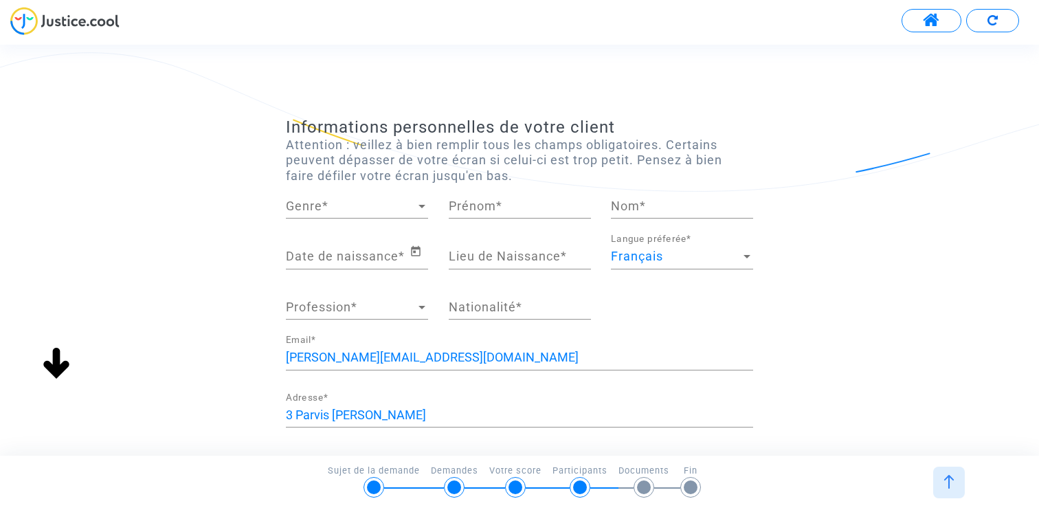
scroll to position [0, 0]
click at [364, 211] on span "Genre" at bounding box center [351, 206] width 130 height 14
click at [362, 211] on span "Madame" at bounding box center [357, 206] width 142 height 37
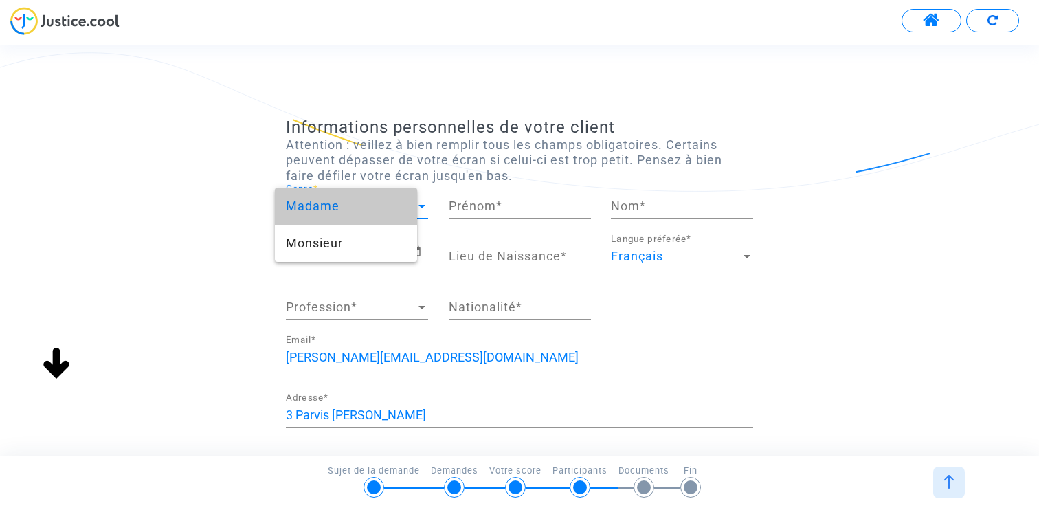
click at [474, 211] on input "Prénom *" at bounding box center [520, 206] width 142 height 14
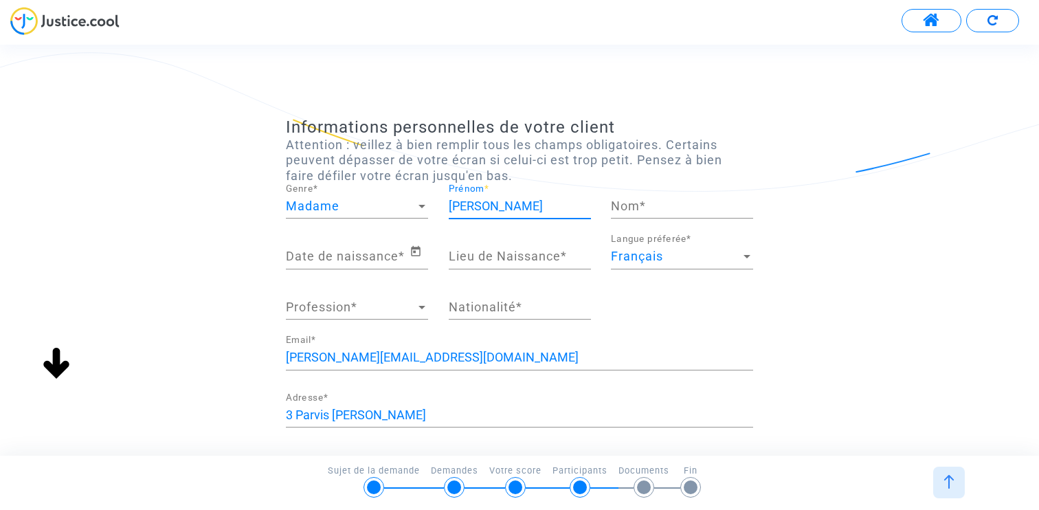
type input "[PERSON_NAME]"
type input "H"
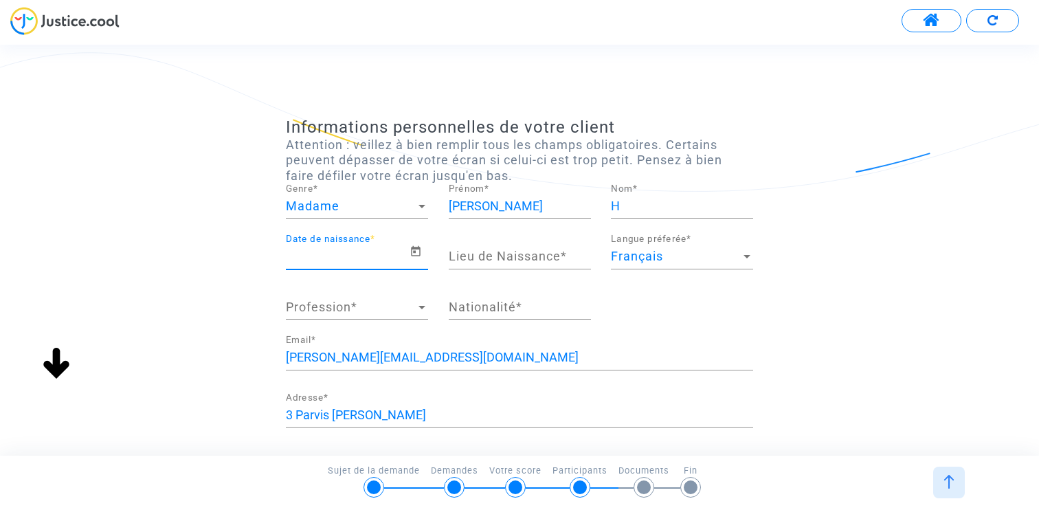
click at [387, 256] on input "Date de naissance *" at bounding box center [348, 257] width 124 height 14
click at [419, 256] on icon "Open calendar" at bounding box center [416, 251] width 12 height 16
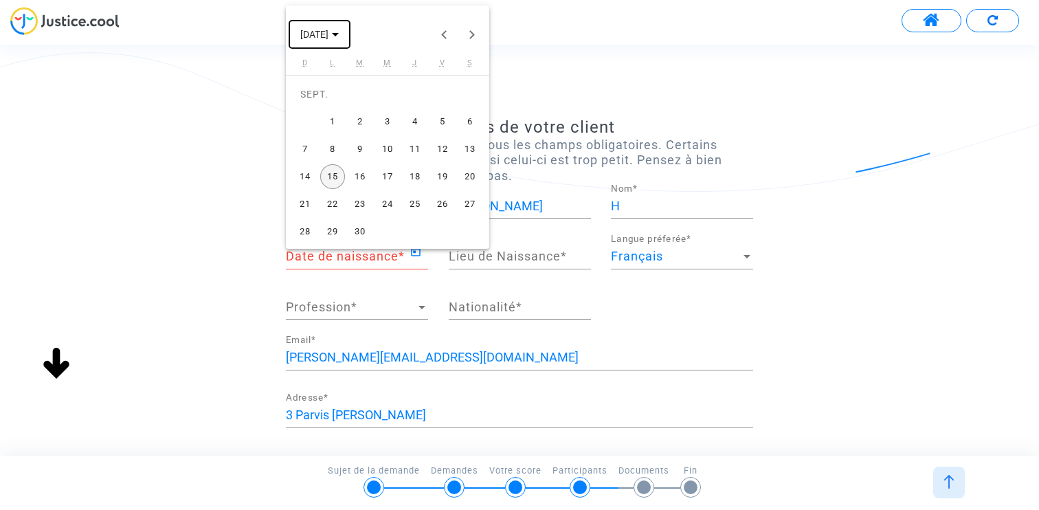
click at [329, 32] on span "[DATE]" at bounding box center [314, 35] width 28 height 11
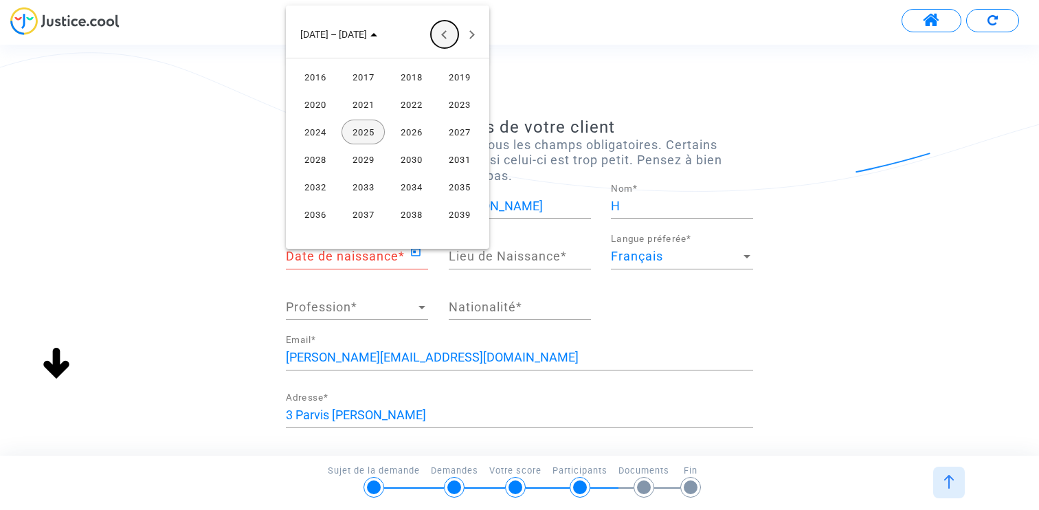
click at [440, 32] on button "Previous 24 years" at bounding box center [444, 34] width 27 height 27
click at [338, 87] on td "1992" at bounding box center [315, 76] width 48 height 27
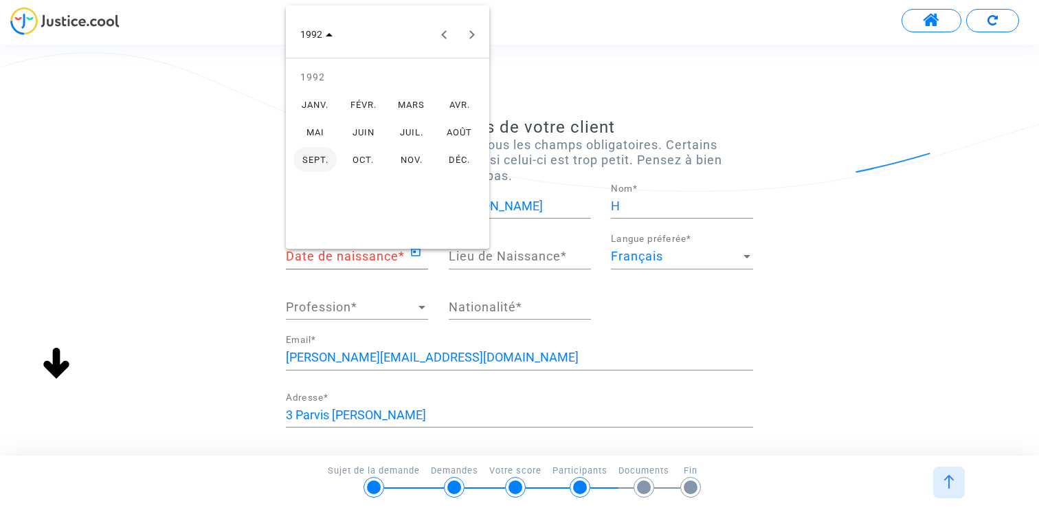
click at [383, 124] on div "JUIN" at bounding box center [363, 132] width 43 height 25
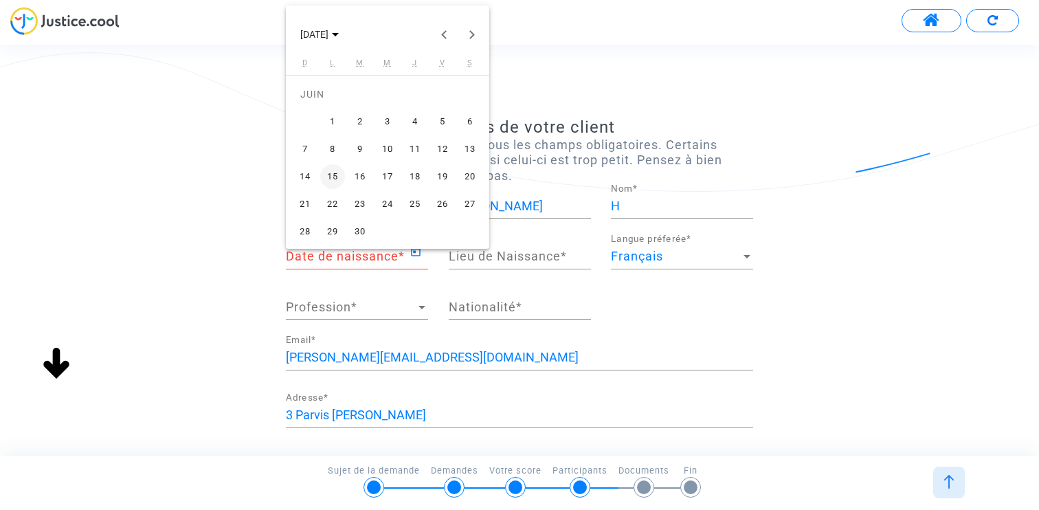
click at [384, 143] on div "10" at bounding box center [387, 149] width 25 height 25
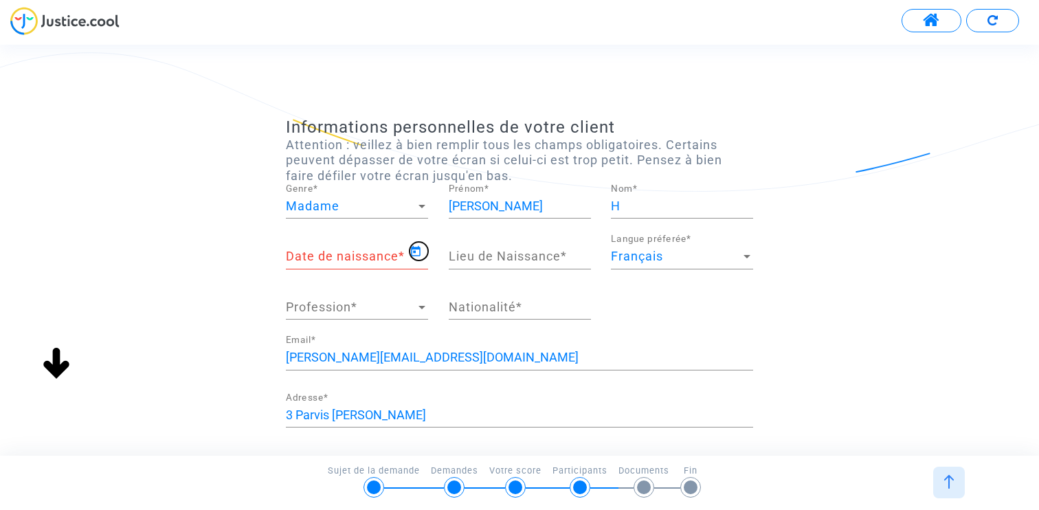
type input "10/06/1992"
click at [498, 256] on input "Lieu de Naissance *" at bounding box center [520, 257] width 142 height 14
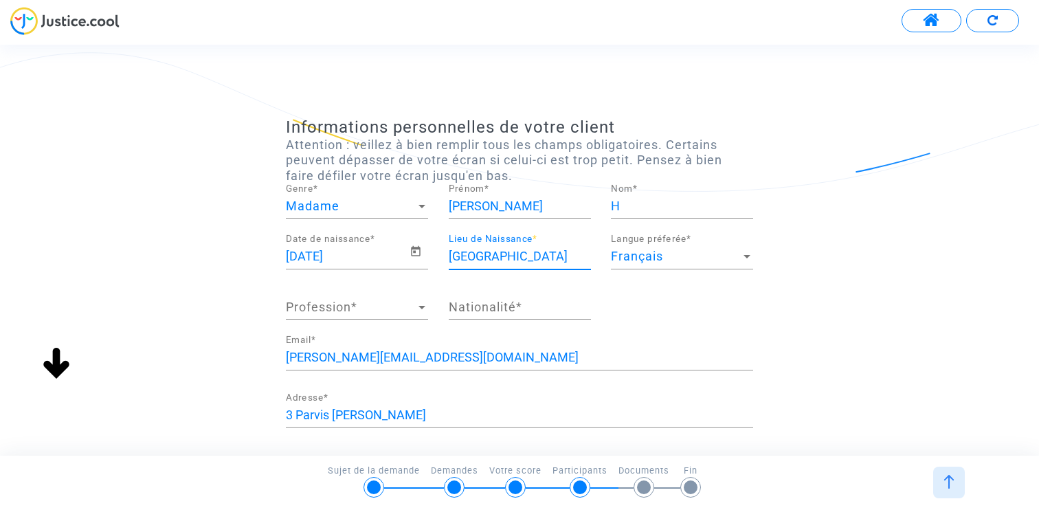
type input "[GEOGRAPHIC_DATA]"
click at [378, 304] on span "Profession" at bounding box center [351, 307] width 130 height 14
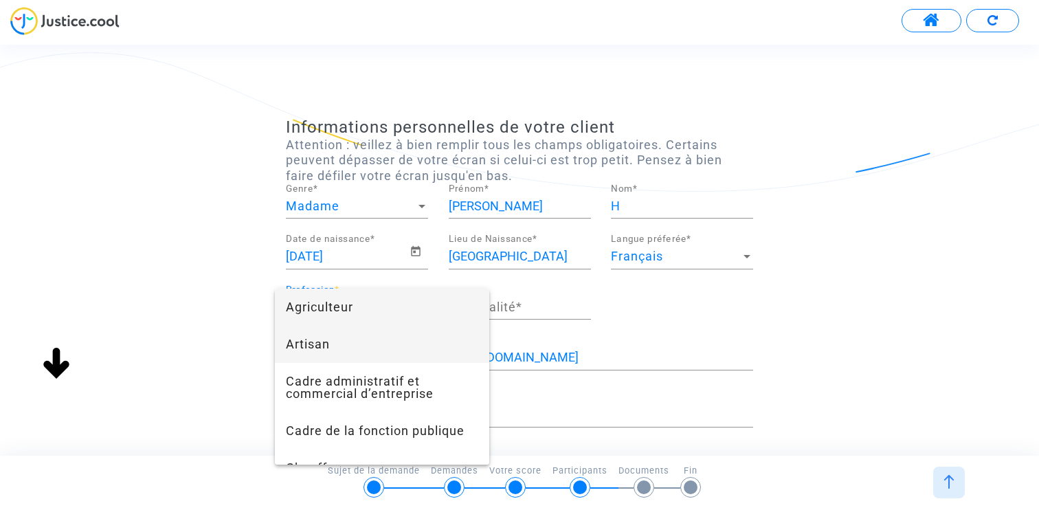
click at [355, 333] on span "Artisan" at bounding box center [382, 344] width 192 height 37
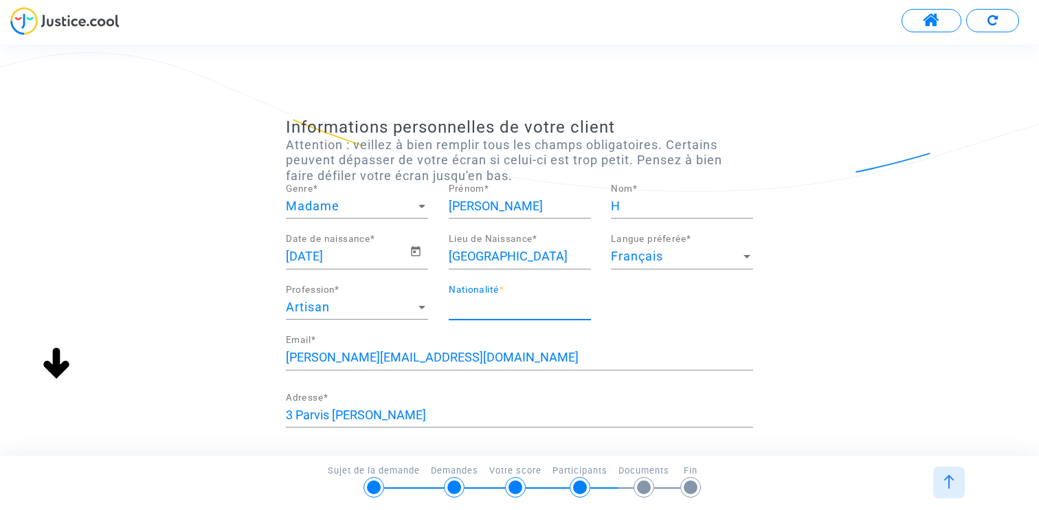
click at [506, 312] on input "Nationalité *" at bounding box center [520, 307] width 142 height 14
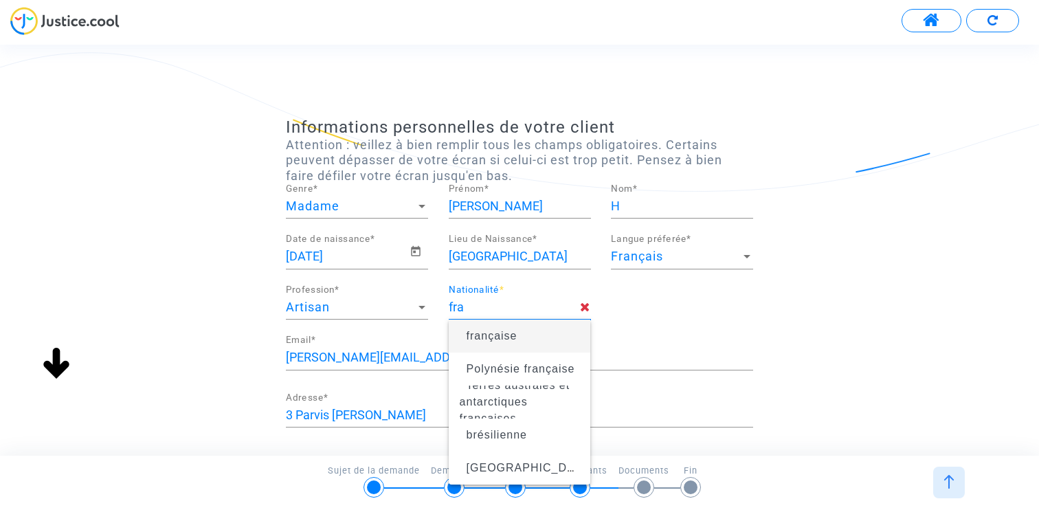
click at [485, 335] on span "française" at bounding box center [492, 336] width 51 height 12
type input "française"
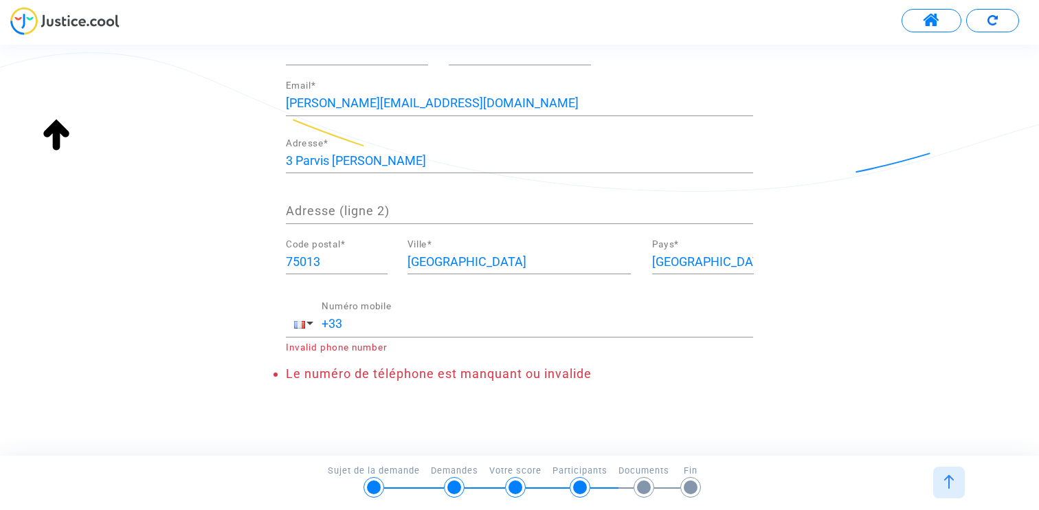
scroll to position [271, 0]
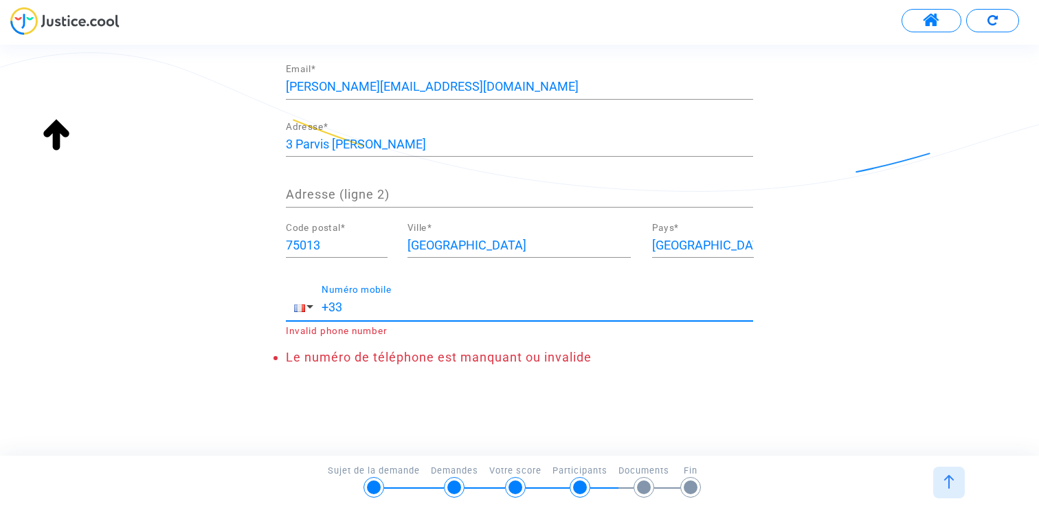
click at [362, 305] on input "+33" at bounding box center [538, 307] width 432 height 14
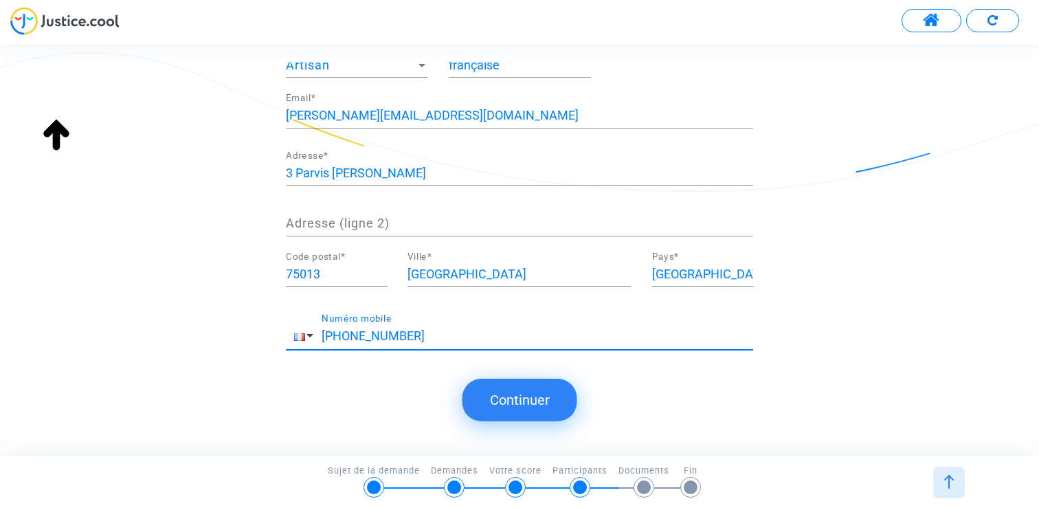
type input "+33 123456789"
click at [505, 382] on button "Continuer" at bounding box center [520, 400] width 115 height 43
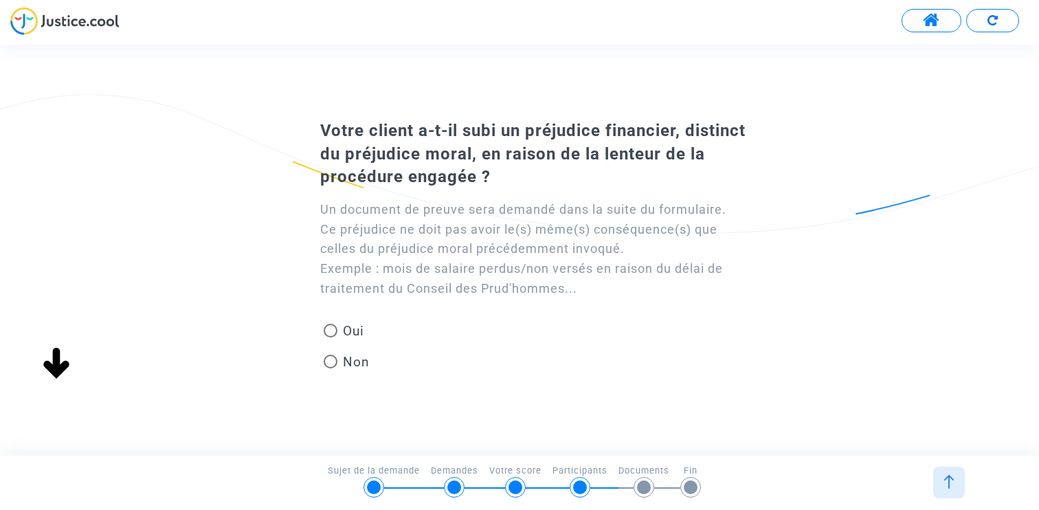
scroll to position [0, 0]
click at [337, 360] on span at bounding box center [331, 362] width 14 height 14
click at [331, 368] on input "Non" at bounding box center [330, 368] width 1 height 1
radio input "true"
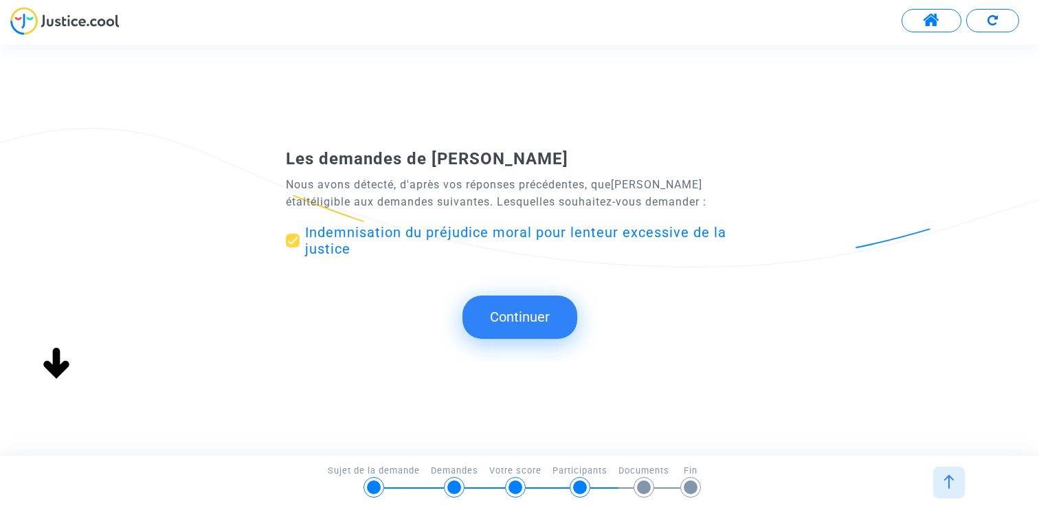
click at [515, 325] on button "Continuer" at bounding box center [520, 317] width 115 height 43
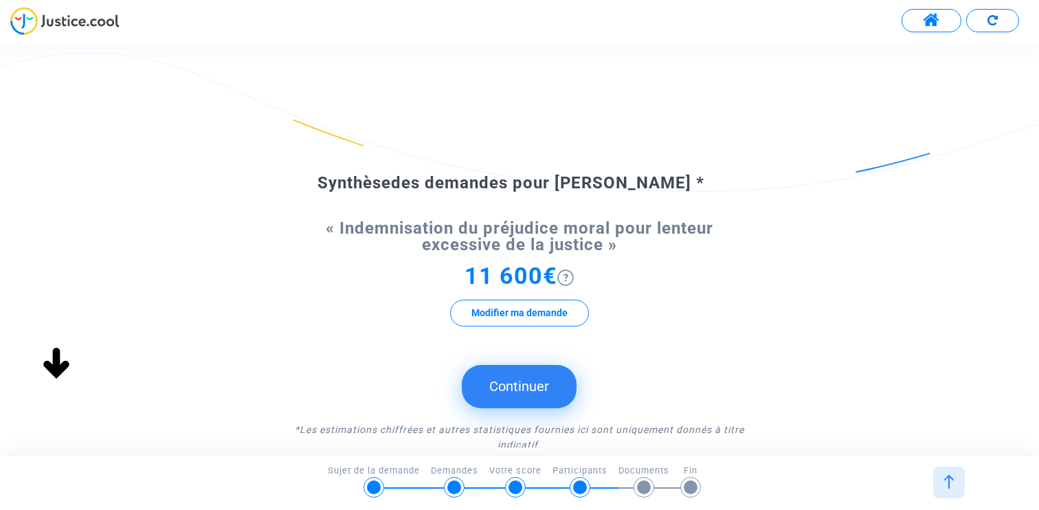
click at [516, 391] on button "Continuer" at bounding box center [519, 386] width 115 height 43
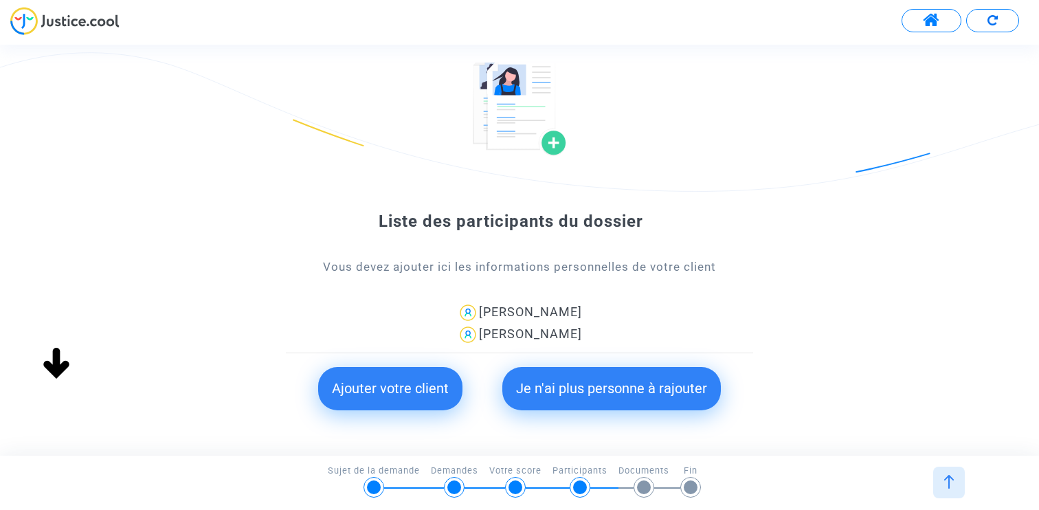
scroll to position [96, 0]
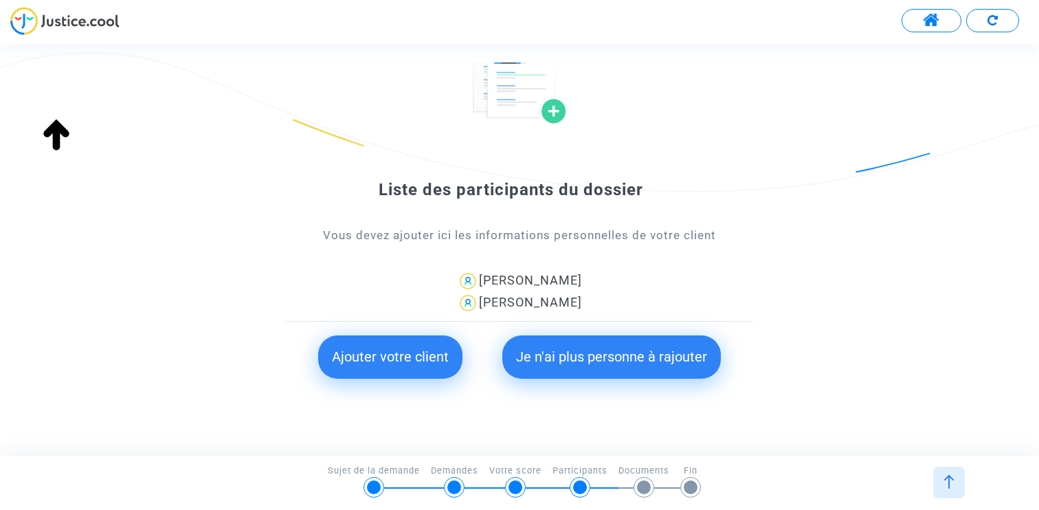
click at [604, 358] on button "Je n'ai plus personne à rajouter" at bounding box center [612, 356] width 219 height 43
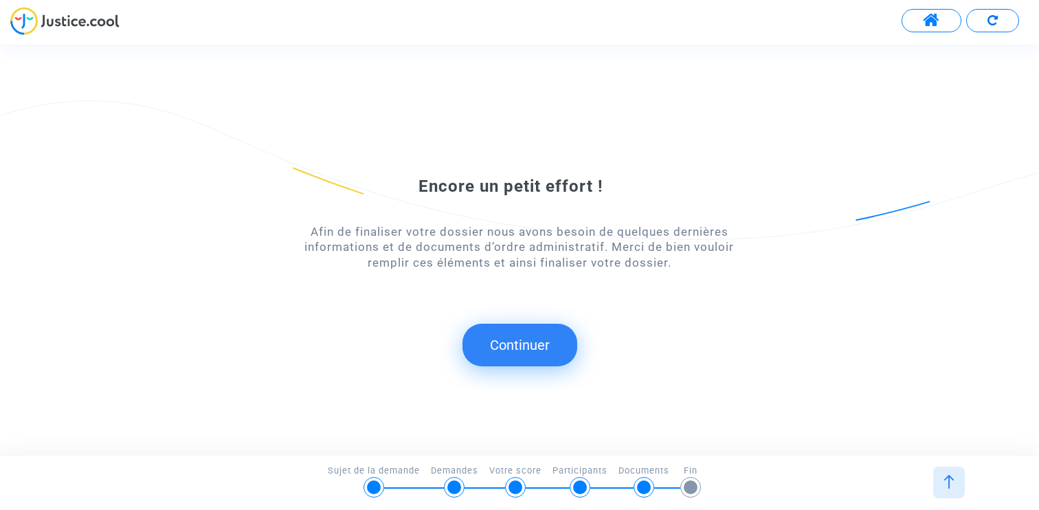
click at [500, 340] on button "Continuer" at bounding box center [520, 345] width 115 height 43
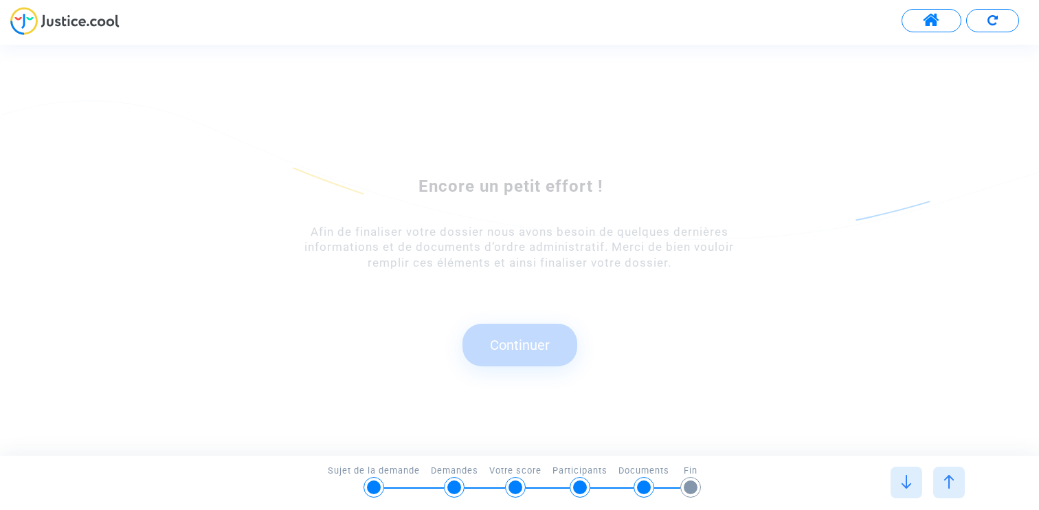
scroll to position [0, 0]
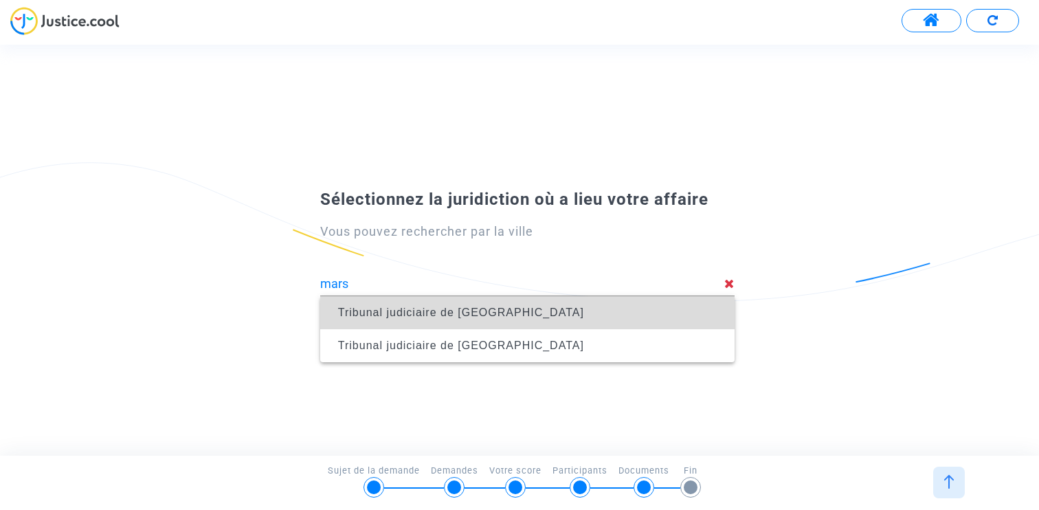
click at [455, 314] on span "Tribunal judiciaire de Marseille" at bounding box center [461, 313] width 246 height 12
type input "Tribunal judiciaire de Marseille"
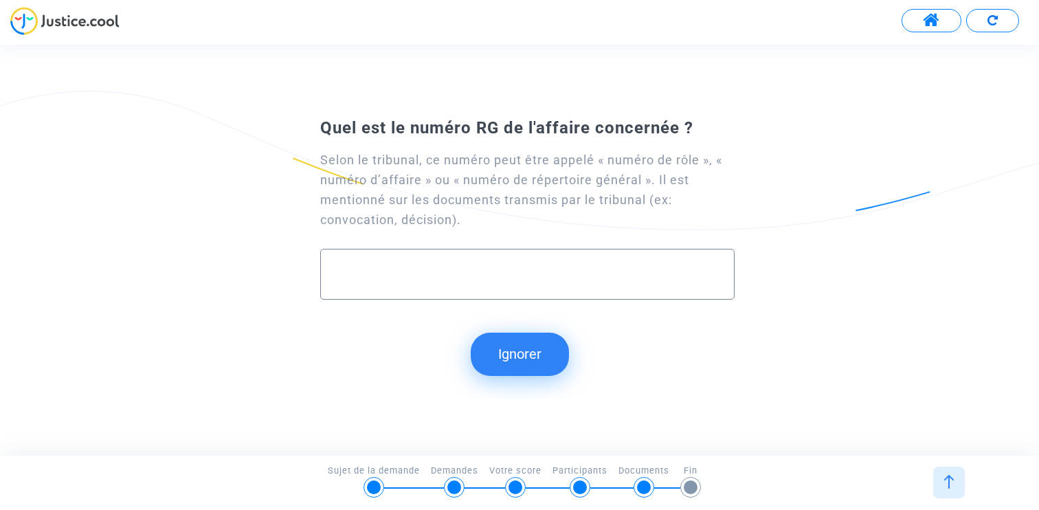
click at [500, 338] on button "Ignorer" at bounding box center [520, 354] width 98 height 43
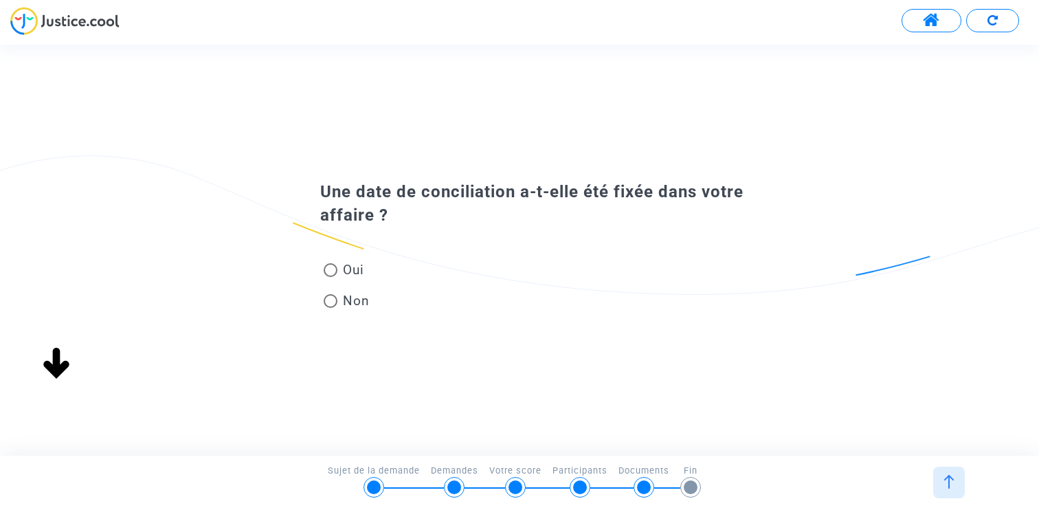
click at [334, 300] on span at bounding box center [331, 301] width 14 height 14
click at [331, 308] on input "Non" at bounding box center [330, 308] width 1 height 1
radio input "true"
click at [332, 296] on span at bounding box center [331, 301] width 14 height 14
click at [331, 308] on input "Non" at bounding box center [330, 308] width 1 height 1
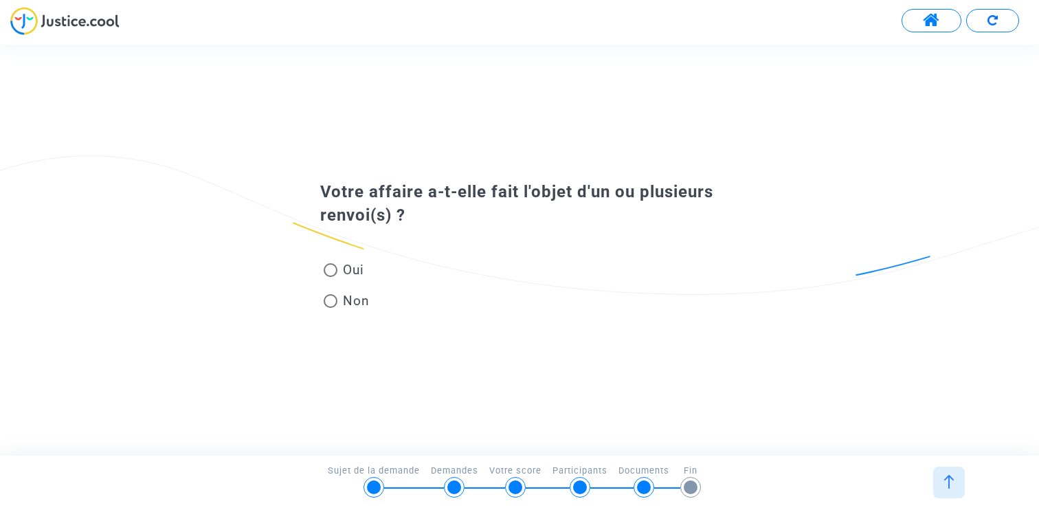
radio input "true"
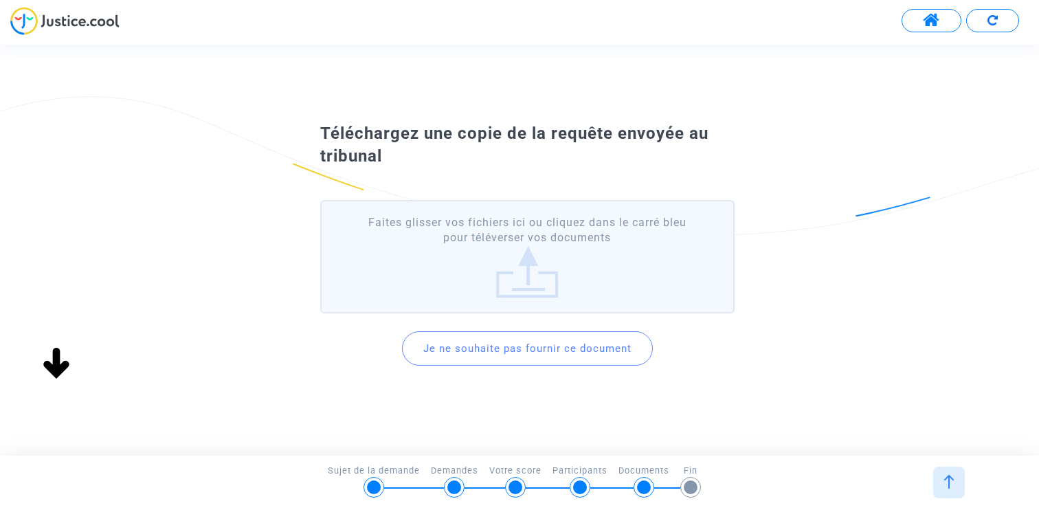
click at [520, 344] on button "Je ne souhaite pas fournir ce document" at bounding box center [527, 348] width 251 height 34
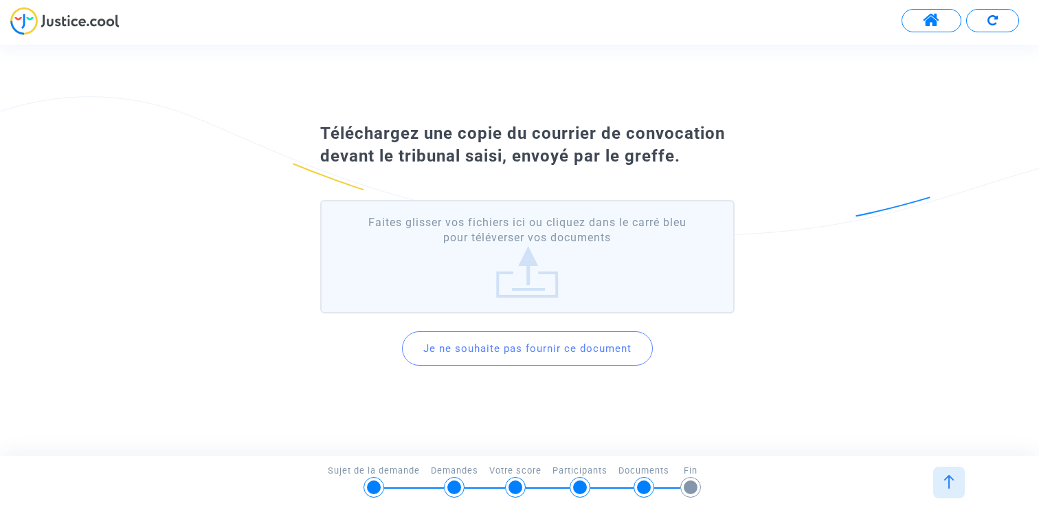
click at [534, 351] on button "Je ne souhaite pas fournir ce document" at bounding box center [527, 348] width 251 height 34
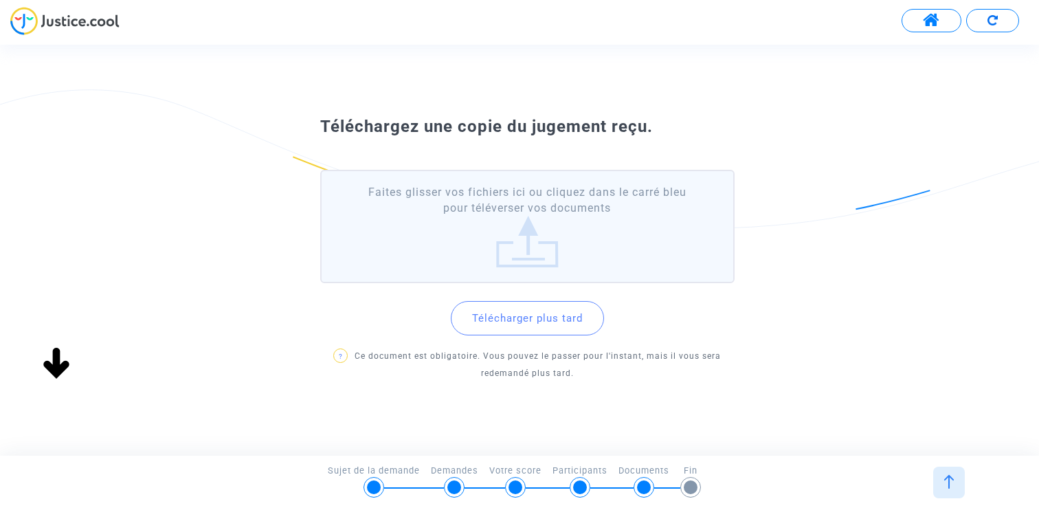
click at [531, 314] on button "Télécharger plus tard" at bounding box center [527, 318] width 153 height 34
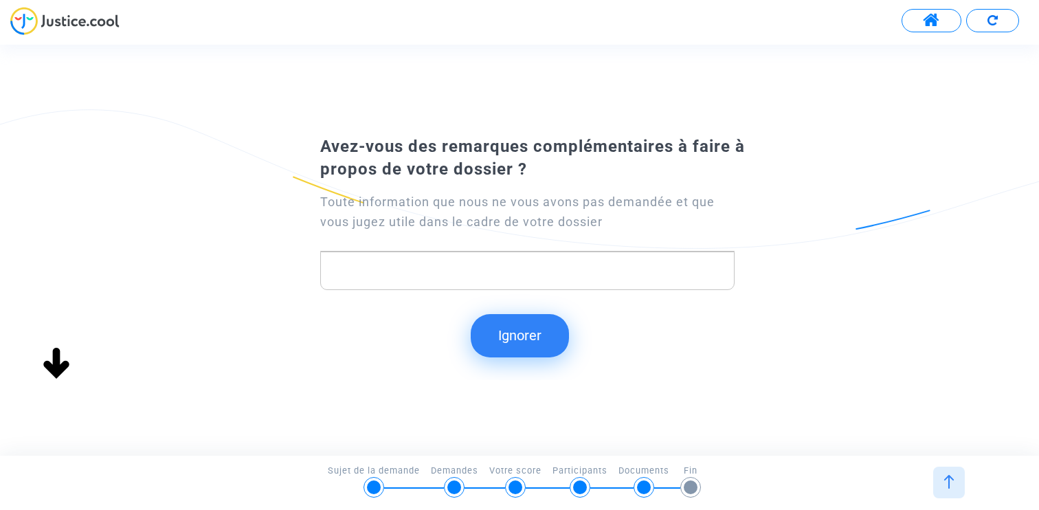
click at [521, 333] on button "Ignorer" at bounding box center [520, 335] width 98 height 43
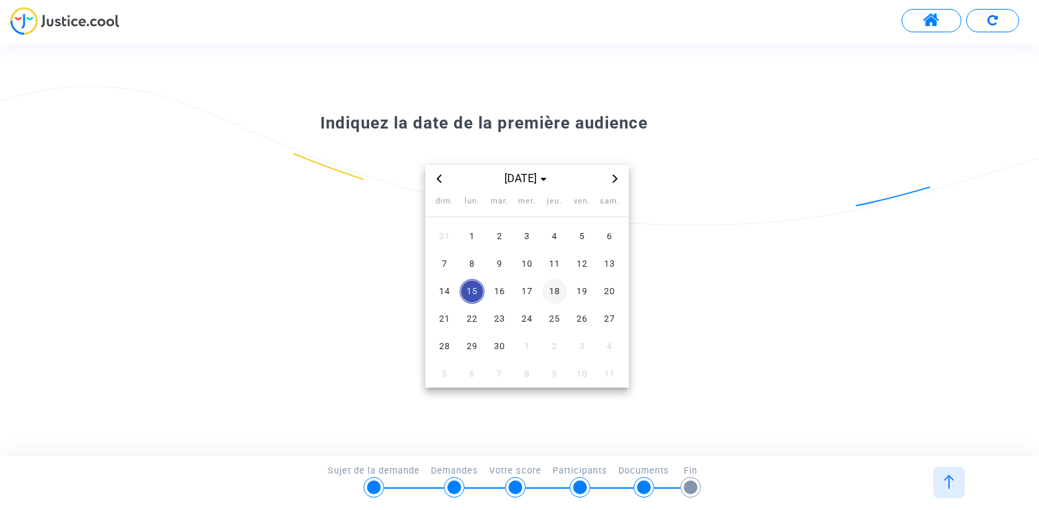
click at [562, 291] on span "18" at bounding box center [554, 291] width 25 height 25
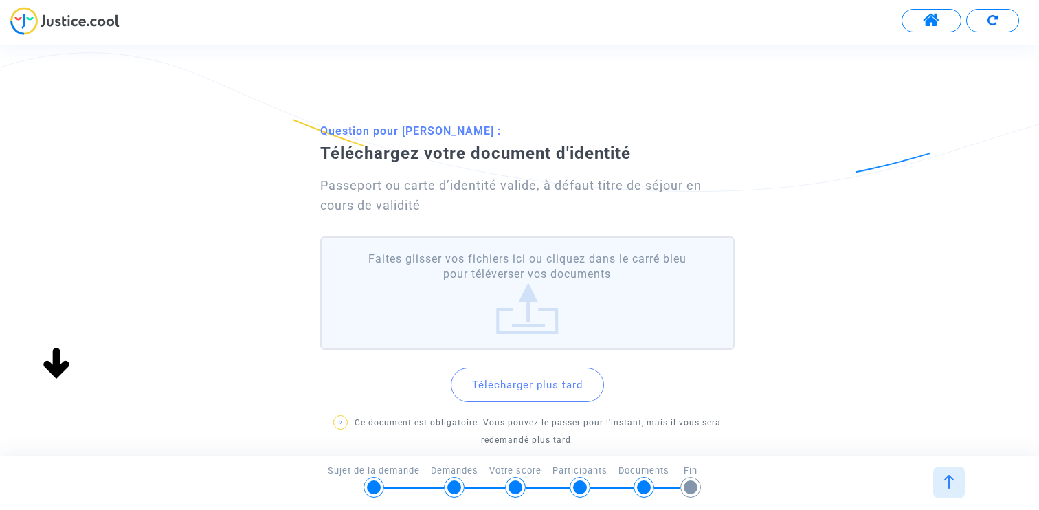
click at [518, 383] on button "Télécharger plus tard" at bounding box center [527, 385] width 153 height 34
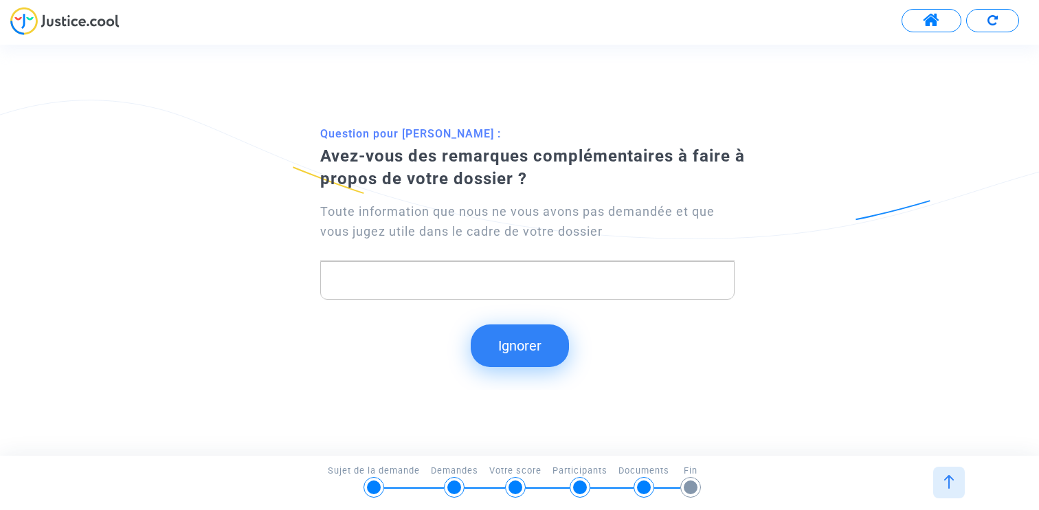
click at [530, 344] on button "Ignorer" at bounding box center [520, 345] width 98 height 43
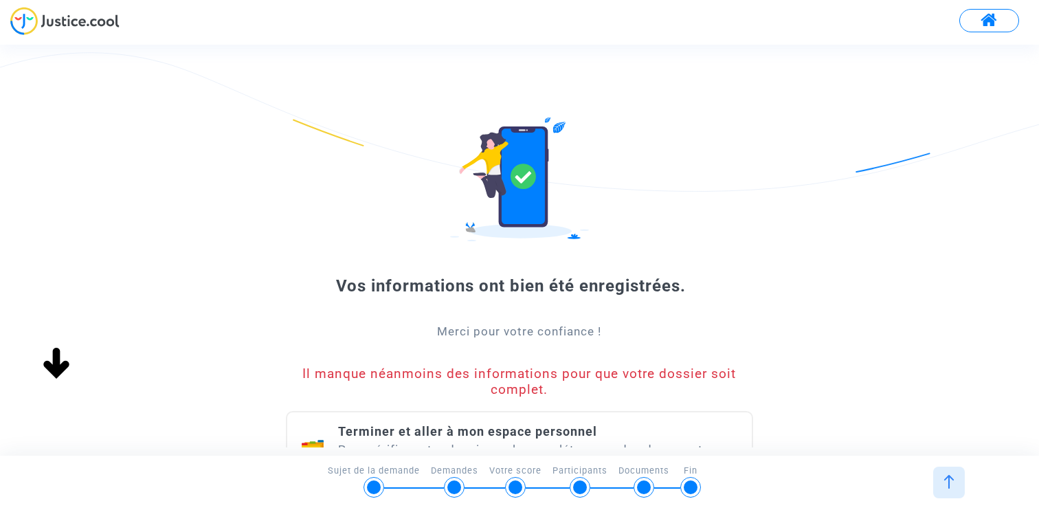
click at [470, 423] on div "Terminer et aller à mon espace personnel Pour vérifier votre dossier ou le comp…" at bounding box center [538, 450] width 400 height 54
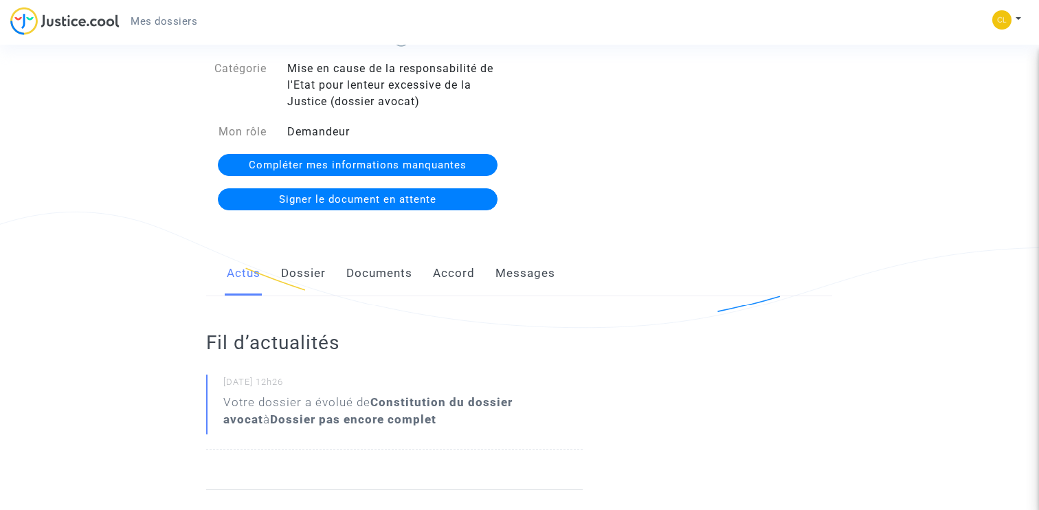
scroll to position [169, 0]
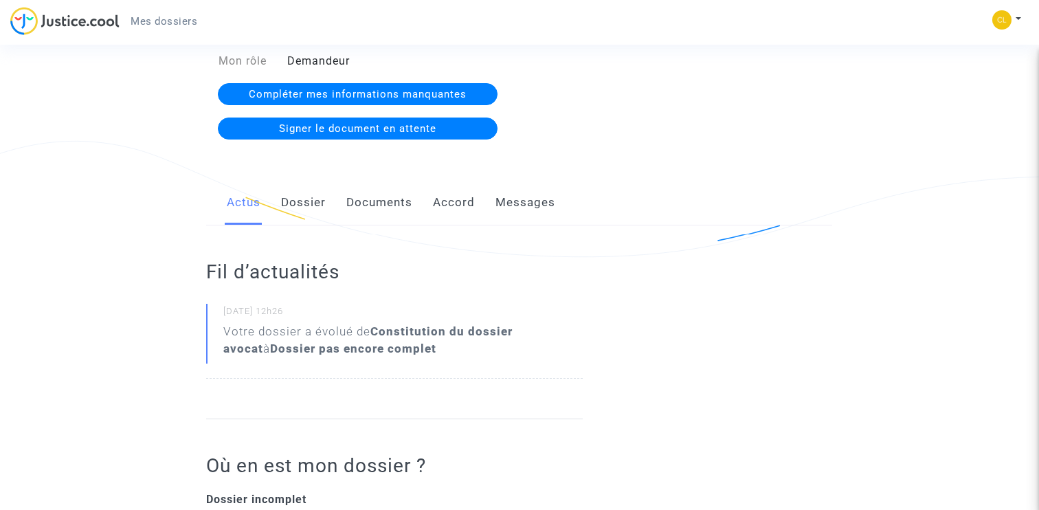
click at [313, 194] on link "Dossier" at bounding box center [303, 202] width 45 height 45
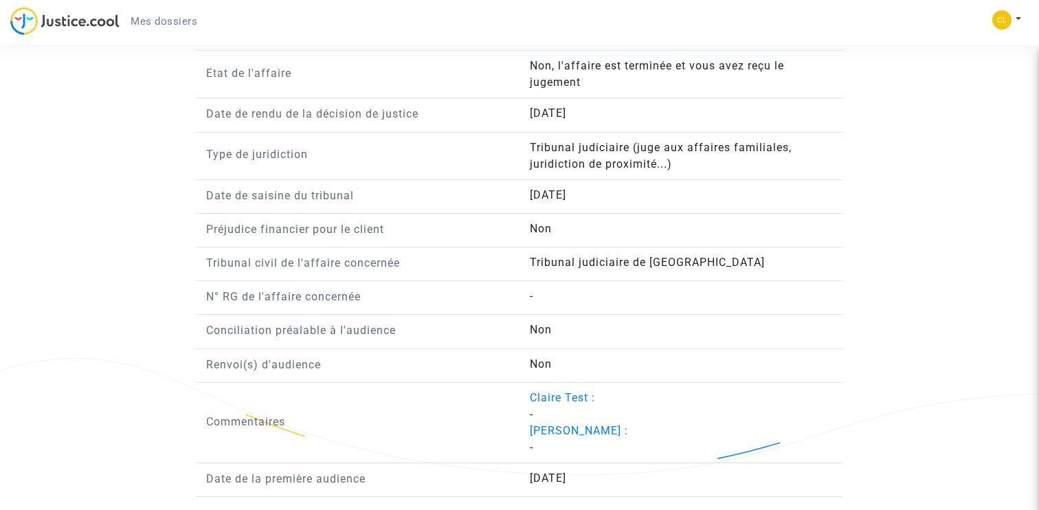
scroll to position [1063, 0]
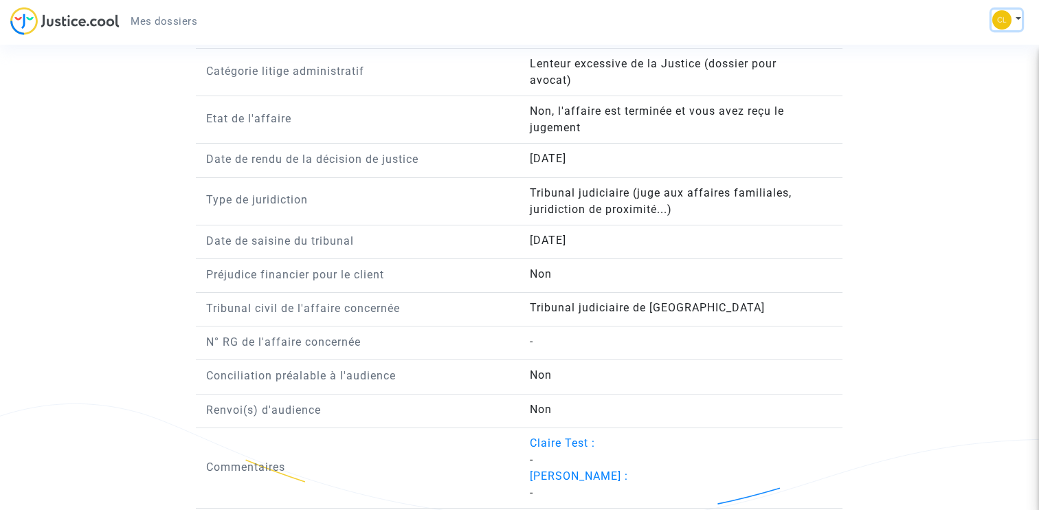
click at [1013, 23] on button at bounding box center [1007, 20] width 30 height 21
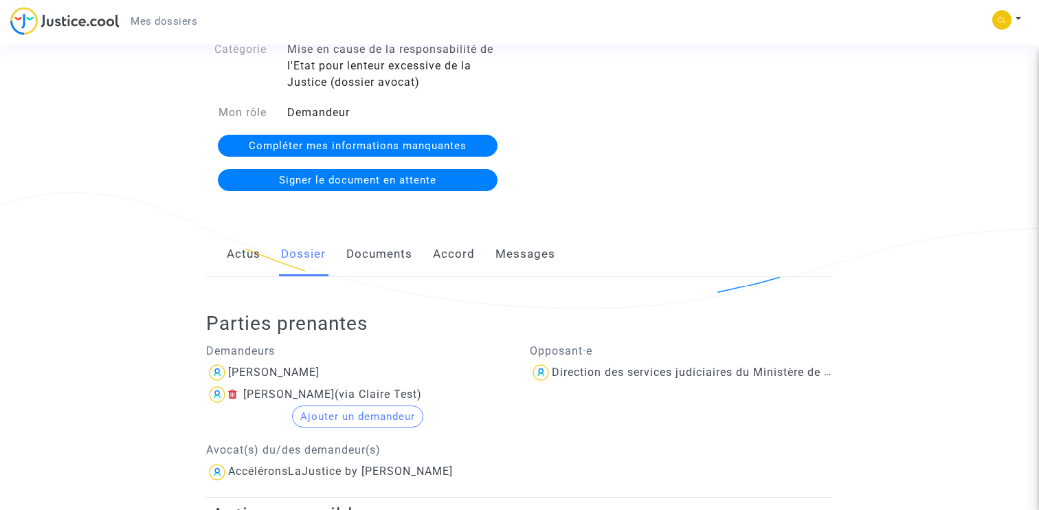
scroll to position [0, 0]
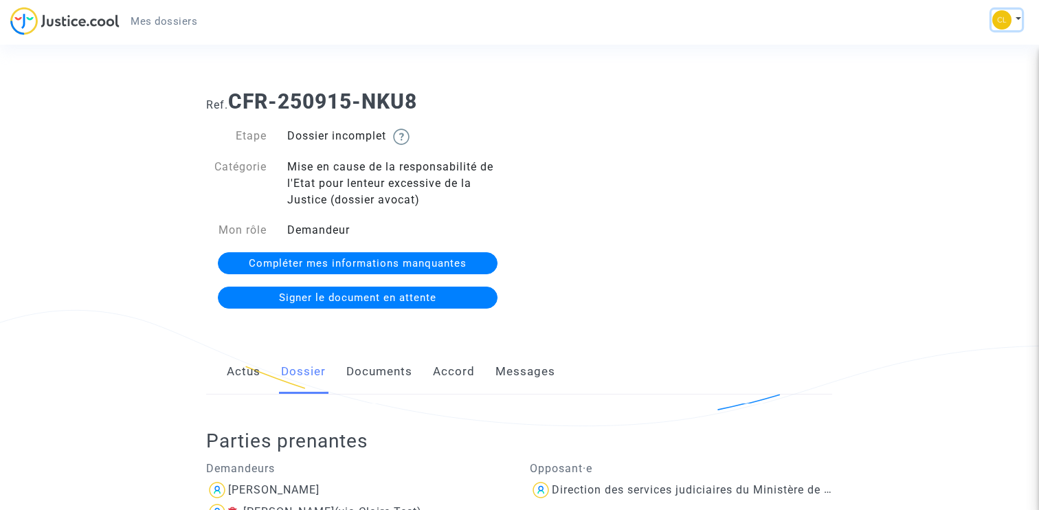
click at [1006, 14] on img at bounding box center [1002, 19] width 19 height 19
click at [962, 90] on link "Déconnexion" at bounding box center [967, 93] width 109 height 22
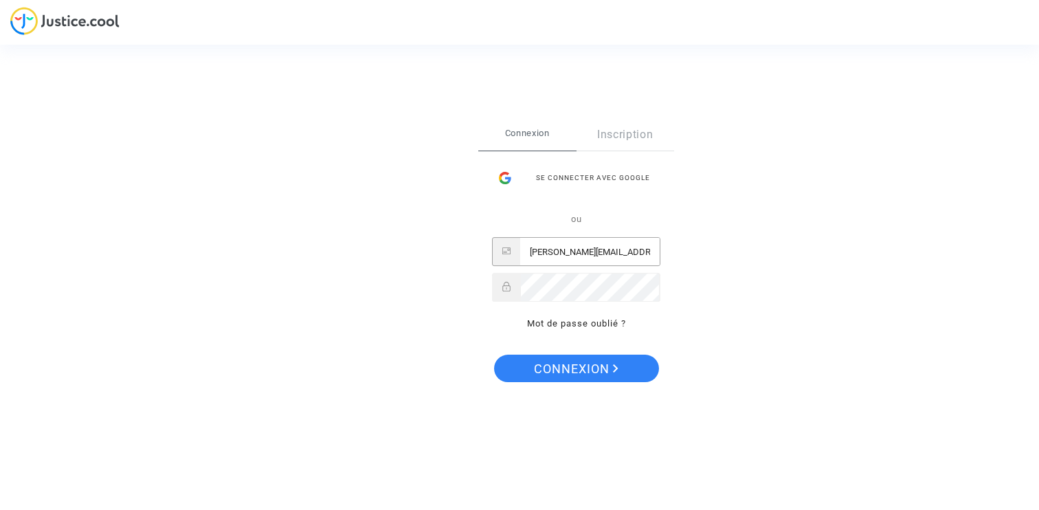
click at [575, 255] on input "claire+testavocat@justice.cool" at bounding box center [590, 252] width 140 height 27
type input "claire+onboarding@justice.cool"
click at [607, 351] on div "Se connecter Connexion Inscription Se connecter avec Google ou claire+onboardin…" at bounding box center [576, 255] width 196 height 272
click at [607, 362] on span "Connexion" at bounding box center [576, 369] width 85 height 29
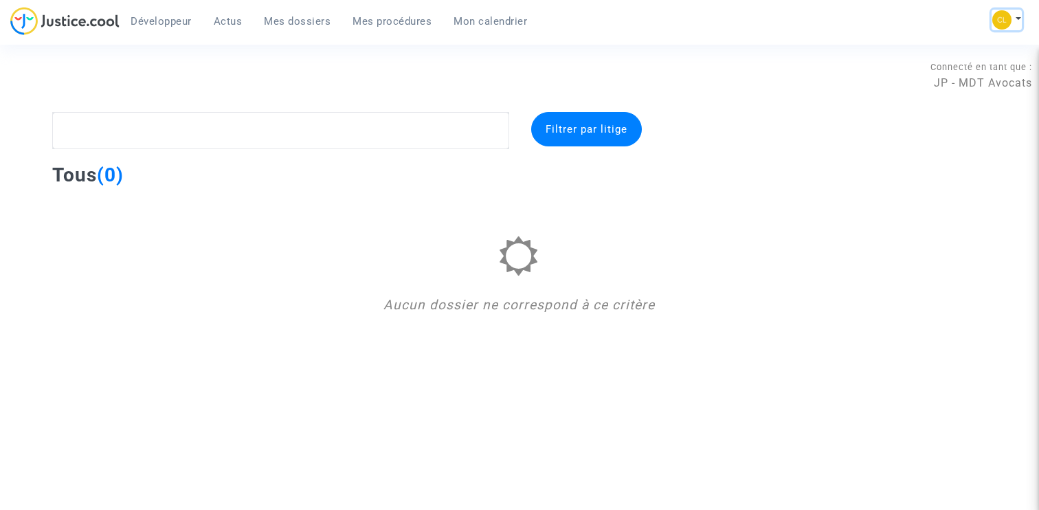
click at [1005, 24] on img at bounding box center [1002, 19] width 19 height 19
